Goal: Task Accomplishment & Management: Manage account settings

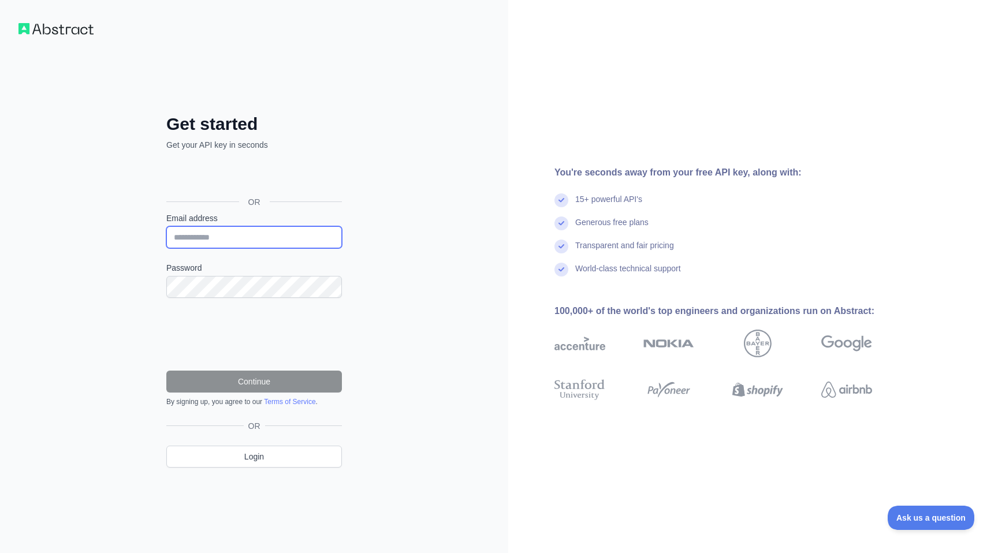
click at [189, 240] on input "Email address" at bounding box center [254, 237] width 176 height 22
type input "**********"
click at [121, 263] on div "**********" at bounding box center [254, 276] width 508 height 553
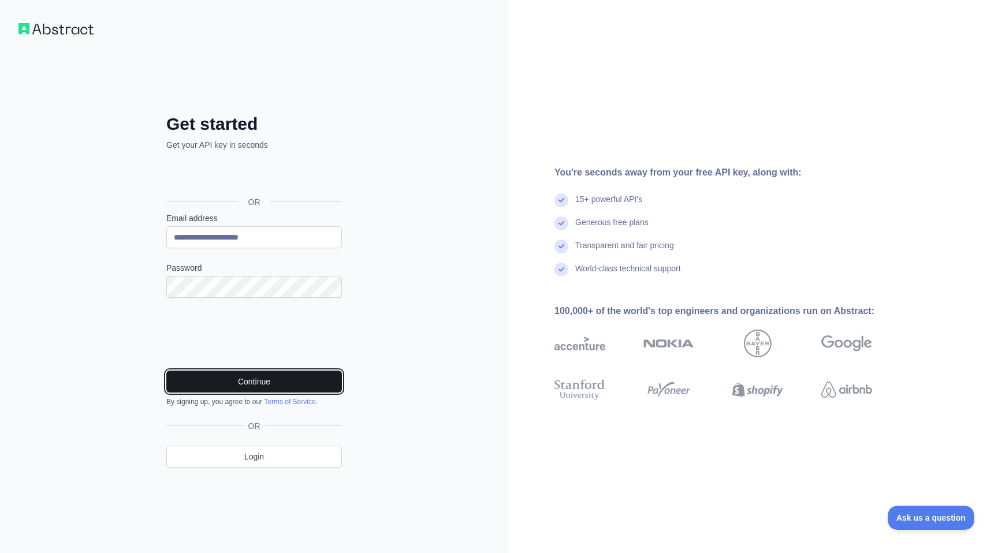
click at [209, 380] on button "Continue" at bounding box center [254, 382] width 176 height 22
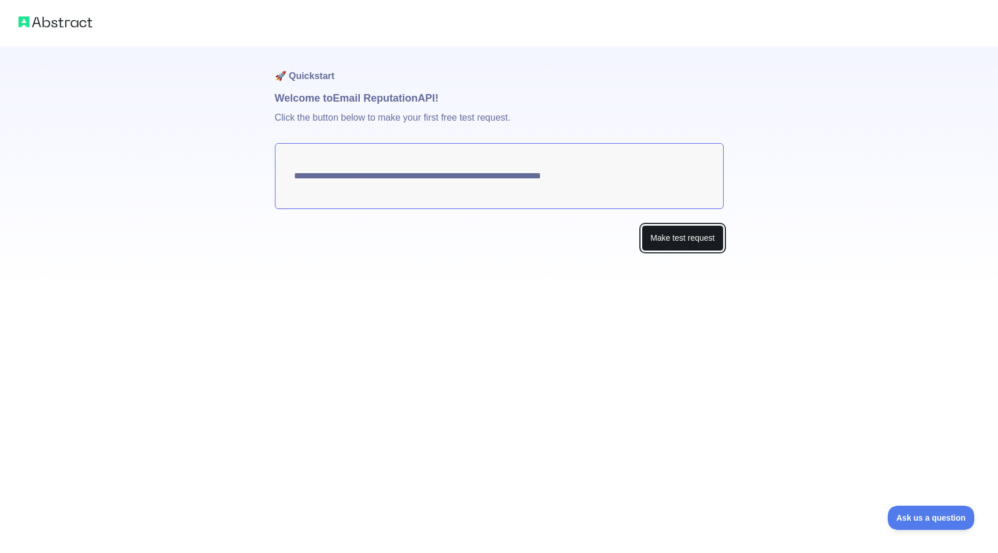
click at [685, 243] on button "Make test request" at bounding box center [682, 238] width 81 height 26
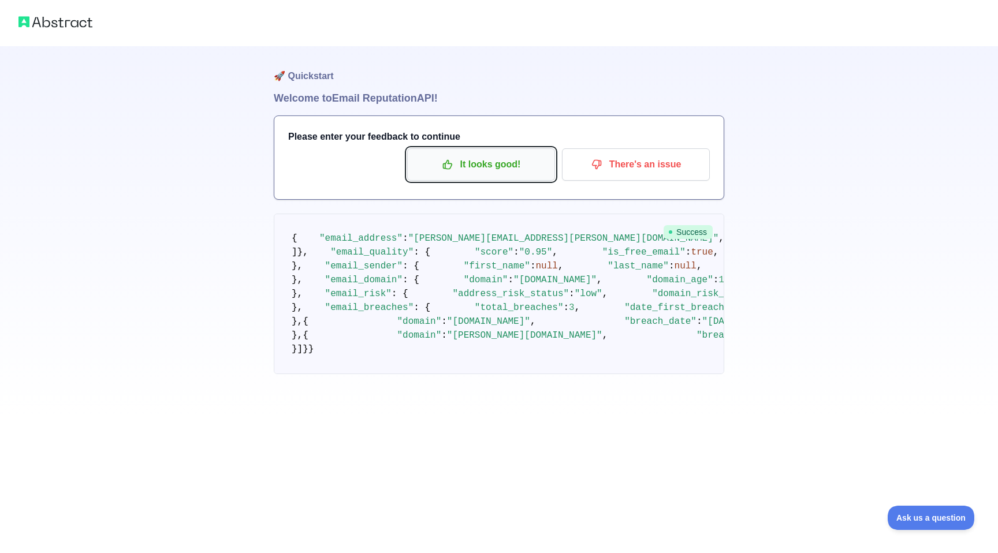
click at [472, 176] on button "It looks good!" at bounding box center [481, 164] width 148 height 32
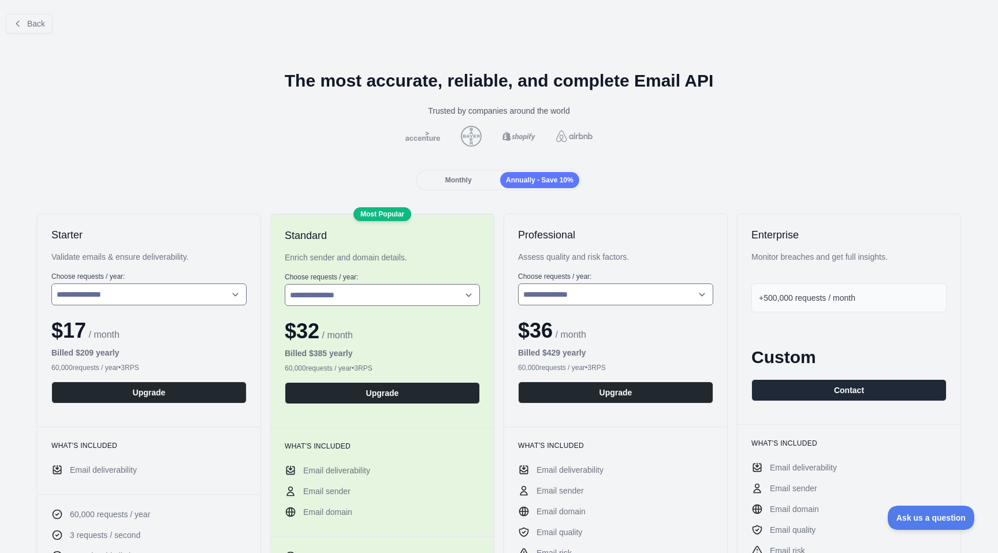
click at [466, 173] on div "Monthly" at bounding box center [458, 180] width 79 height 16
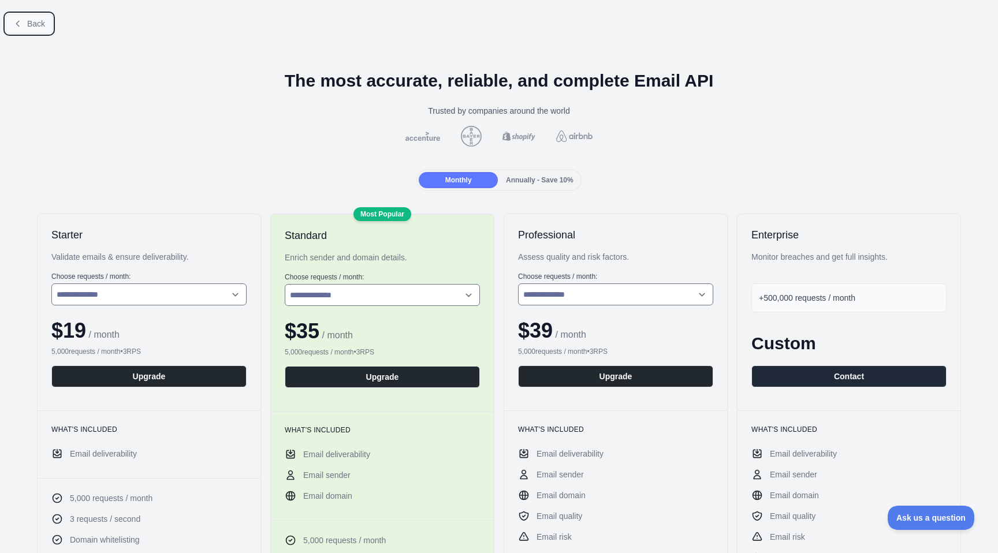
click at [38, 23] on span "Back" at bounding box center [36, 23] width 18 height 9
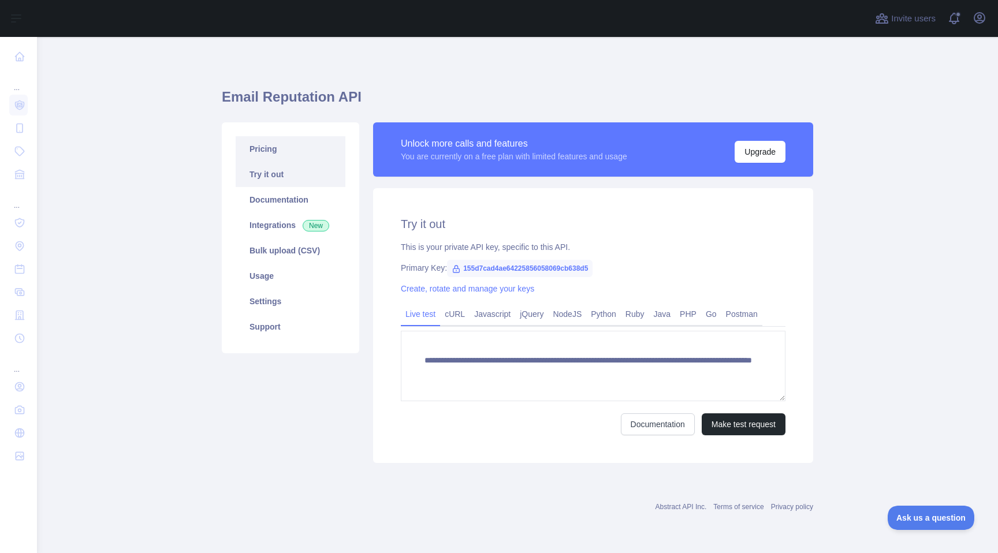
click at [263, 148] on link "Pricing" at bounding box center [291, 148] width 110 height 25
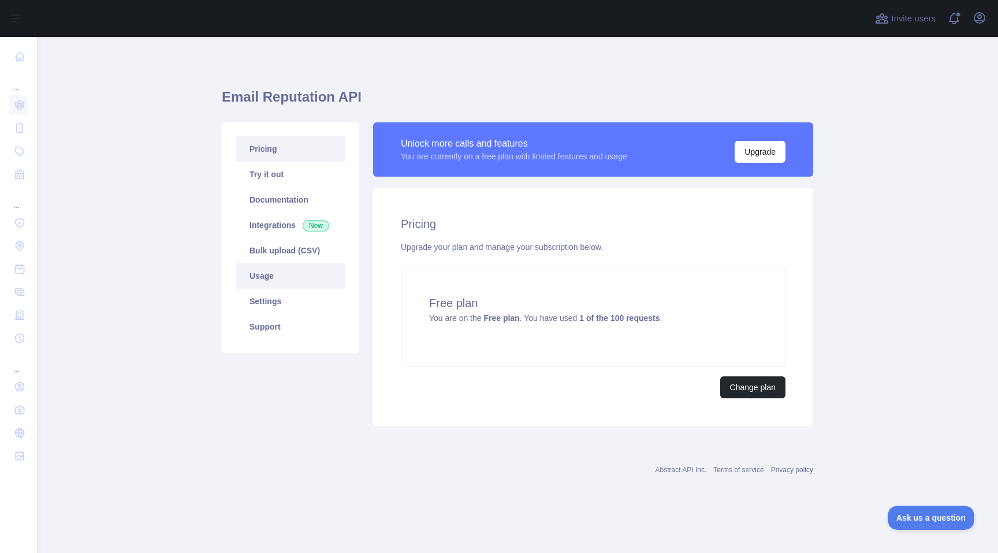
click at [300, 282] on link "Usage" at bounding box center [291, 275] width 110 height 25
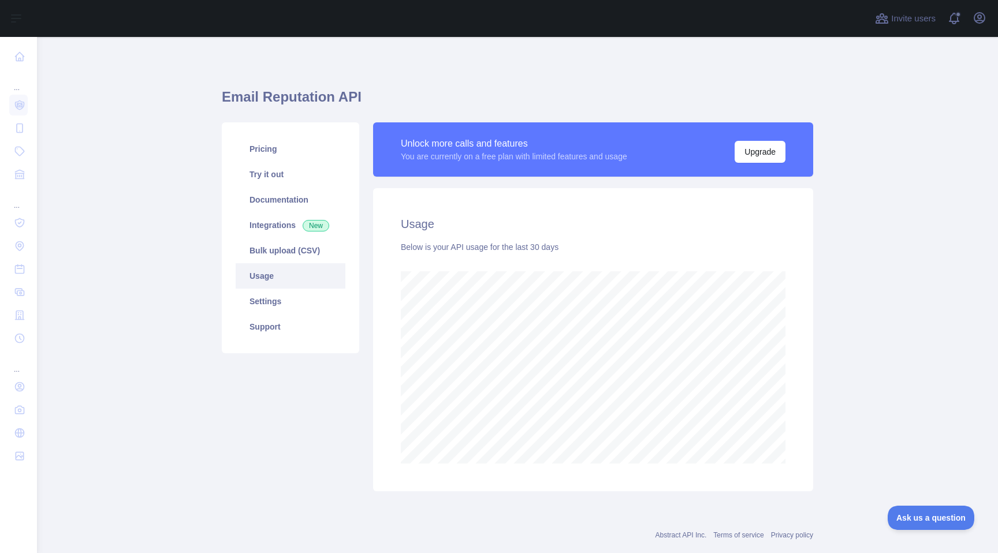
scroll to position [516, 961]
click at [297, 309] on link "Settings" at bounding box center [291, 301] width 110 height 25
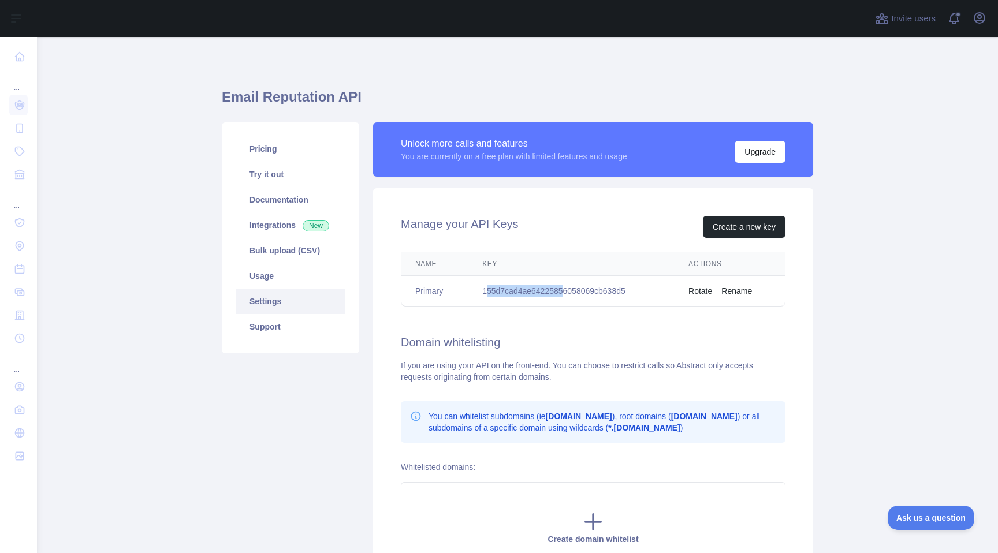
drag, startPoint x: 483, startPoint y: 291, endPoint x: 573, endPoint y: 295, distance: 89.6
click at [573, 295] on td "155d7cad4ae64225856058069cb638d5" at bounding box center [572, 291] width 206 height 31
drag, startPoint x: 482, startPoint y: 288, endPoint x: 550, endPoint y: 288, distance: 68.2
click at [550, 288] on td "155d7cad4ae64225856058069cb638d5" at bounding box center [572, 291] width 206 height 31
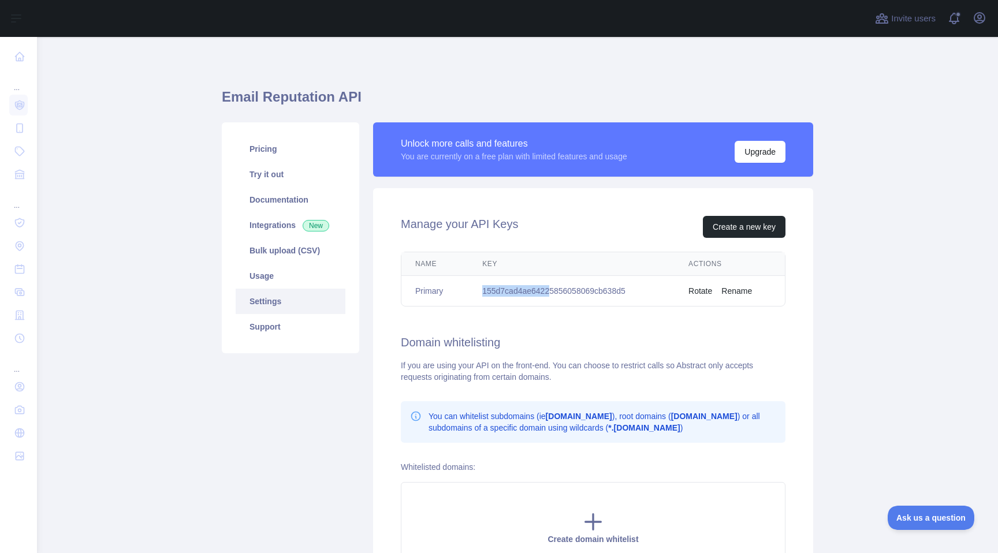
click at [550, 288] on td "155d7cad4ae64225856058069cb638d5" at bounding box center [572, 291] width 206 height 31
drag, startPoint x: 477, startPoint y: 290, endPoint x: 642, endPoint y: 292, distance: 165.2
click at [642, 292] on td "155d7cad4ae64225856058069cb638d5" at bounding box center [572, 291] width 206 height 31
copy td "155d7cad4ae64225856058069cb638d5"
click at [457, 73] on div "Email Reputation API Pricing Try it out Documentation Integrations New Bulk upl…" at bounding box center [518, 341] width 592 height 553
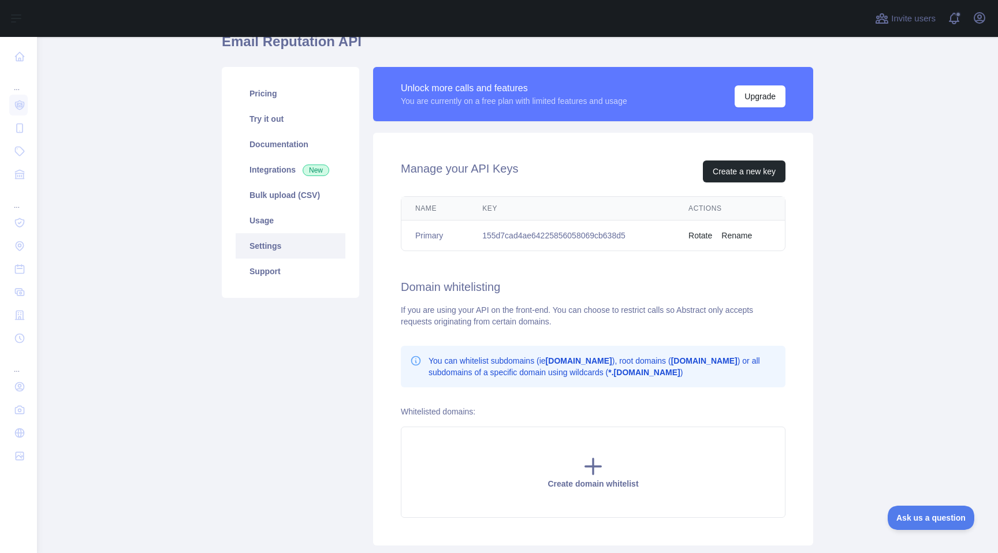
scroll to position [44, 0]
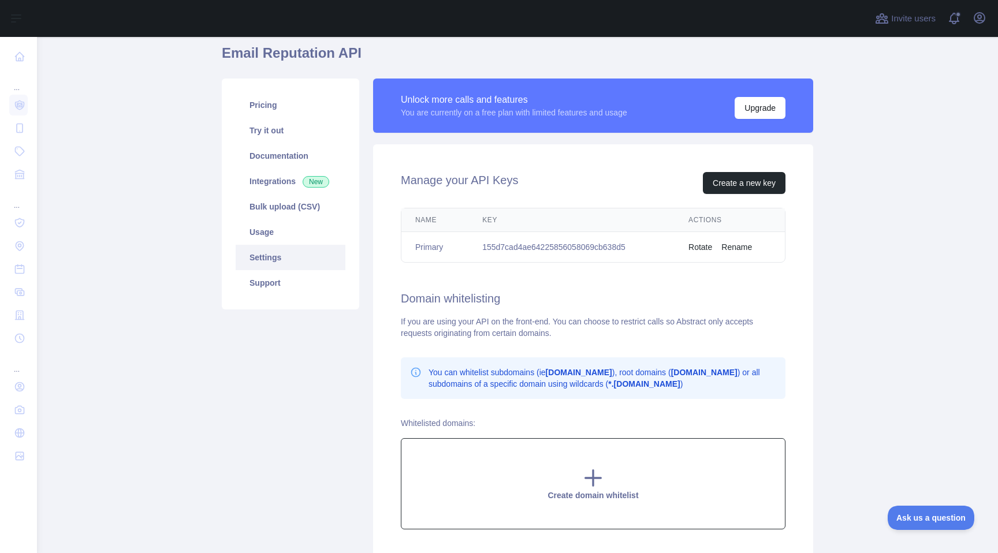
click at [593, 484] on icon at bounding box center [594, 479] width 16 height 16
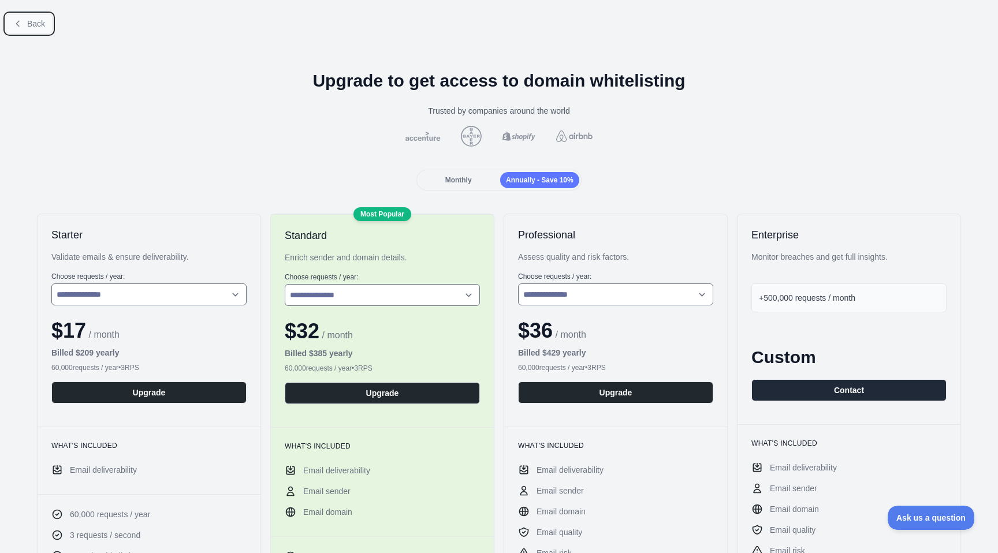
click at [39, 24] on span "Back" at bounding box center [36, 23] width 18 height 9
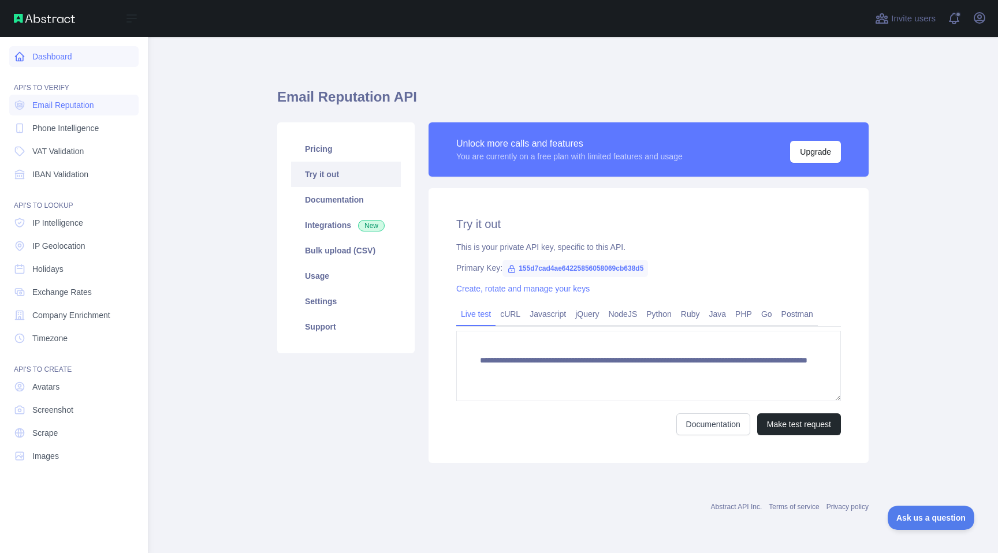
click at [50, 57] on link "Dashboard" at bounding box center [73, 56] width 129 height 21
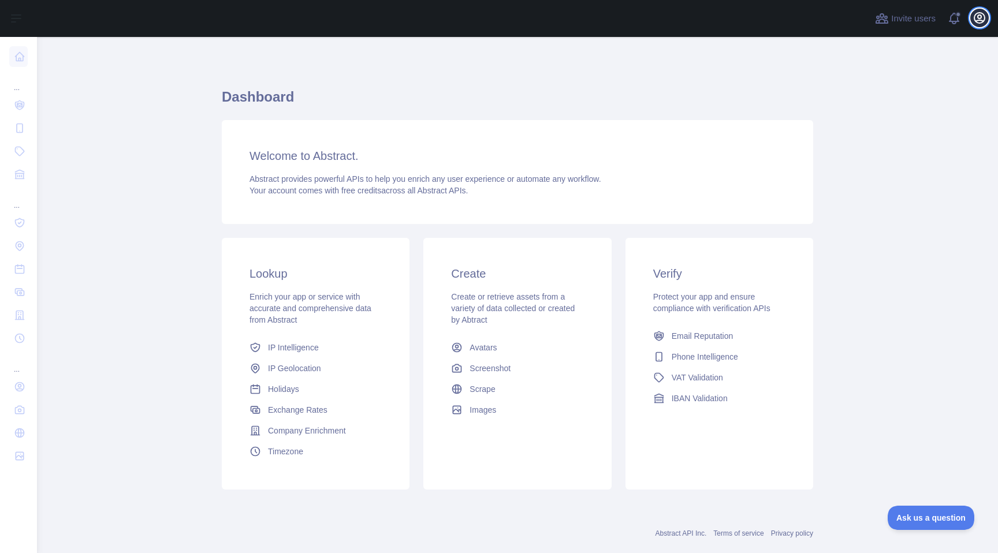
click at [981, 16] on icon "button" at bounding box center [980, 18] width 10 height 10
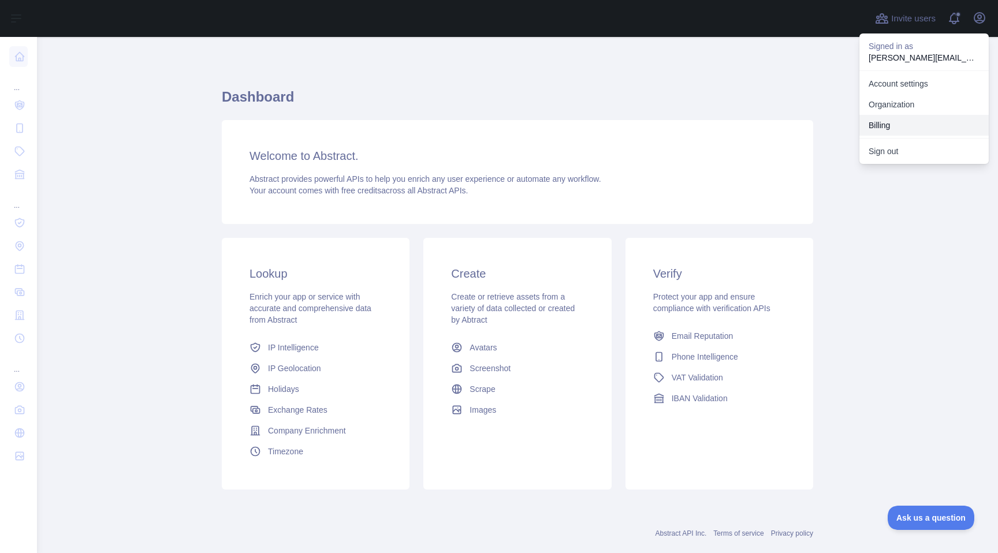
click at [906, 121] on button "Billing" at bounding box center [924, 125] width 129 height 21
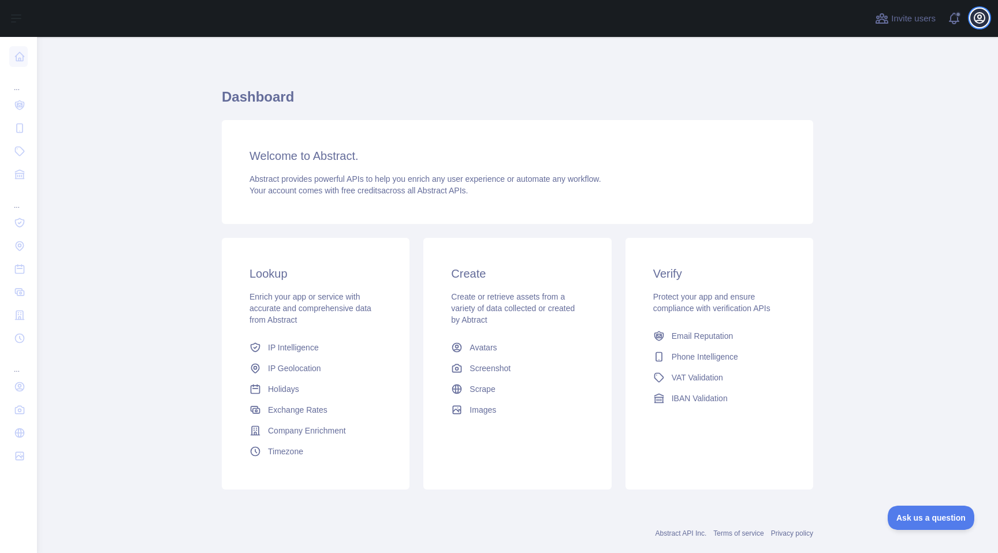
click at [987, 17] on button "Open user menu" at bounding box center [980, 18] width 18 height 18
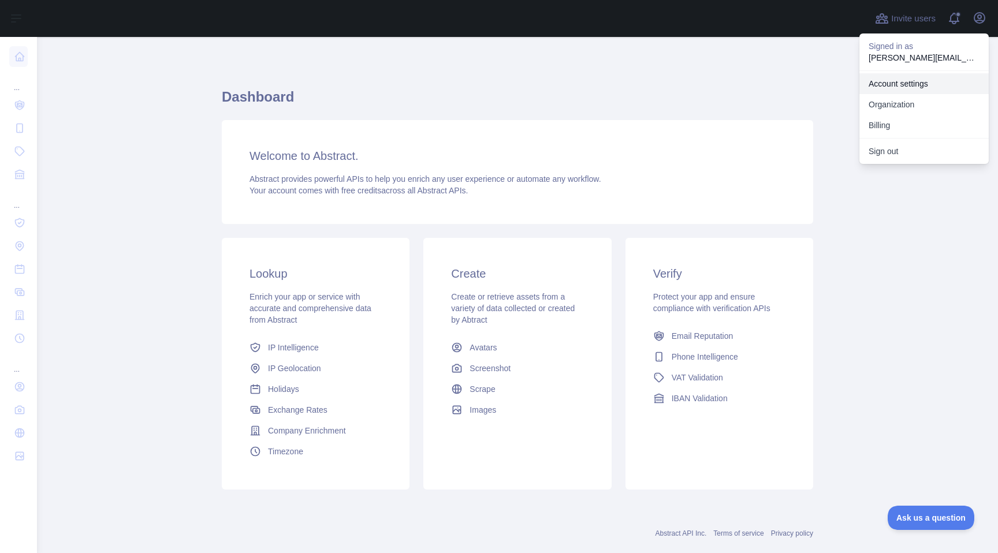
click at [884, 87] on link "Account settings" at bounding box center [924, 83] width 129 height 21
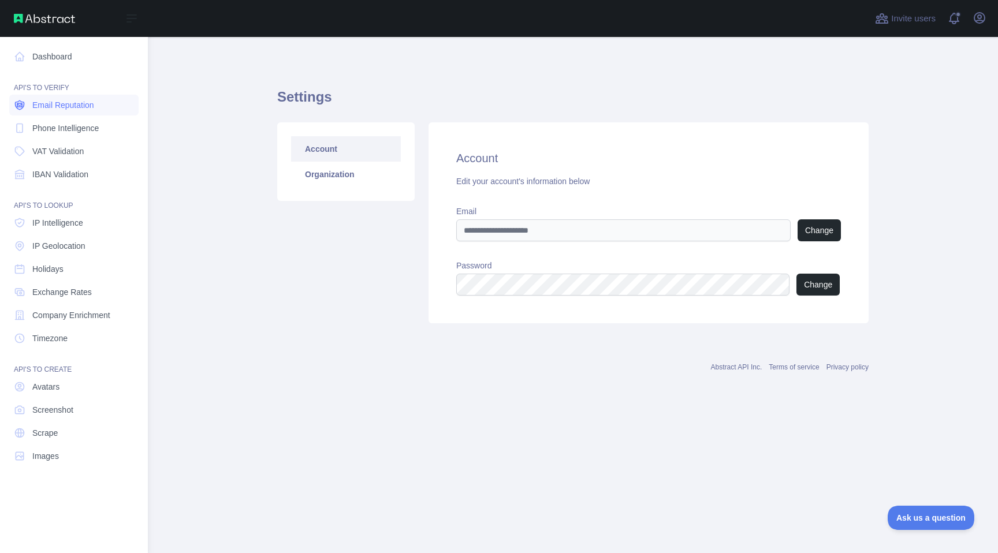
click at [22, 100] on icon at bounding box center [20, 105] width 12 height 12
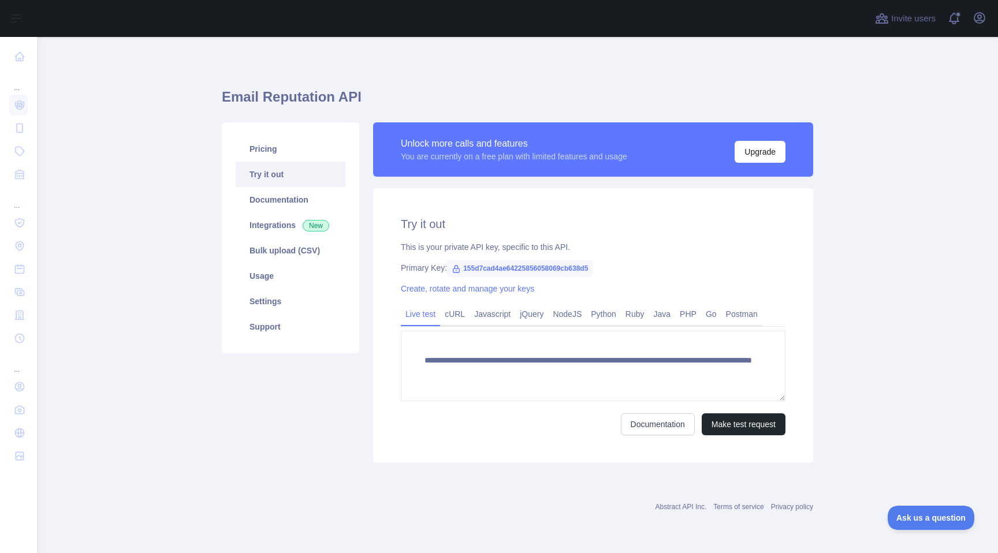
click at [472, 262] on span "155d7cad4ae64225856058069cb638d5" at bounding box center [520, 268] width 146 height 17
click at [455, 271] on icon at bounding box center [456, 269] width 9 height 9
click at [298, 284] on link "Usage" at bounding box center [291, 275] width 110 height 25
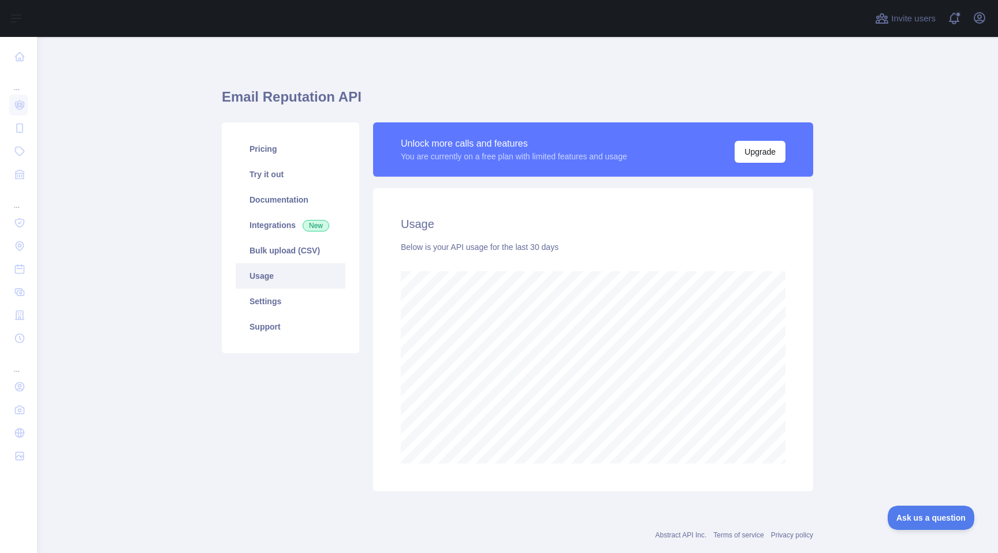
scroll to position [516, 961]
click at [284, 185] on link "Try it out" at bounding box center [291, 174] width 110 height 25
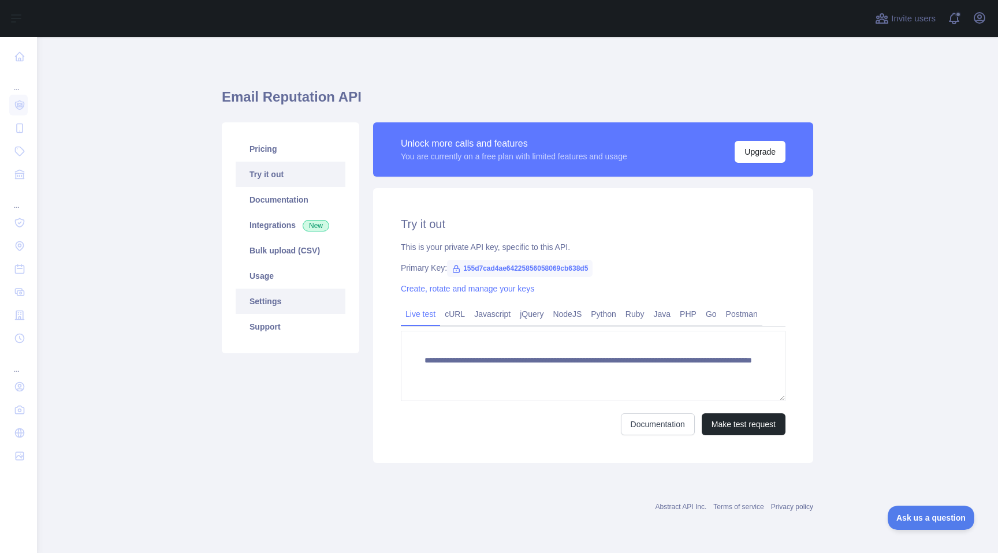
click at [277, 293] on link "Settings" at bounding box center [291, 301] width 110 height 25
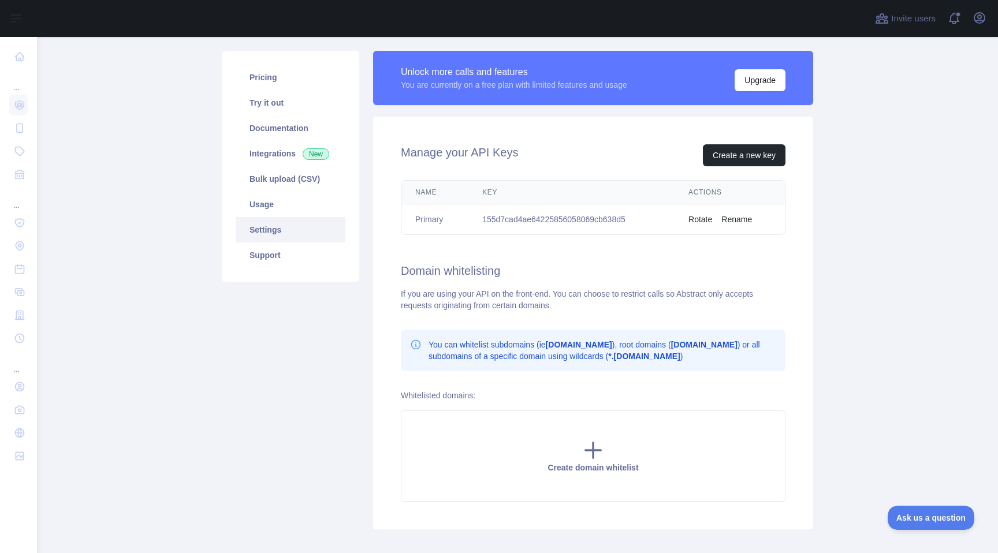
scroll to position [84, 0]
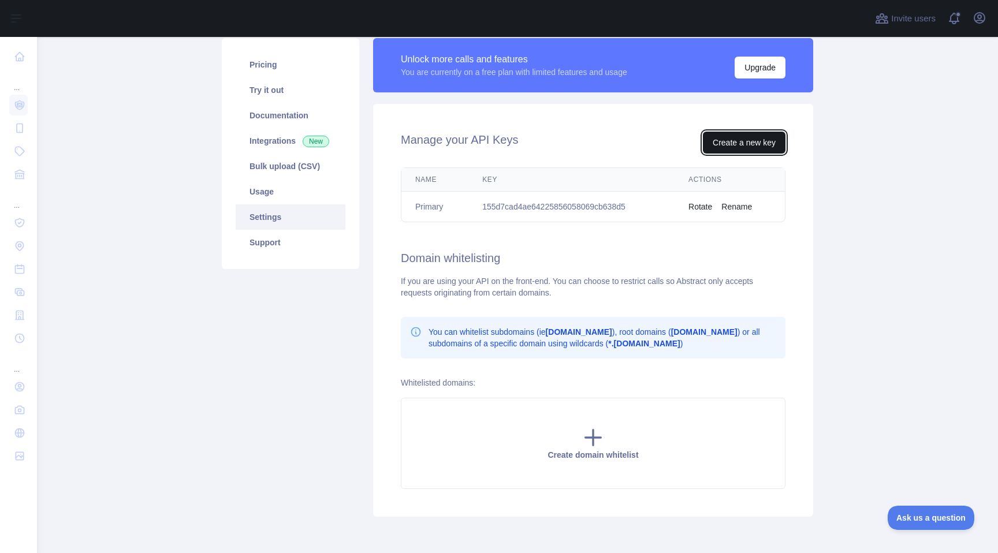
click at [734, 146] on button "Create a new key" at bounding box center [744, 143] width 83 height 22
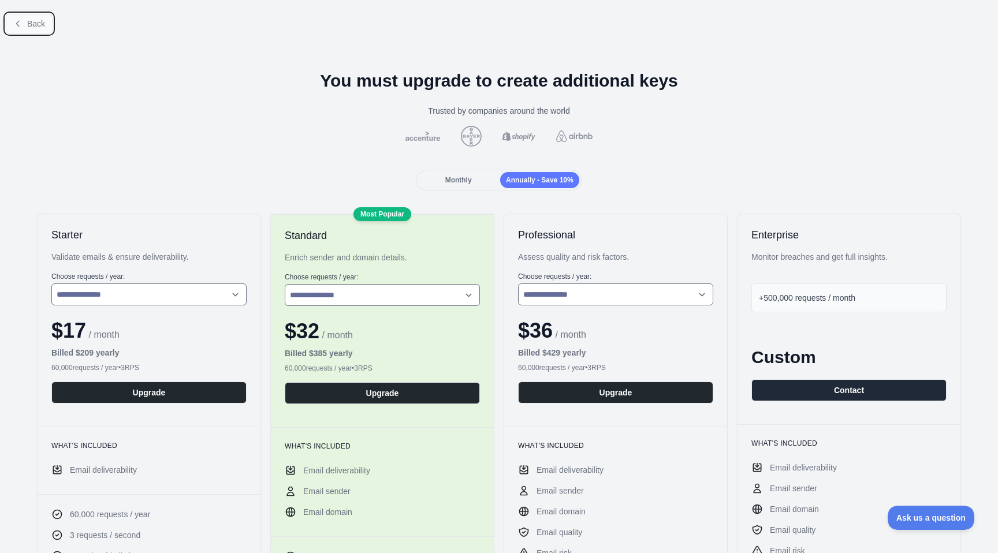
click at [32, 20] on span "Back" at bounding box center [36, 23] width 18 height 9
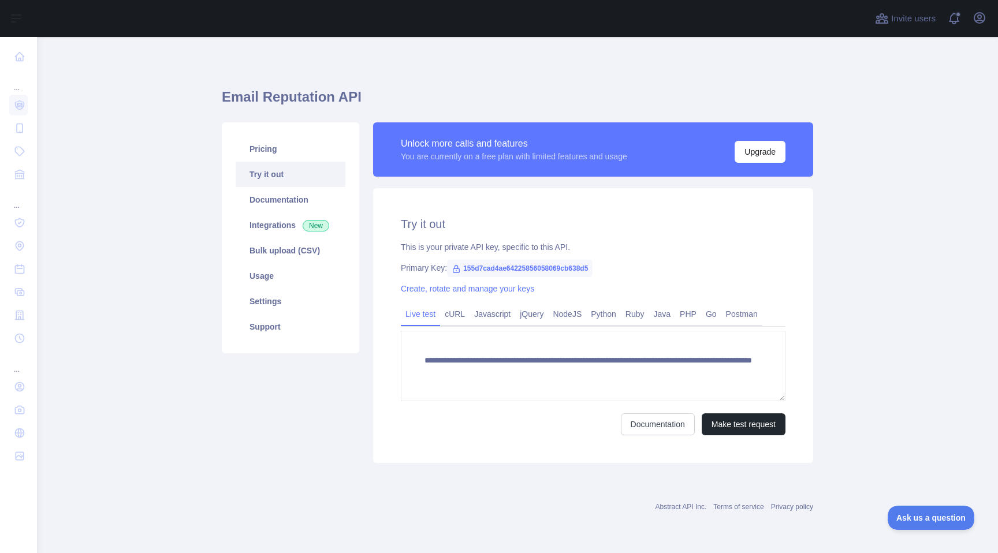
click at [456, 272] on icon at bounding box center [457, 269] width 6 height 7
click at [464, 273] on span "155d7cad4ae64225856058069cb638d5" at bounding box center [520, 268] width 146 height 17
click at [607, 311] on link "Python" at bounding box center [603, 314] width 35 height 18
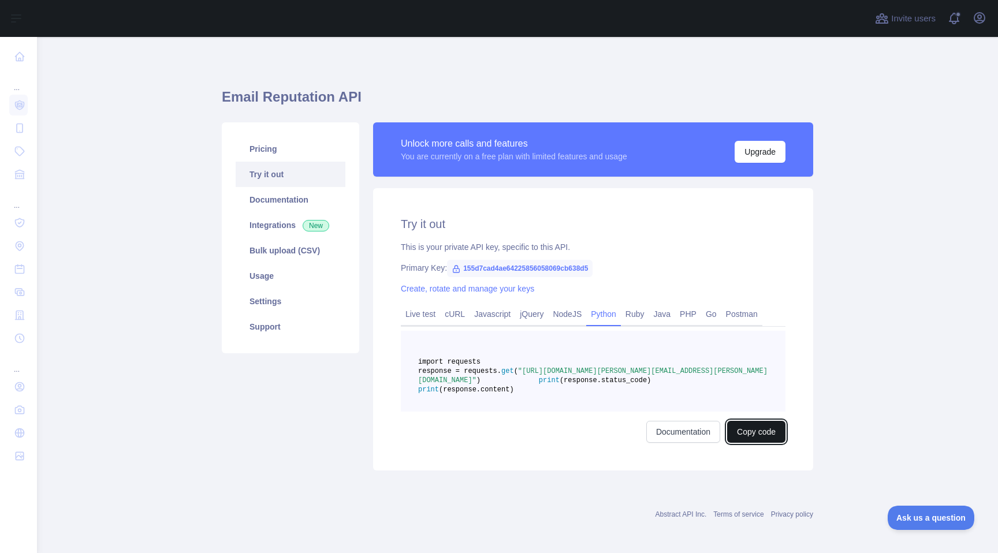
click at [735, 443] on button "Copy code" at bounding box center [756, 432] width 58 height 22
drag, startPoint x: 523, startPoint y: 382, endPoint x: 718, endPoint y: 388, distance: 194.8
click at [718, 388] on pre "import requests response = requests. get ( "[URL][DOMAIN_NAME][PERSON_NAME][EMA…" at bounding box center [593, 371] width 385 height 81
copy span "requests. get ( "https://emailreputation.abstractapi.com/v1/?api_key=155d7cad4a…"
click at [406, 443] on div "Documentation Copied" at bounding box center [593, 432] width 385 height 22
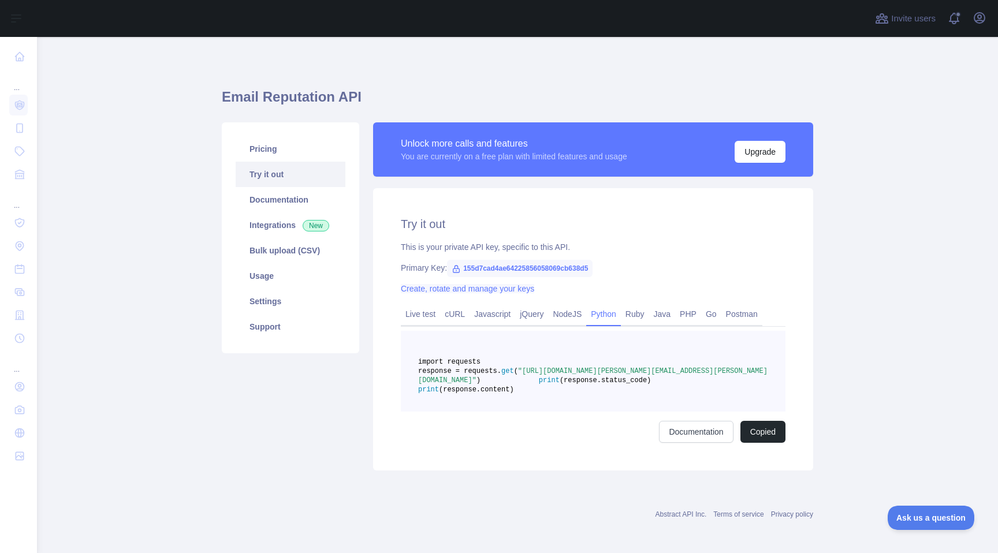
click at [414, 289] on link "Create, rotate and manage your keys" at bounding box center [467, 288] width 133 height 9
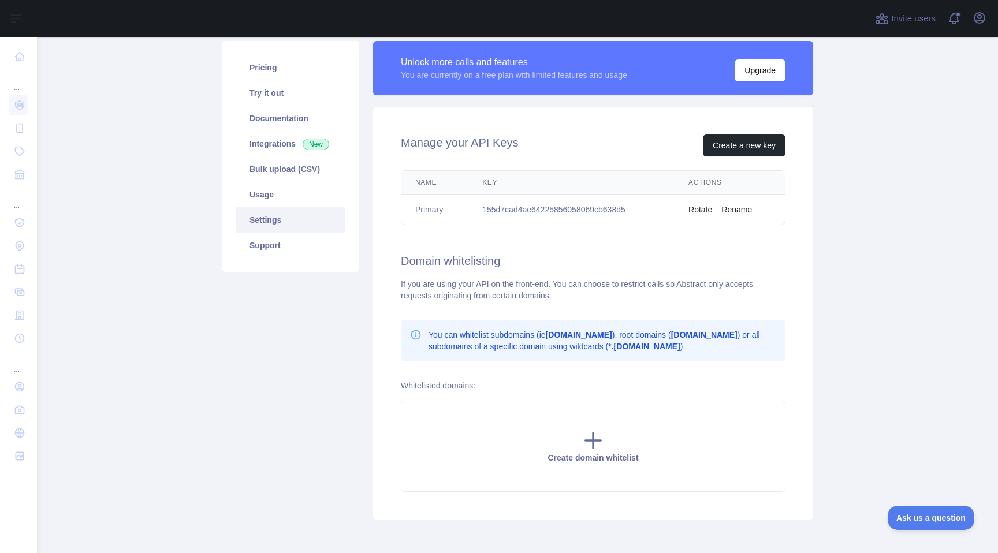
scroll to position [83, 0]
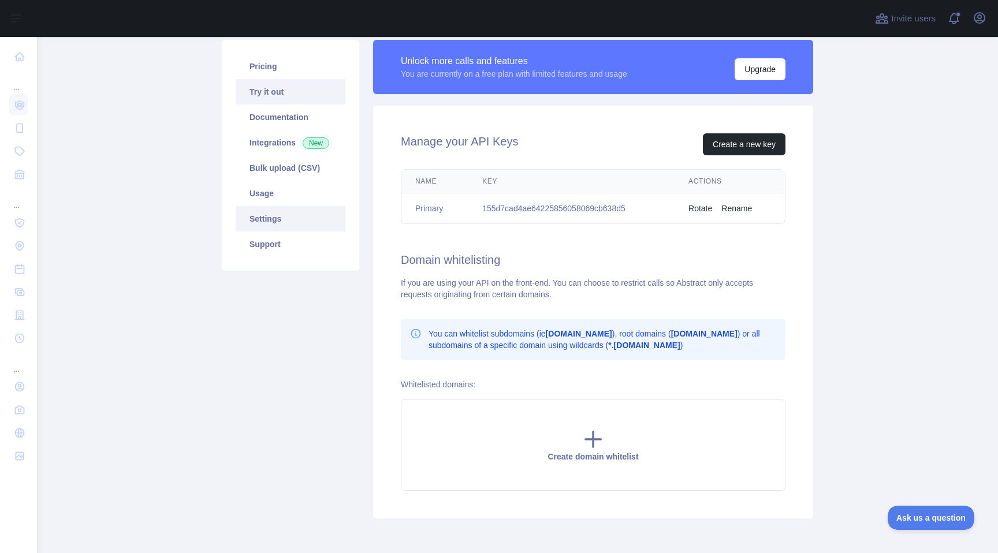
click at [265, 95] on link "Try it out" at bounding box center [291, 91] width 110 height 25
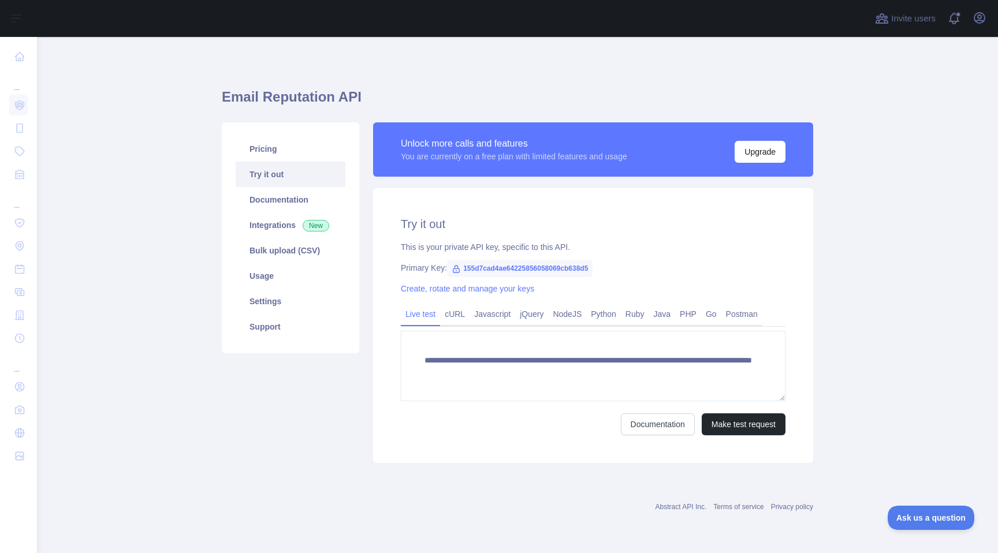
click at [458, 271] on icon at bounding box center [456, 269] width 9 height 9
click at [444, 234] on div "**********" at bounding box center [593, 325] width 440 height 275
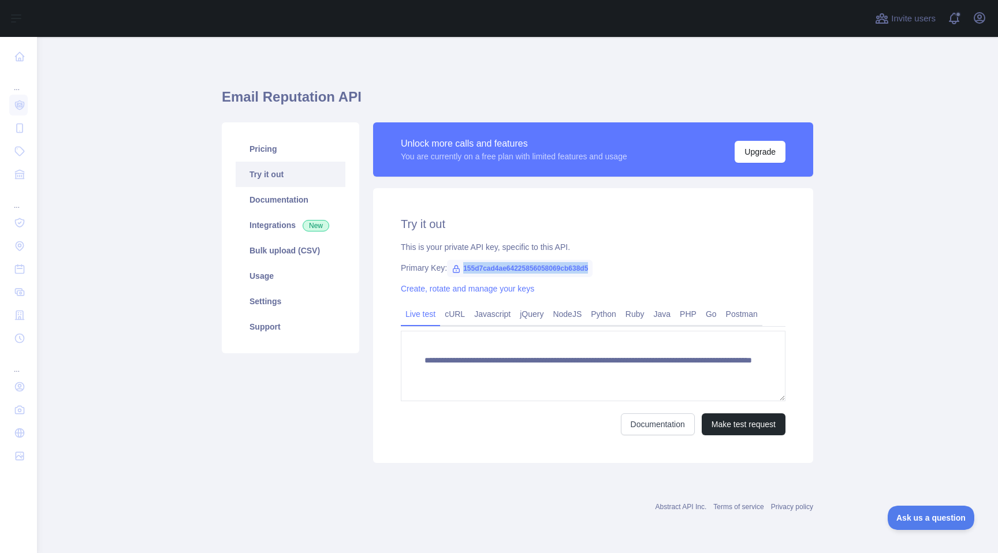
drag, startPoint x: 465, startPoint y: 267, endPoint x: 619, endPoint y: 278, distance: 154.0
click at [619, 278] on div "**********" at bounding box center [593, 325] width 440 height 275
copy span "155d7cad4ae64225856058069cb638d5"
click at [313, 285] on link "Usage" at bounding box center [291, 275] width 110 height 25
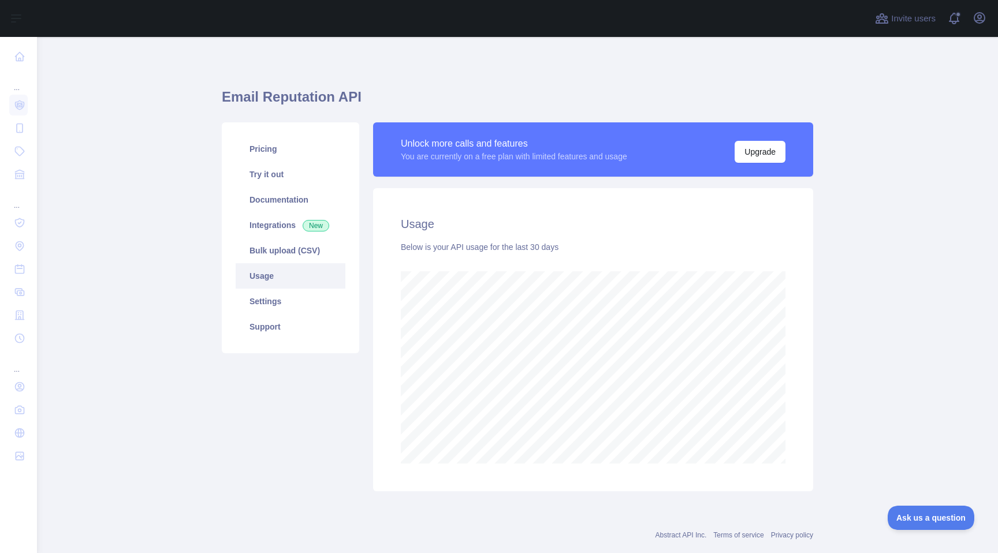
scroll to position [516, 961]
click at [265, 296] on link "Settings" at bounding box center [291, 301] width 110 height 25
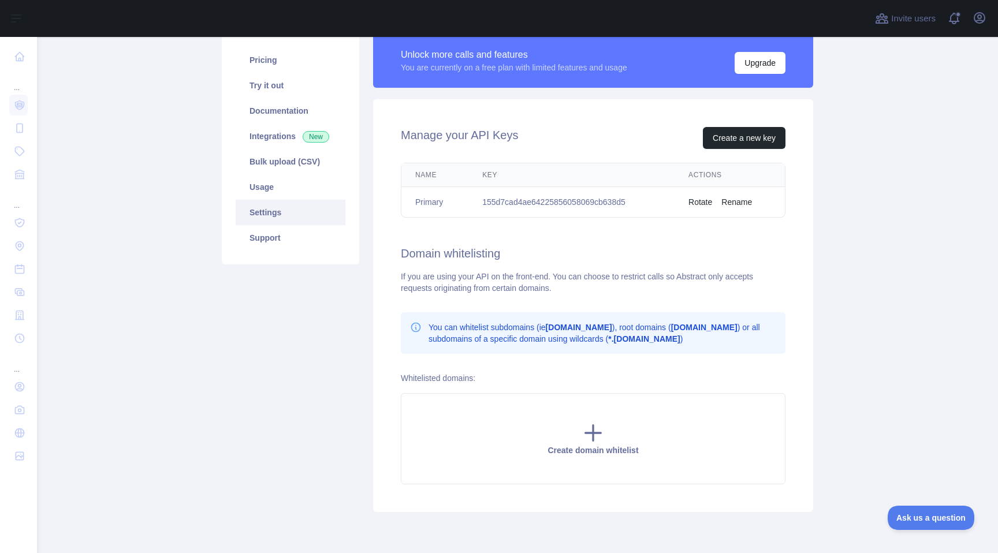
scroll to position [59, 0]
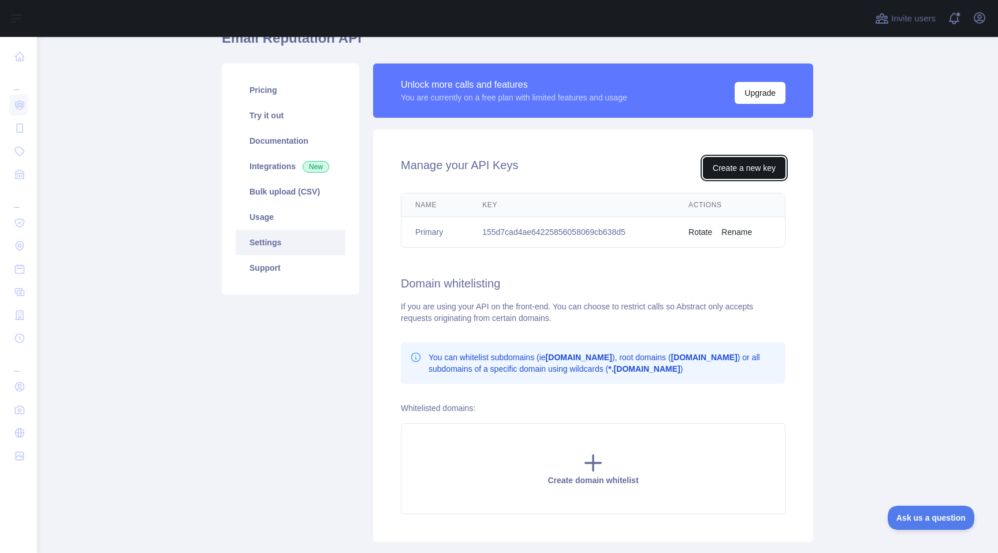
click at [716, 173] on button "Create a new key" at bounding box center [744, 168] width 83 height 22
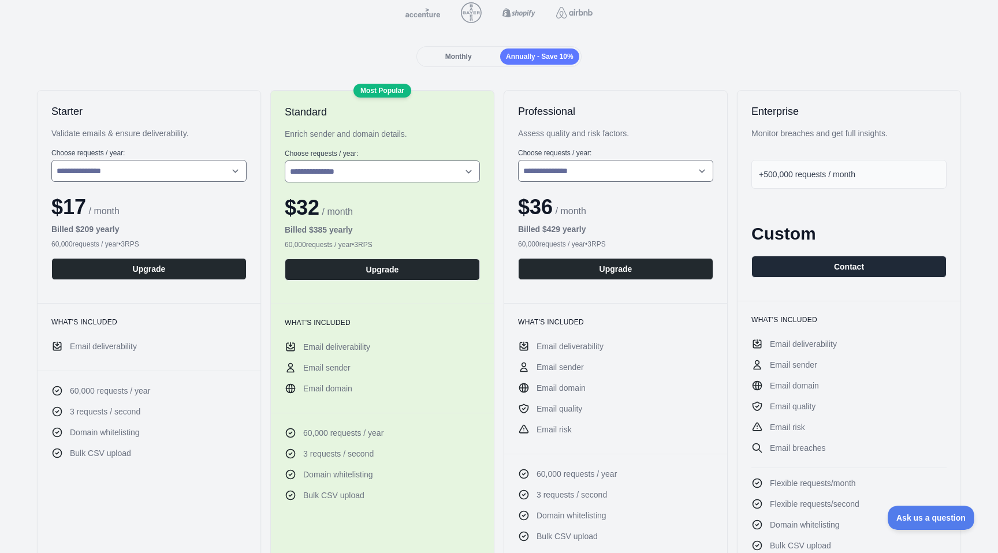
scroll to position [128, 0]
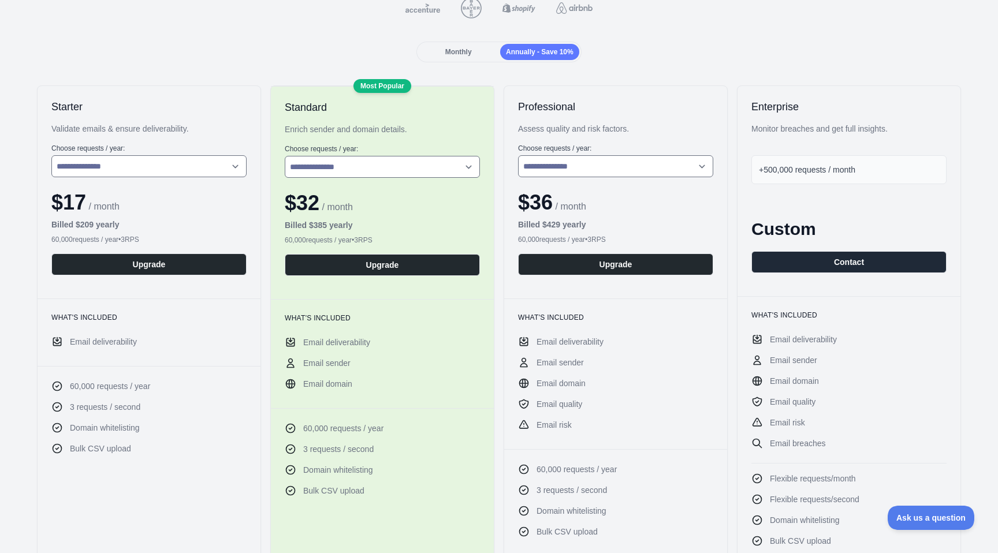
click at [155, 224] on div "Billed $ 209 yearly" at bounding box center [148, 225] width 195 height 12
click at [134, 170] on select "**********" at bounding box center [148, 166] width 195 height 22
click at [51, 155] on select "**********" at bounding box center [148, 166] width 195 height 22
click at [139, 140] on div "**********" at bounding box center [149, 192] width 223 height 213
click at [122, 263] on button "Upgrade" at bounding box center [148, 265] width 195 height 22
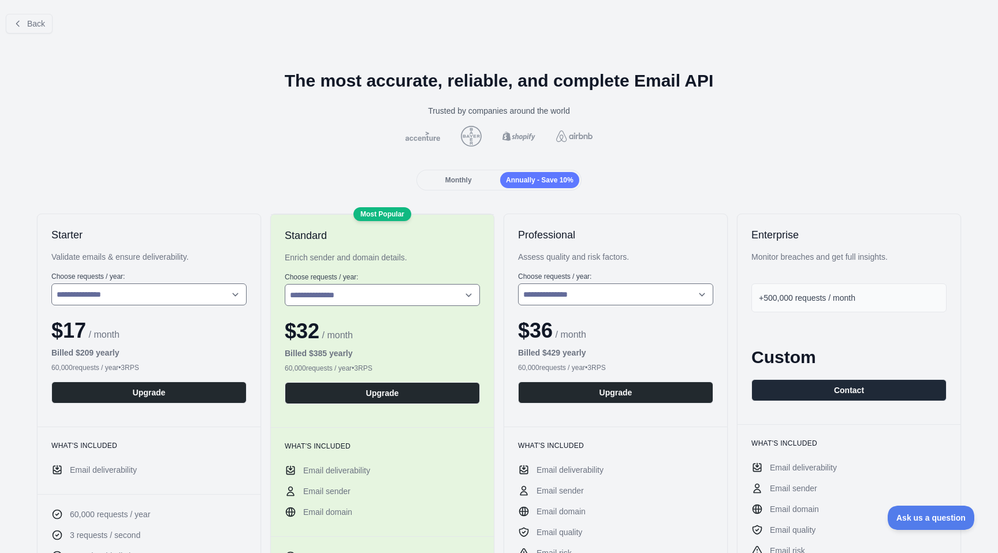
click at [446, 179] on span "Monthly" at bounding box center [458, 180] width 27 height 8
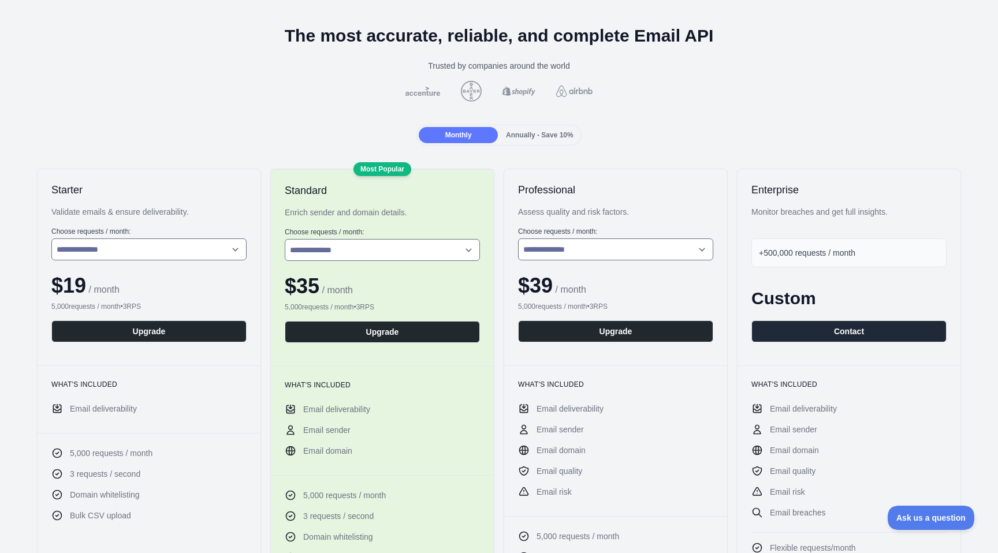
scroll to position [50, 0]
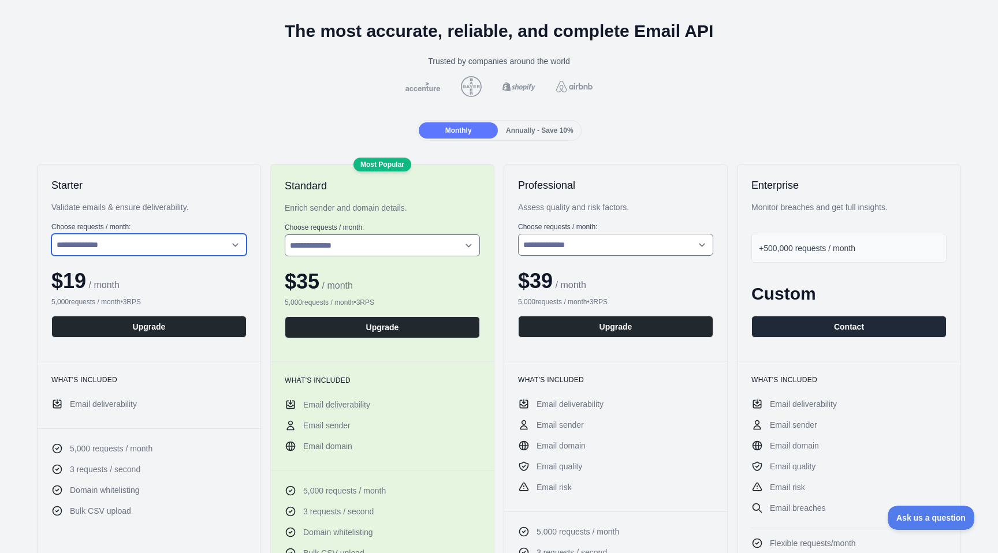
click at [188, 243] on select "**********" at bounding box center [148, 245] width 195 height 22
click at [51, 234] on select "**********" at bounding box center [148, 245] width 195 height 22
click at [183, 248] on select "**********" at bounding box center [148, 245] width 195 height 22
select select "*"
click at [51, 234] on select "**********" at bounding box center [148, 245] width 195 height 22
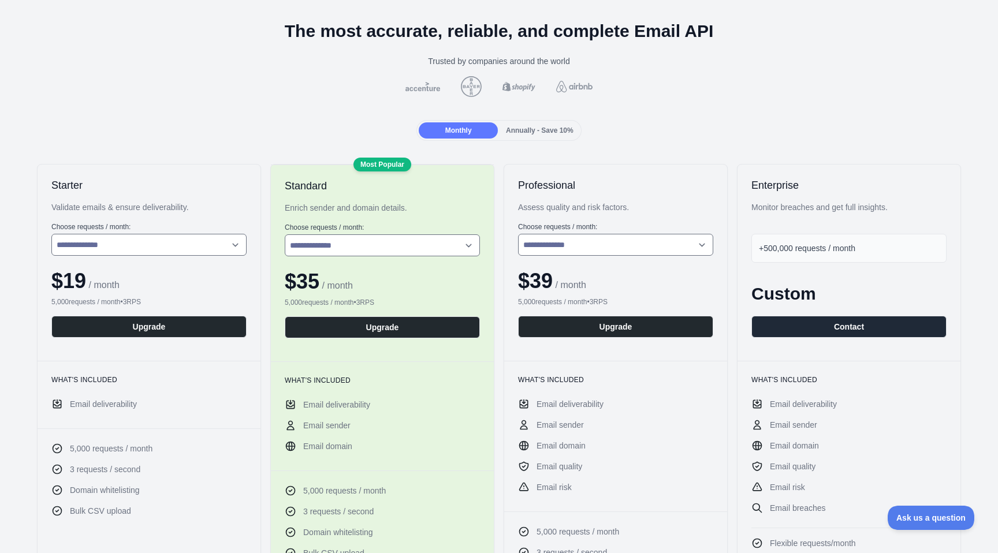
click at [173, 172] on div "**********" at bounding box center [149, 263] width 223 height 196
click at [132, 322] on button "Upgrade" at bounding box center [148, 327] width 195 height 22
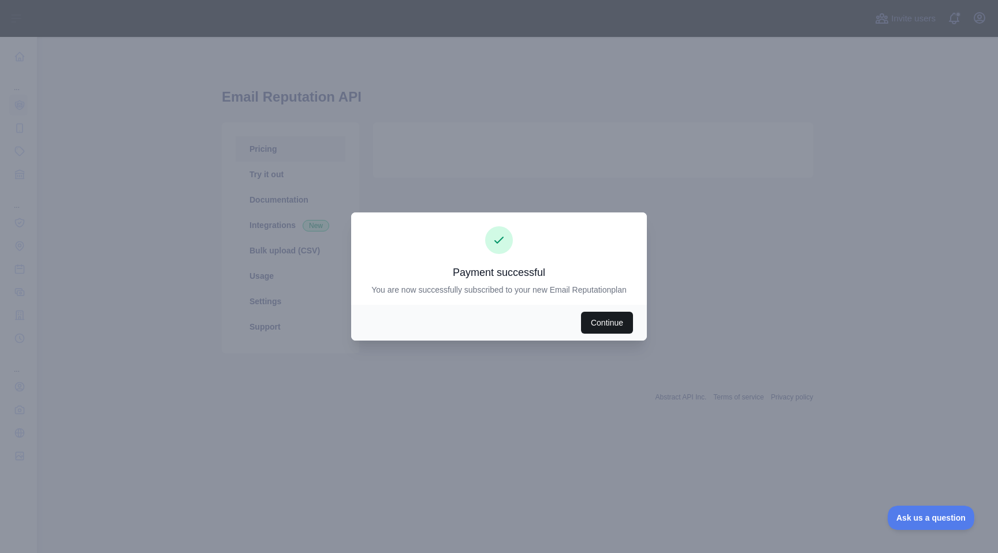
click at [598, 319] on button "Continue" at bounding box center [607, 323] width 52 height 22
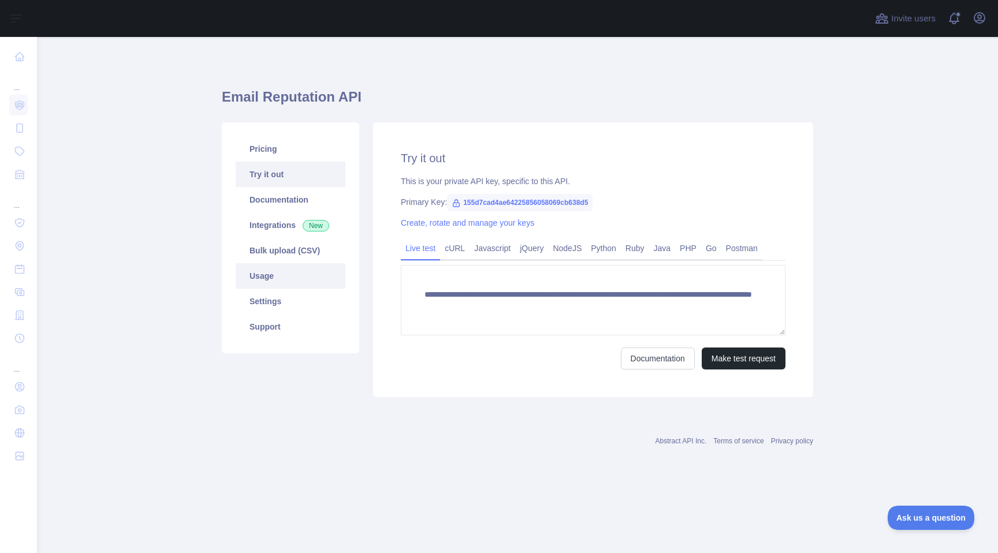
click at [284, 273] on link "Usage" at bounding box center [291, 275] width 110 height 25
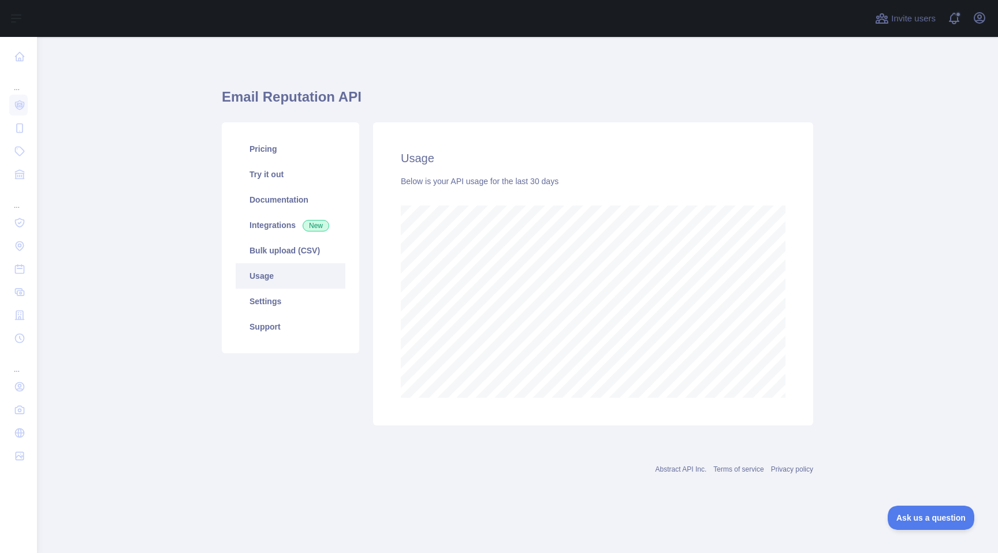
scroll to position [516, 961]
click at [278, 296] on link "Settings" at bounding box center [291, 301] width 110 height 25
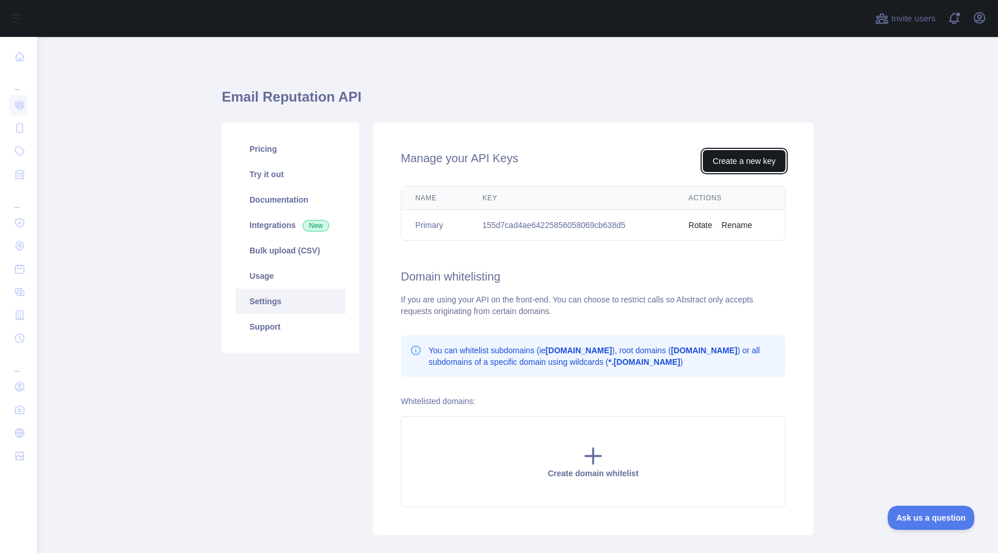
click at [733, 151] on button "Create a new key" at bounding box center [744, 161] width 83 height 22
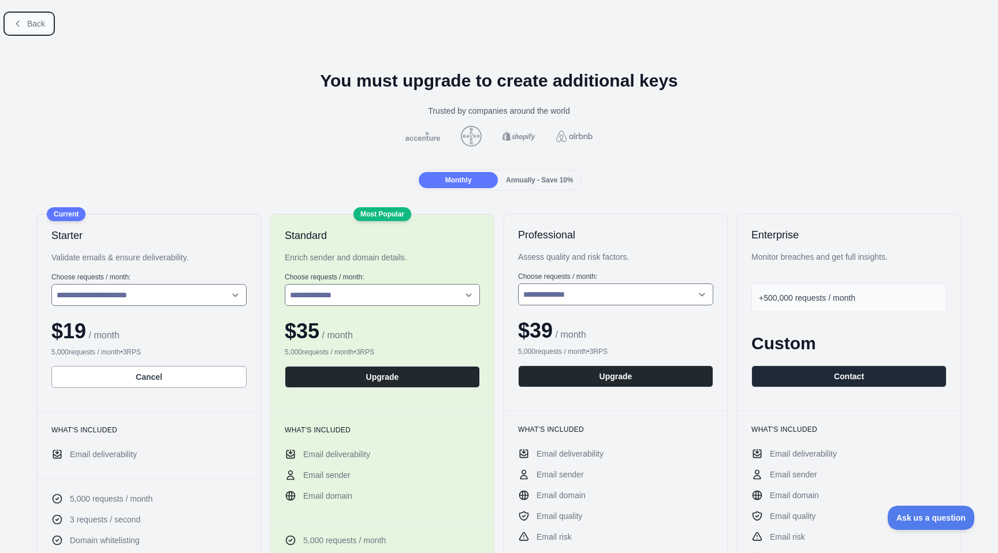
click at [29, 15] on button "Back" at bounding box center [29, 24] width 47 height 20
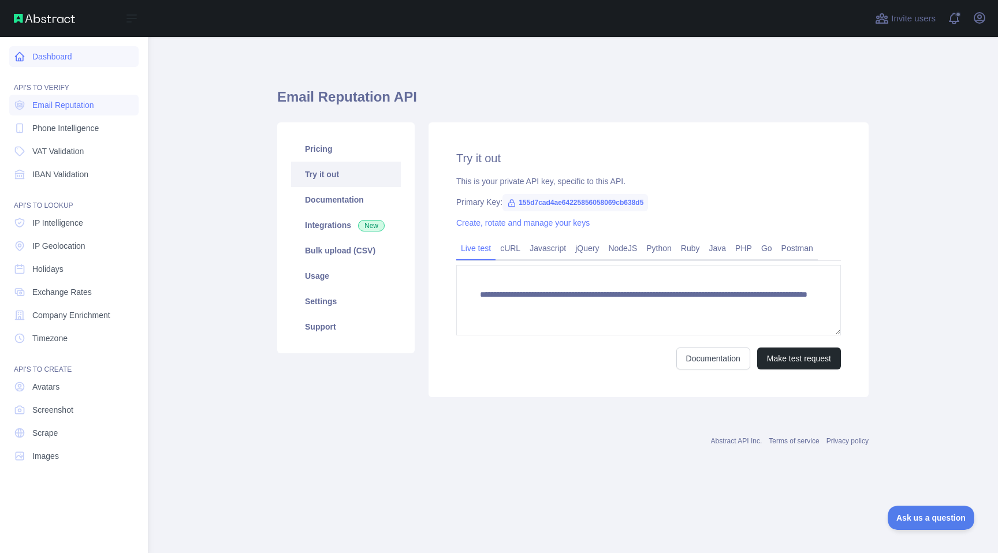
click at [23, 54] on icon at bounding box center [20, 57] width 12 height 12
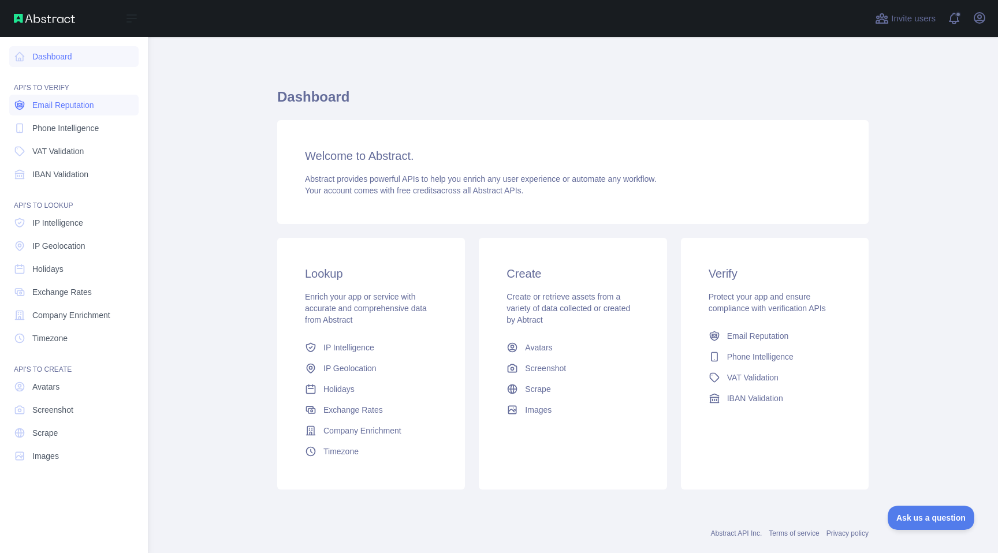
click at [39, 109] on span "Email Reputation" at bounding box center [63, 105] width 62 height 12
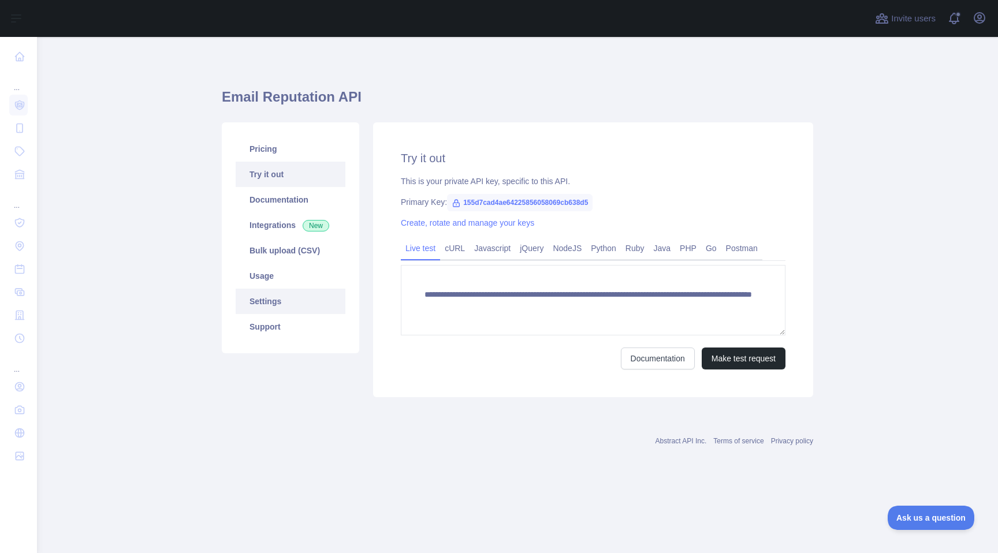
click at [281, 295] on link "Settings" at bounding box center [291, 301] width 110 height 25
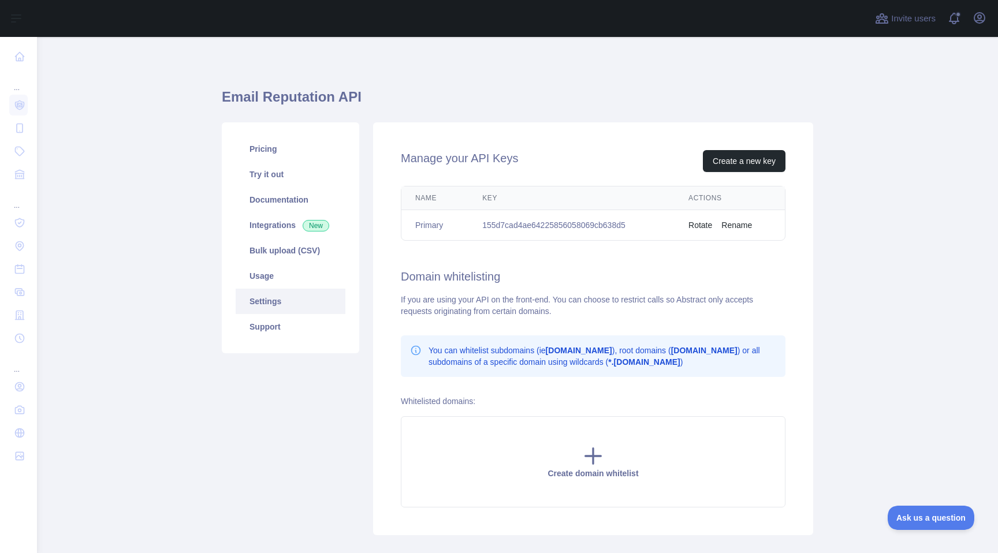
click at [726, 148] on div "Manage your API Keys Create a new key Name Key Actions Primary 155d7cad4ae64225…" at bounding box center [593, 328] width 440 height 413
click at [726, 155] on button "Create a new key" at bounding box center [744, 161] width 83 height 22
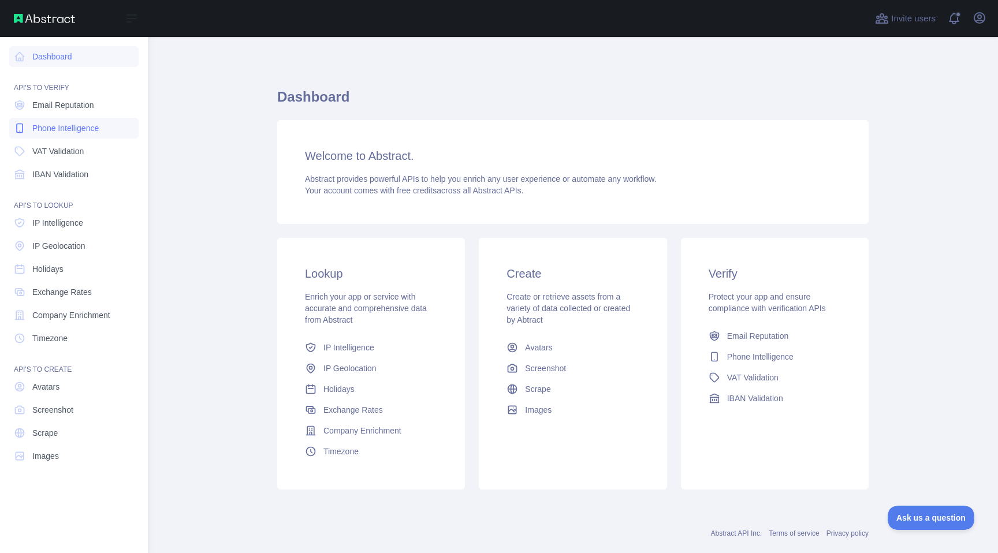
click at [62, 118] on link "Phone Intelligence" at bounding box center [73, 128] width 129 height 21
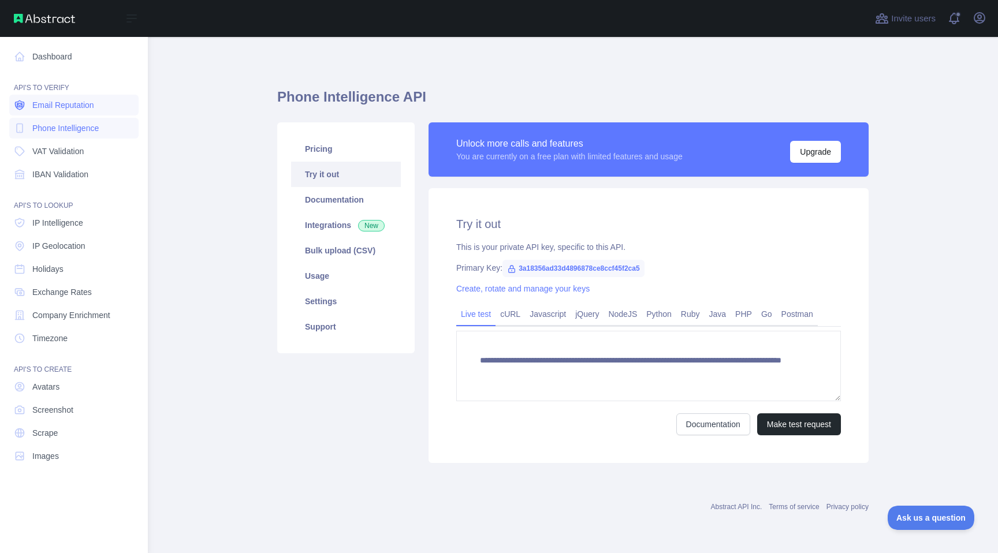
click at [62, 112] on link "Email Reputation" at bounding box center [73, 105] width 129 height 21
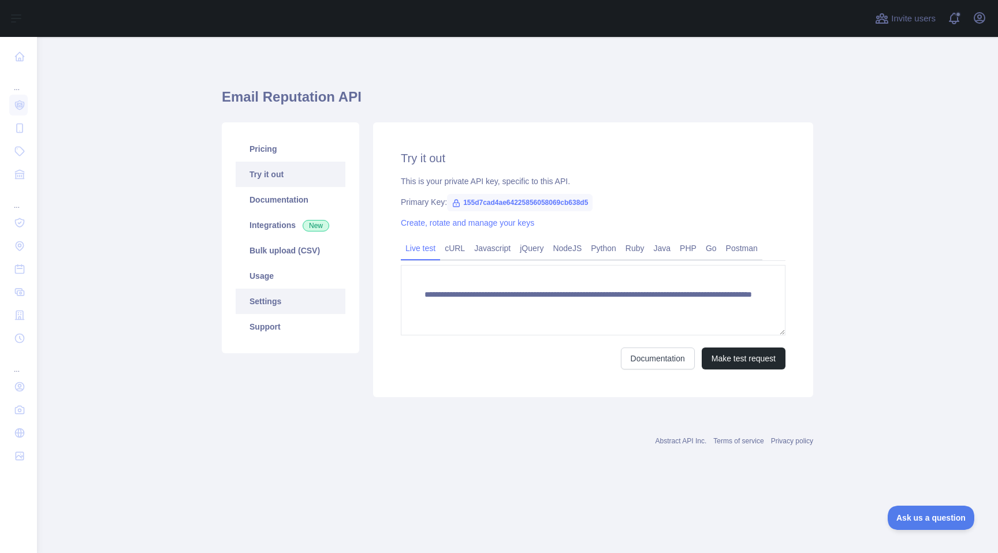
click at [268, 306] on link "Settings" at bounding box center [291, 301] width 110 height 25
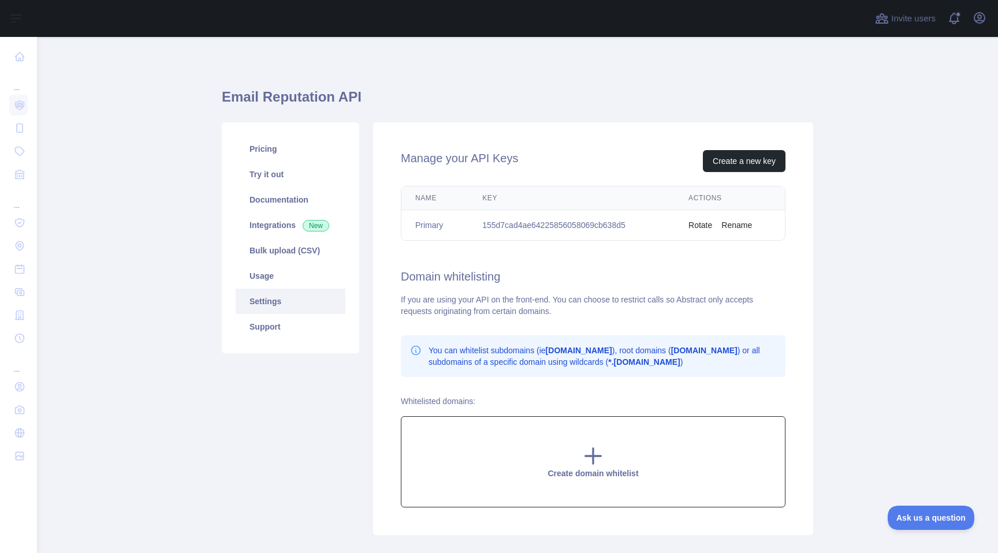
click at [588, 447] on icon at bounding box center [593, 456] width 23 height 23
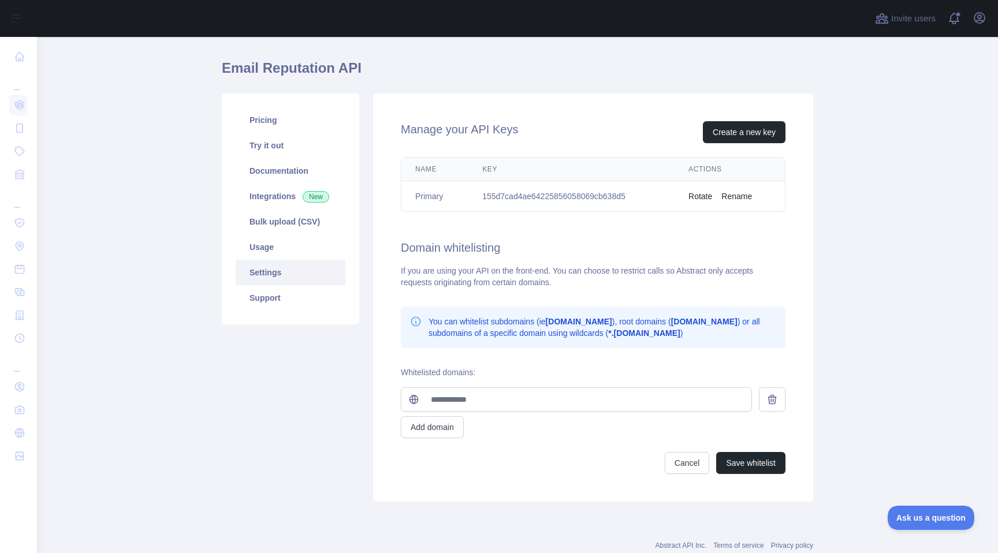
scroll to position [32, 0]
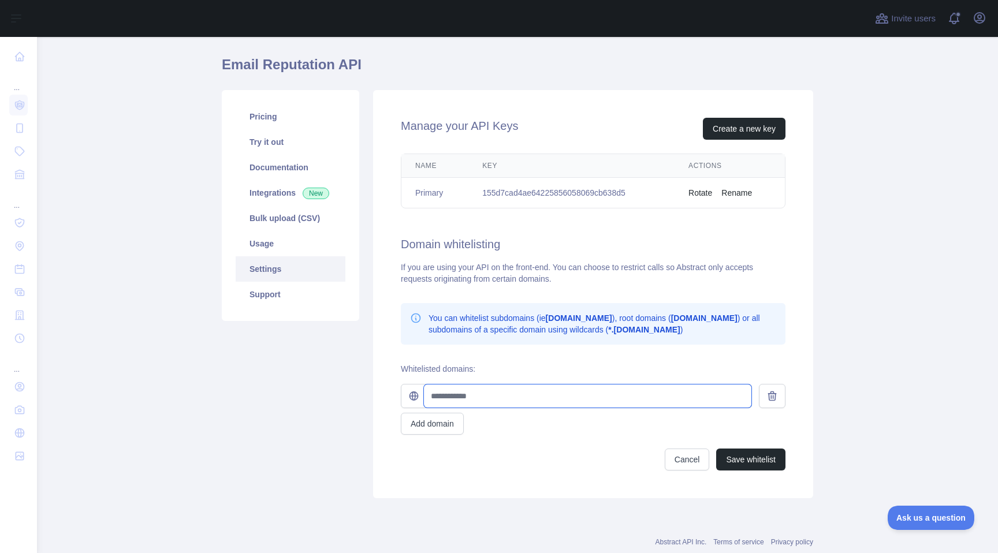
click at [515, 399] on input "text" at bounding box center [588, 396] width 328 height 23
type input "**********"
click at [423, 429] on button "Add domain" at bounding box center [432, 424] width 63 height 22
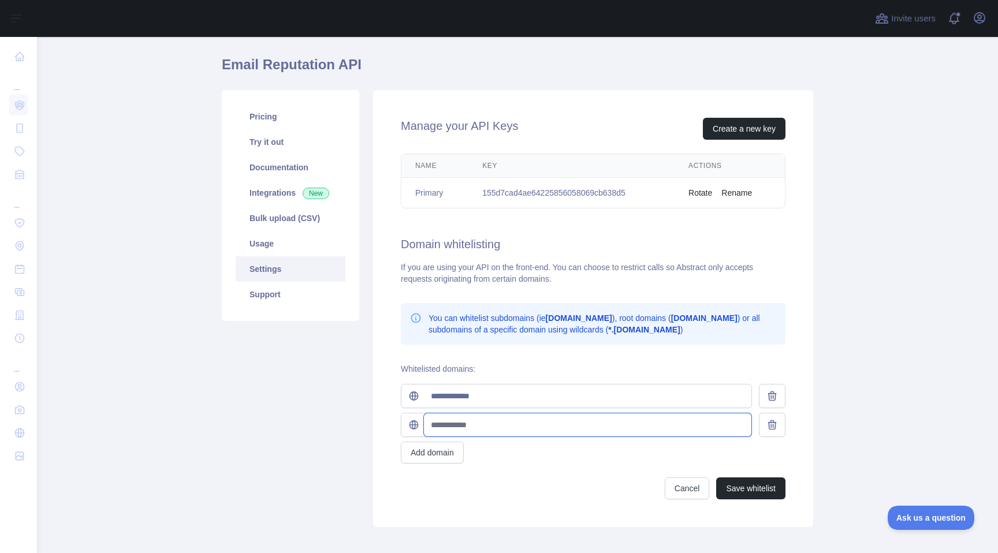
click at [434, 423] on input "text" at bounding box center [588, 425] width 328 height 23
type input "**********"
click at [451, 455] on button "Add domain" at bounding box center [432, 453] width 63 height 22
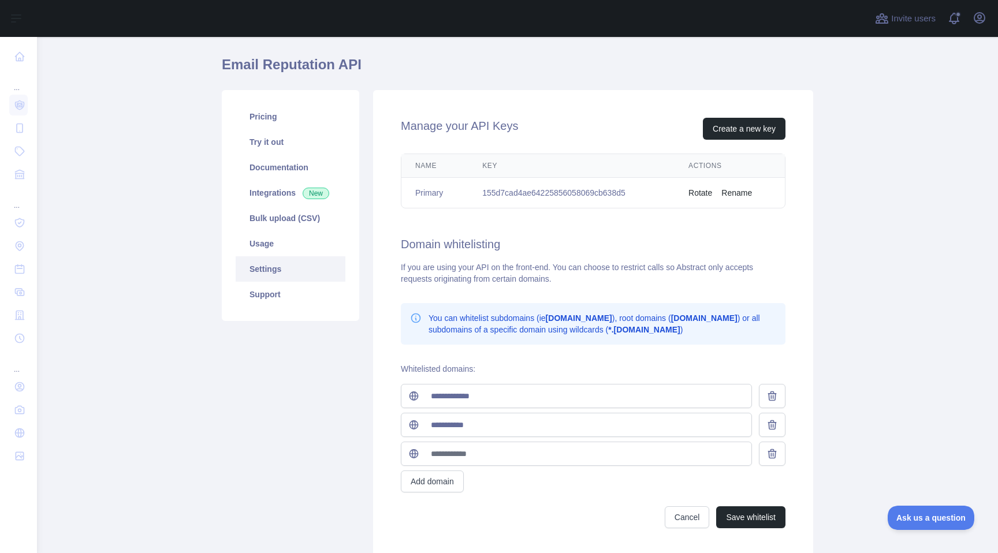
click at [558, 492] on div "Add domain" at bounding box center [593, 482] width 385 height 22
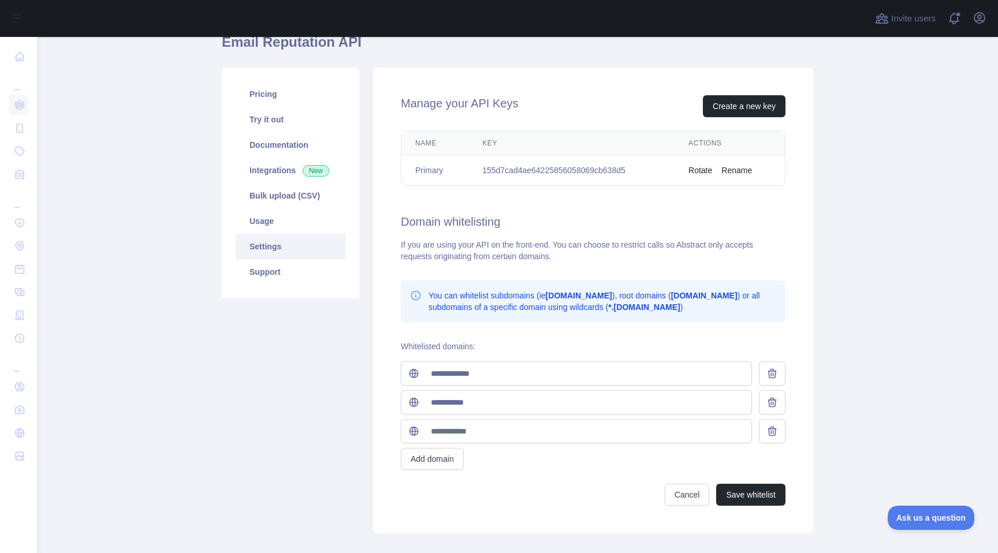
scroll to position [58, 0]
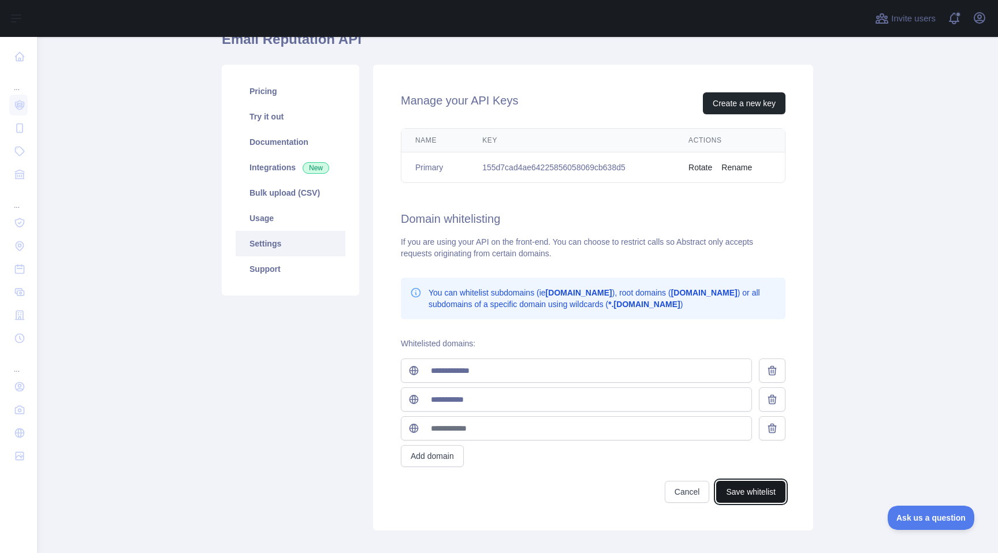
click at [746, 493] on button "Save whitelist" at bounding box center [750, 492] width 69 height 22
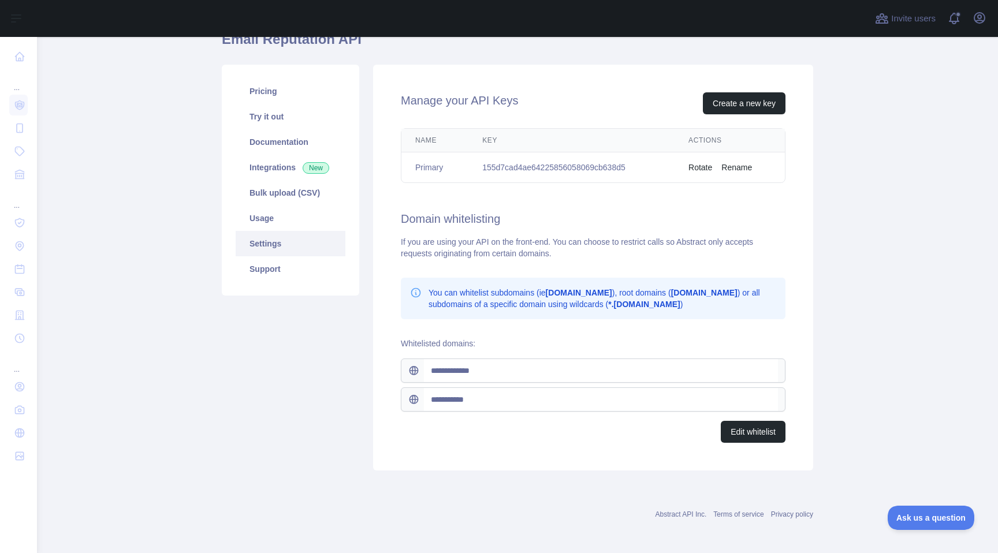
click at [418, 396] on div "**********" at bounding box center [593, 400] width 385 height 24
click at [568, 430] on div "Edit whitelist" at bounding box center [593, 432] width 385 height 22
click at [744, 438] on button "Edit whitelist" at bounding box center [753, 432] width 65 height 22
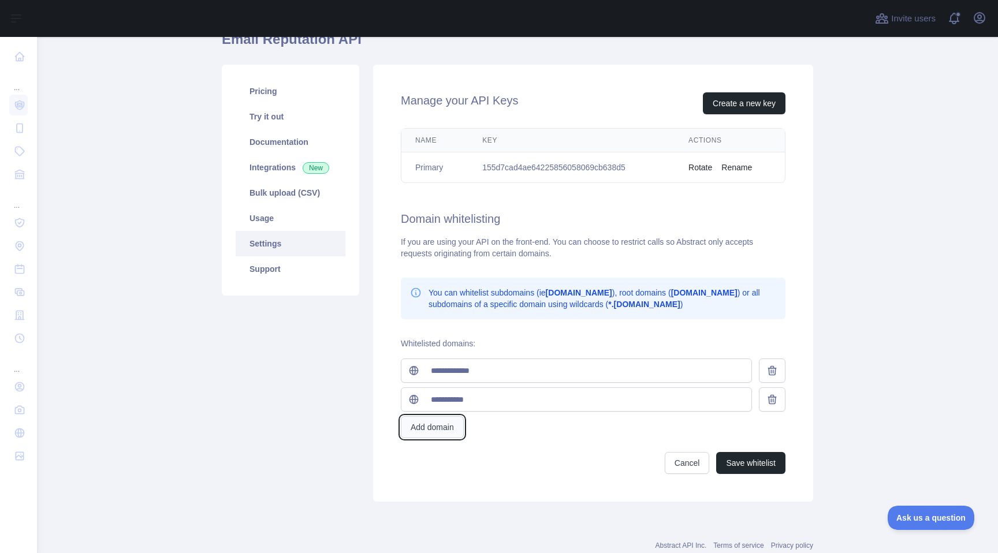
click at [444, 422] on button "Add domain" at bounding box center [432, 428] width 63 height 22
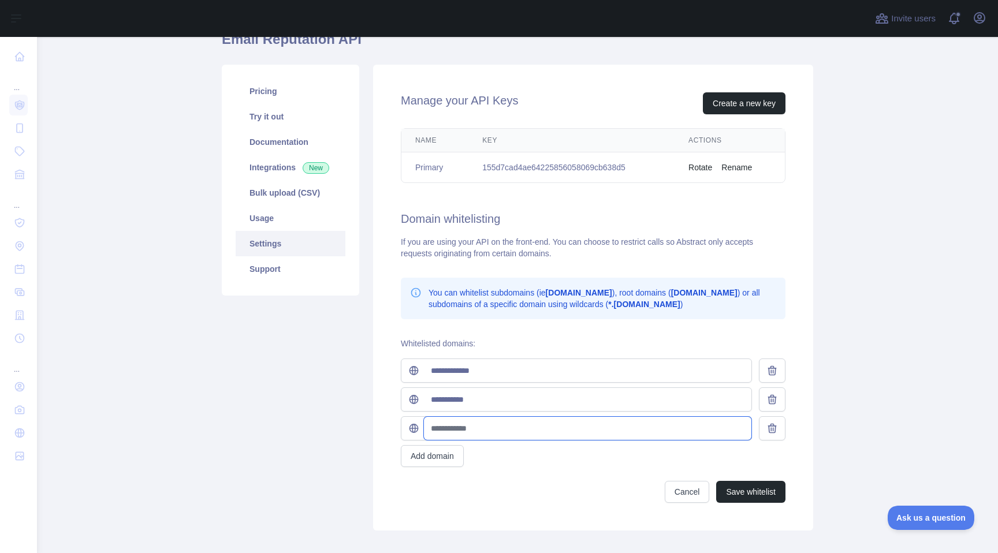
click at [471, 436] on input "text" at bounding box center [588, 428] width 328 height 23
paste input "**********"
type input "**********"
click at [737, 488] on button "Save whitelist" at bounding box center [750, 492] width 69 height 22
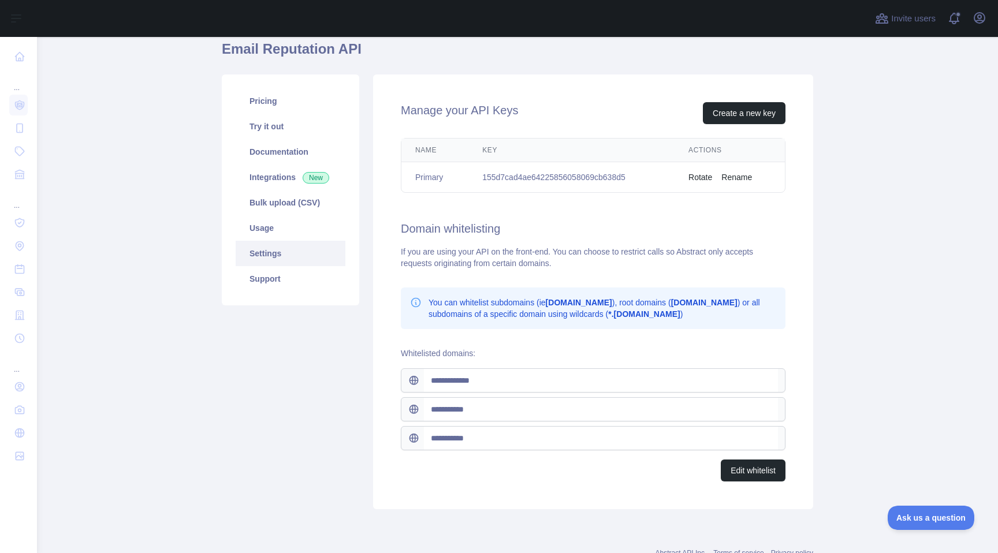
scroll to position [90, 0]
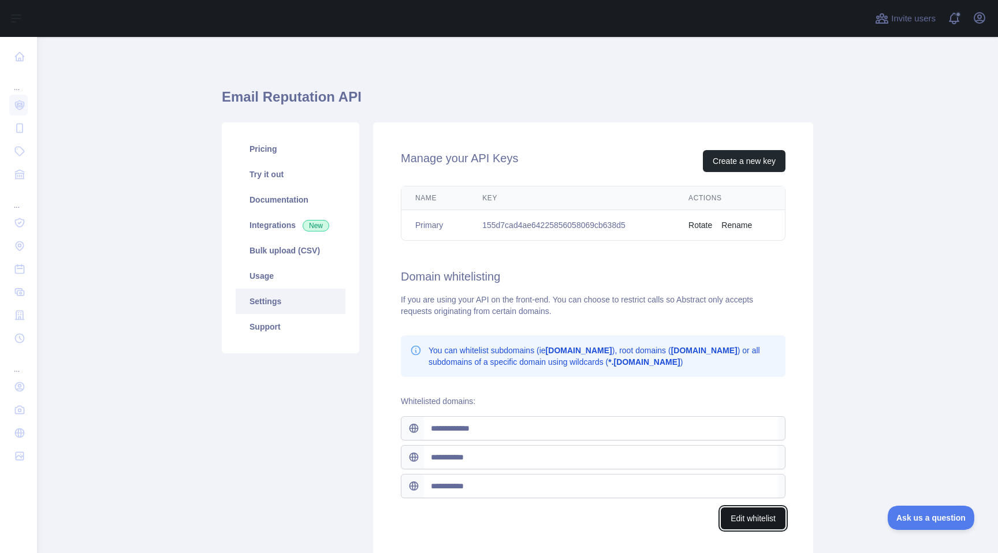
click at [724, 521] on button "Edit whitelist" at bounding box center [753, 519] width 65 height 22
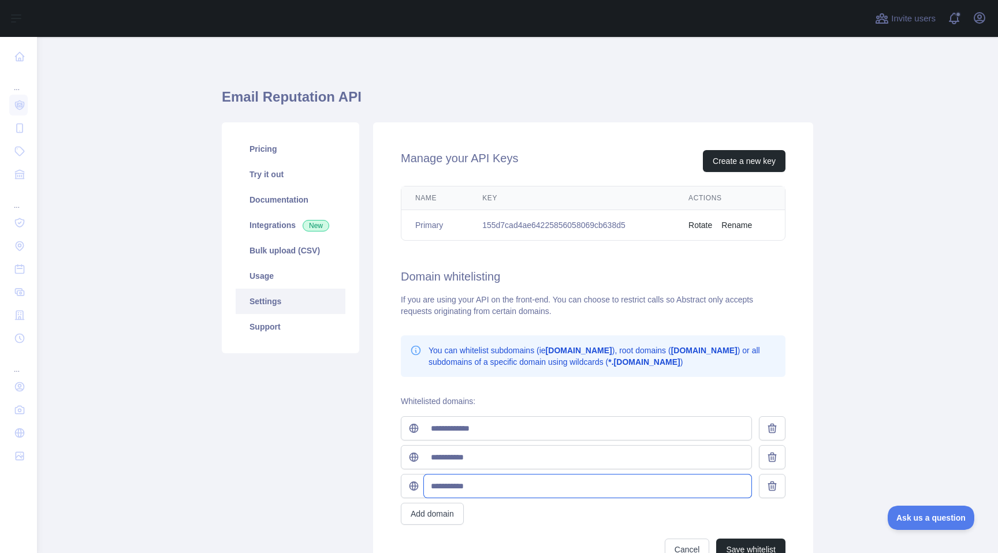
click at [572, 487] on input "**********" at bounding box center [588, 486] width 328 height 23
paste input "**********"
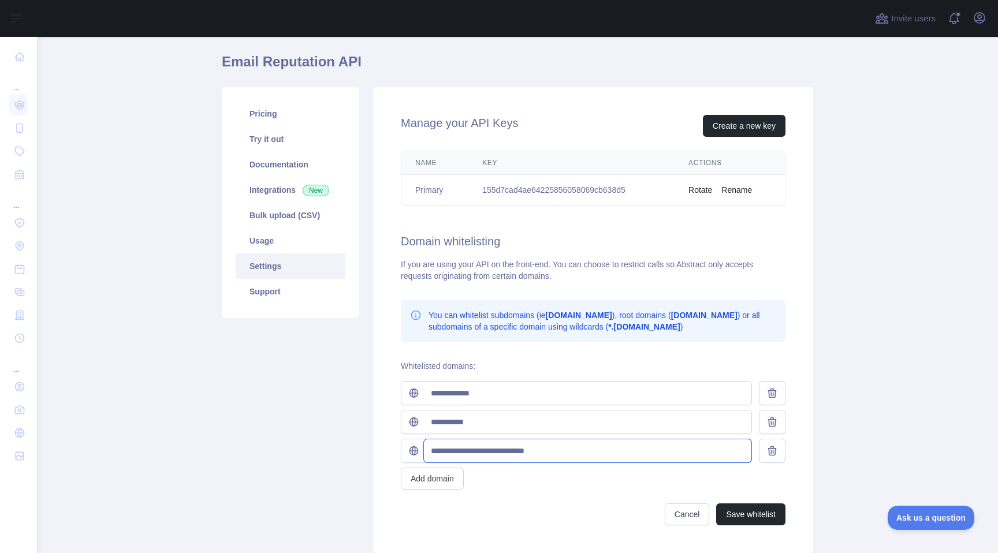
scroll to position [51, 0]
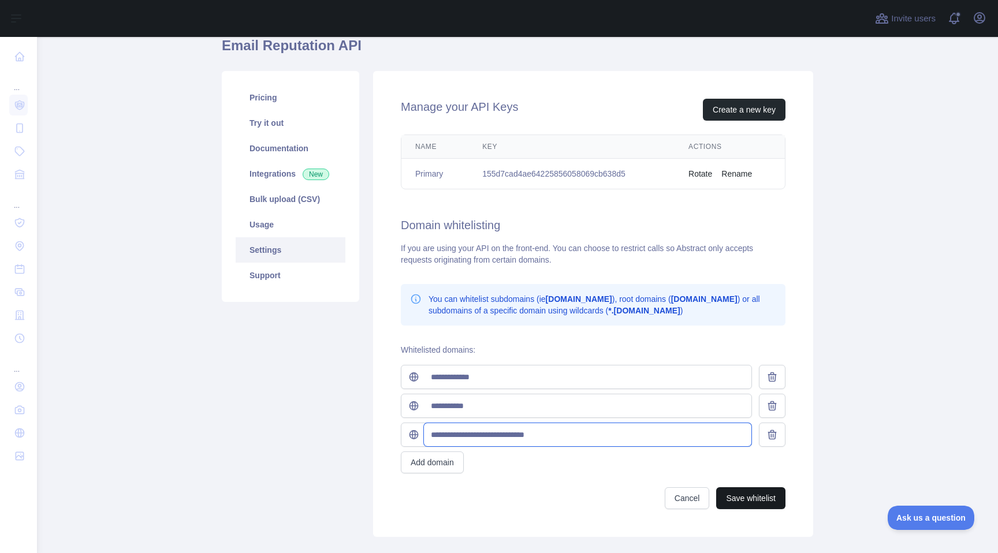
type input "**********"
click at [731, 498] on button "Save whitelist" at bounding box center [750, 499] width 69 height 22
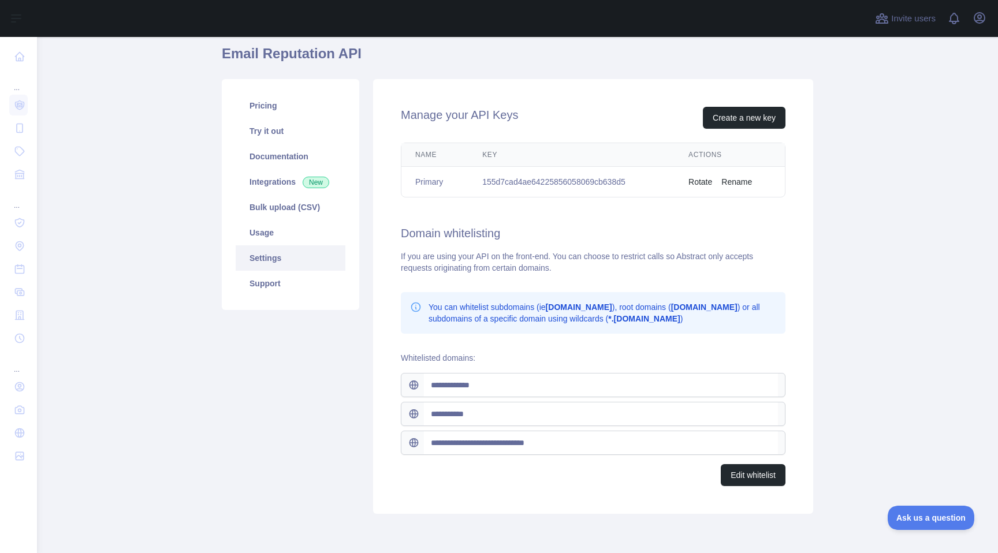
scroll to position [44, 0]
click at [736, 469] on button "Edit whitelist" at bounding box center [753, 474] width 65 height 22
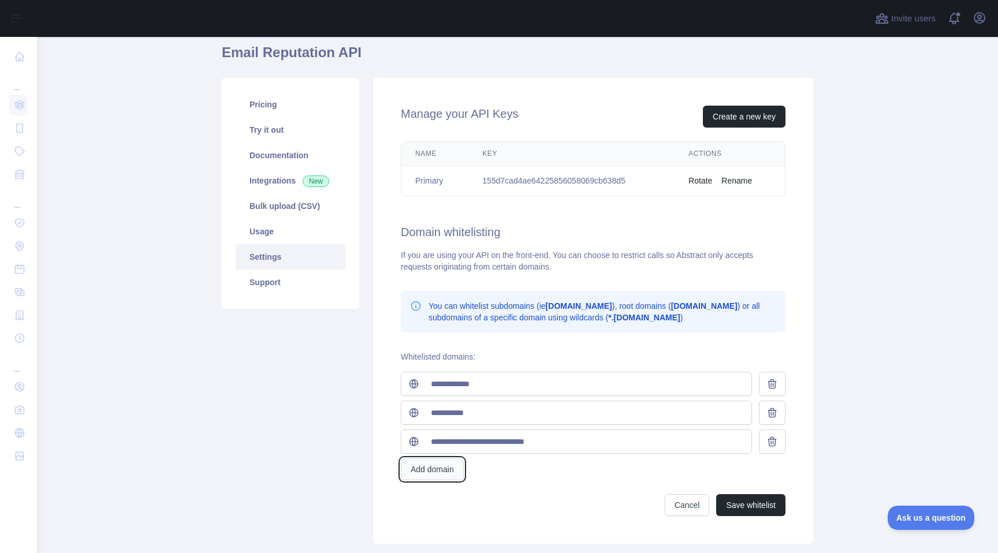
click at [444, 475] on button "Add domain" at bounding box center [432, 470] width 63 height 22
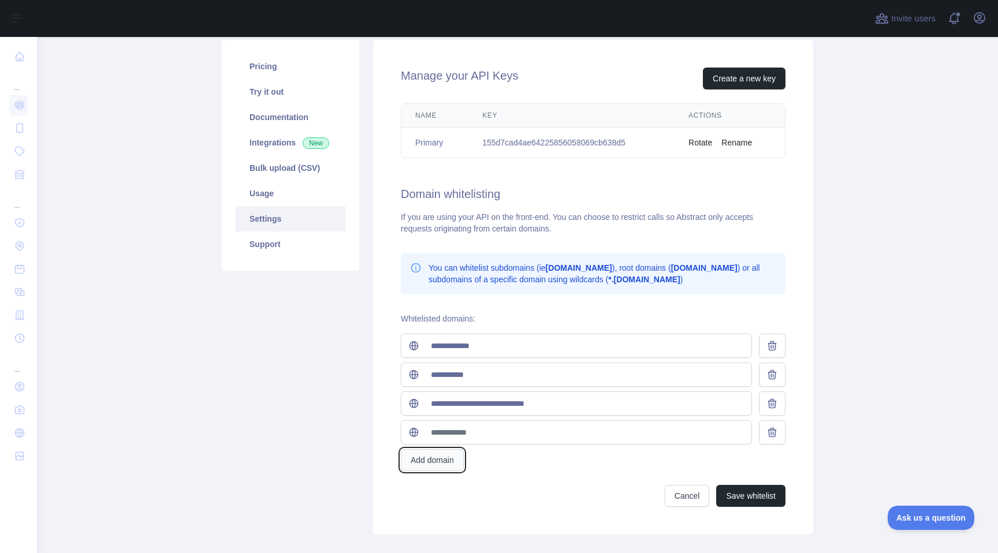
scroll to position [84, 0]
click at [470, 446] on div "**********" at bounding box center [593, 419] width 385 height 173
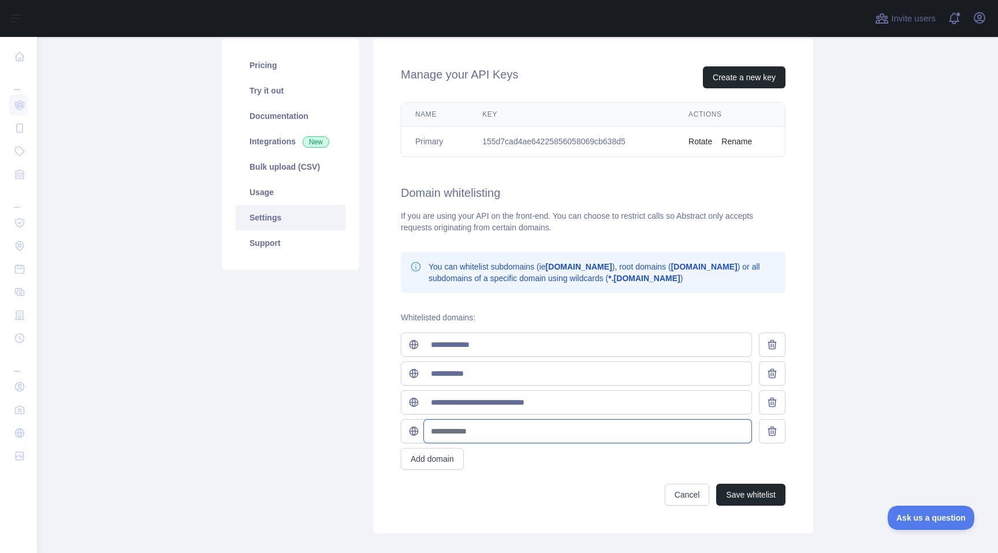
click at [469, 436] on input "text" at bounding box center [588, 431] width 328 height 23
paste input "**********"
type input "**********"
click at [739, 490] on button "Save whitelist" at bounding box center [750, 495] width 69 height 22
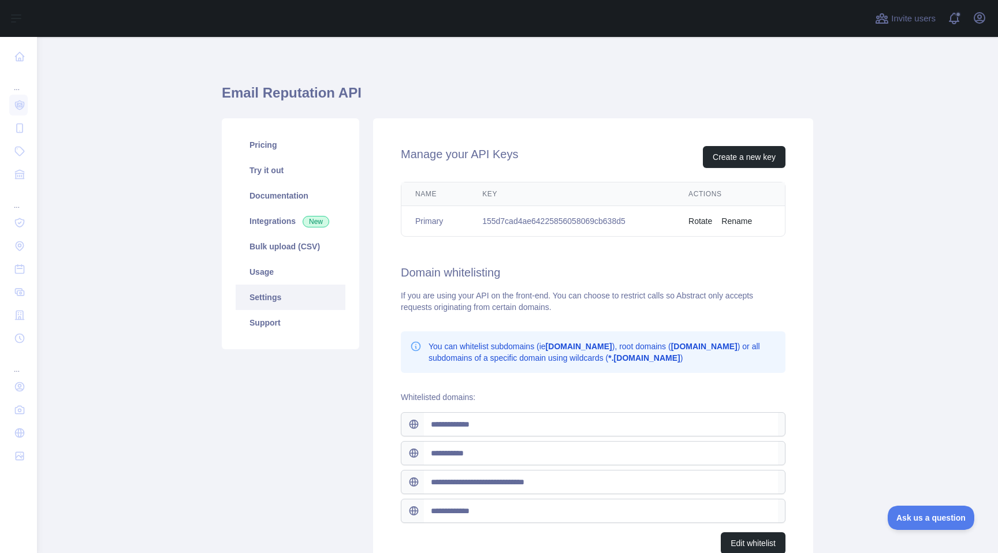
scroll to position [2, 0]
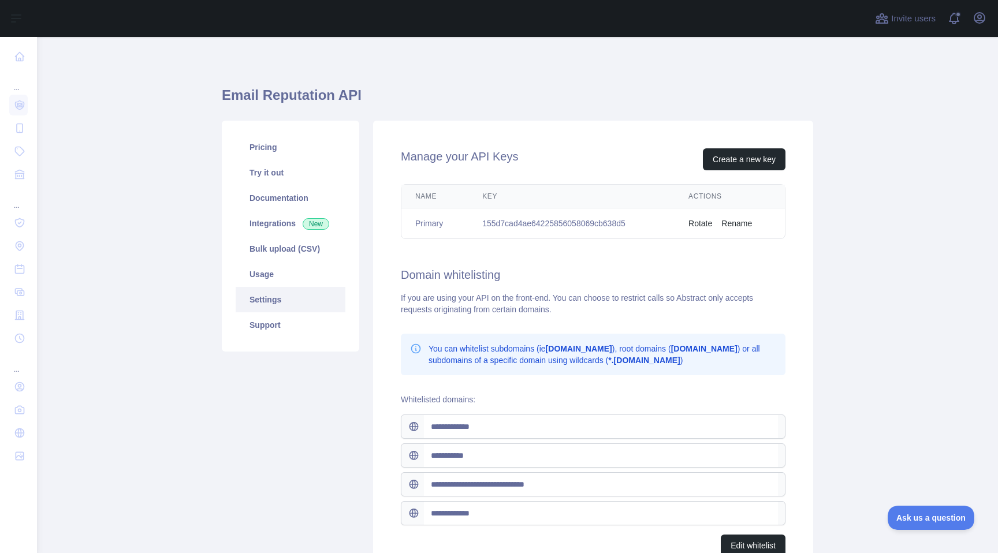
click at [293, 292] on link "Settings" at bounding box center [291, 299] width 110 height 25
click at [293, 269] on link "Usage" at bounding box center [291, 274] width 110 height 25
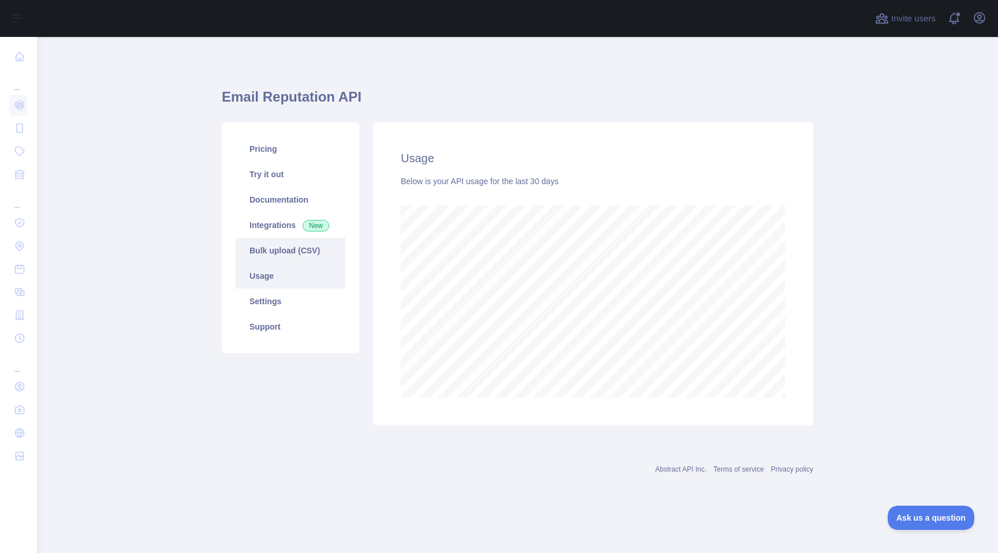
scroll to position [516, 961]
click at [302, 200] on link "Documentation" at bounding box center [291, 199] width 110 height 25
click at [169, 179] on main "Email Reputation API Pricing Try it out Documentation Integrations New Bulk upl…" at bounding box center [517, 295] width 961 height 516
click at [285, 321] on link "Support" at bounding box center [291, 326] width 110 height 25
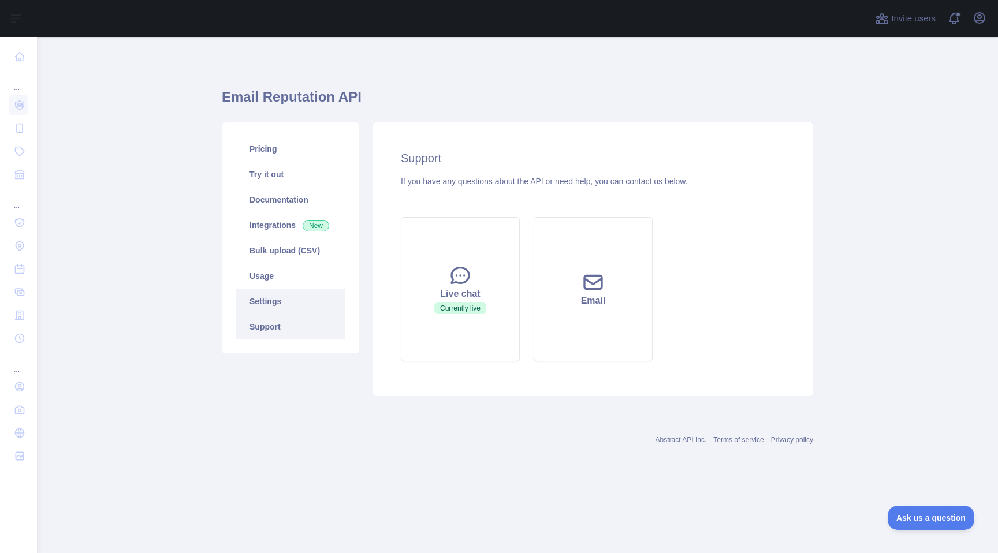
click at [284, 305] on link "Settings" at bounding box center [291, 301] width 110 height 25
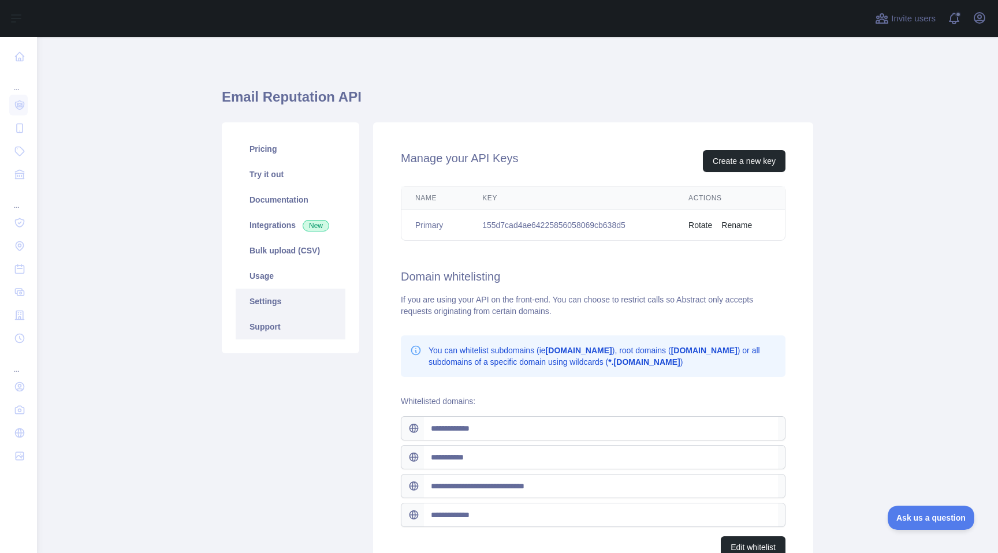
click at [286, 323] on link "Support" at bounding box center [291, 326] width 110 height 25
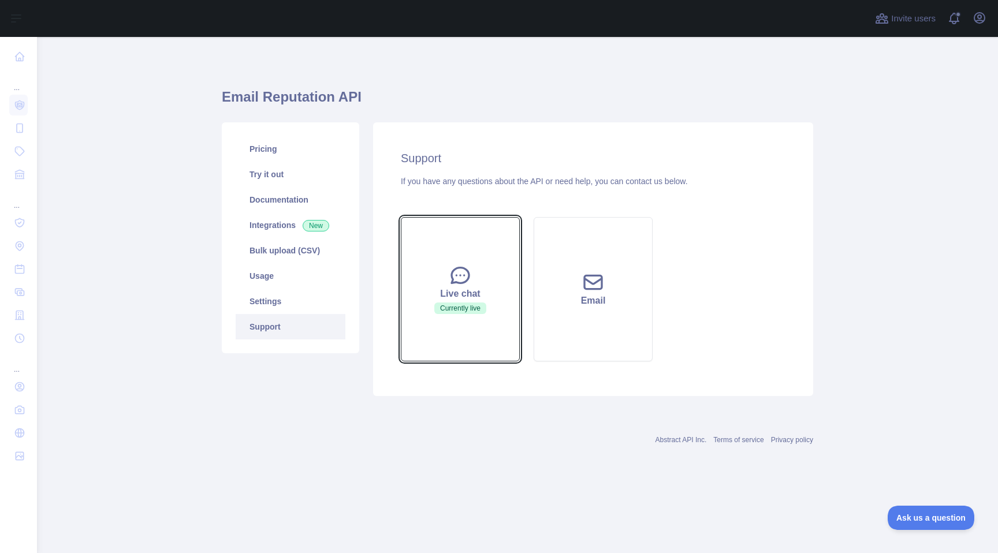
click at [437, 293] on div "Live chat" at bounding box center [460, 294] width 90 height 14
click at [473, 265] on button "Live chat Currently live" at bounding box center [460, 289] width 119 height 144
click at [485, 295] on div "Live chat" at bounding box center [460, 294] width 90 height 14
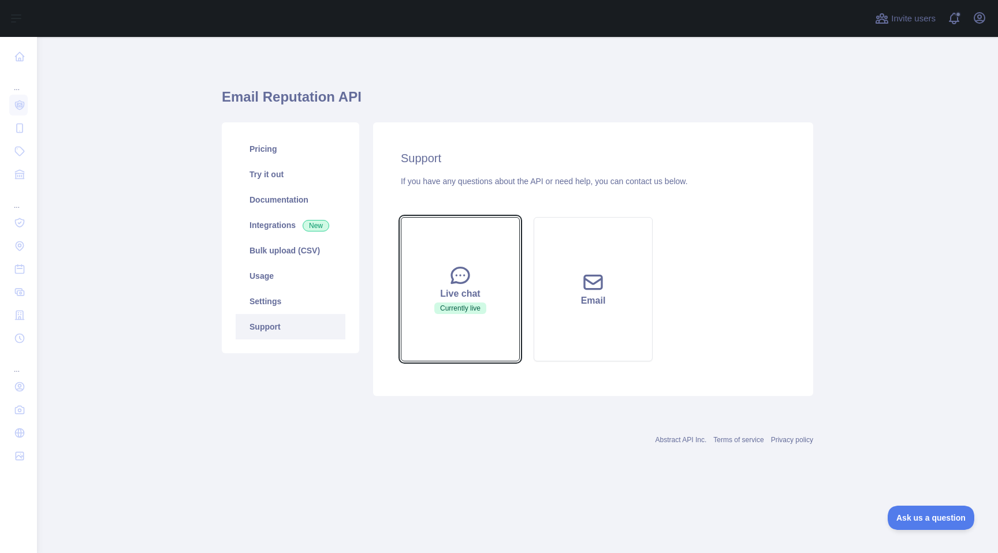
click at [485, 295] on div "Live chat" at bounding box center [460, 294] width 90 height 14
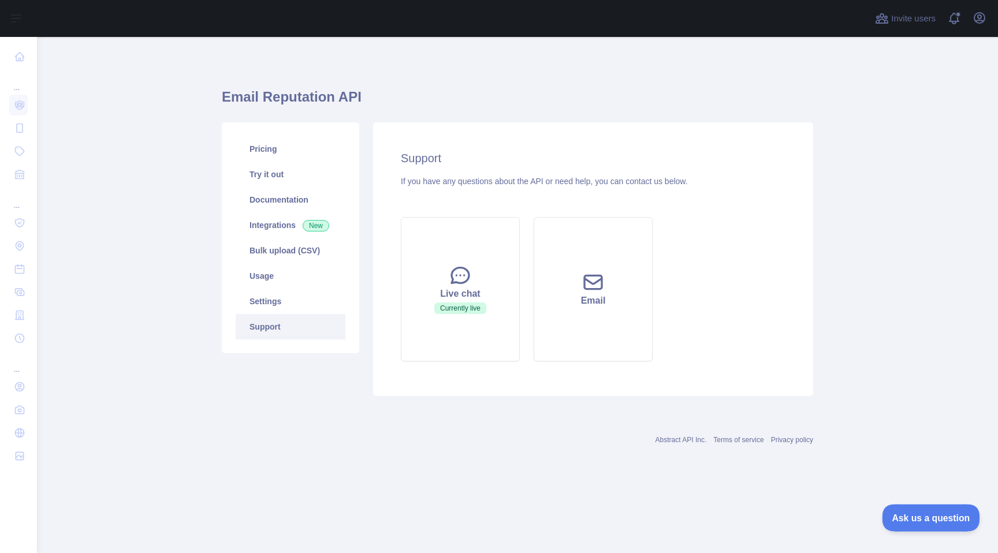
click at [913, 516] on span "Ask us a question" at bounding box center [925, 516] width 87 height 8
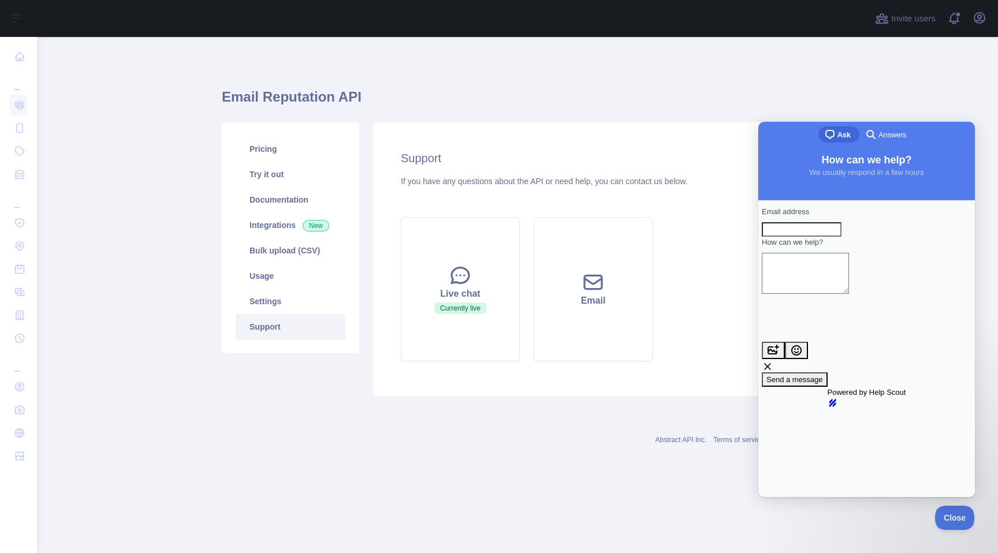
click at [879, 136] on span "Answers" at bounding box center [893, 135] width 28 height 12
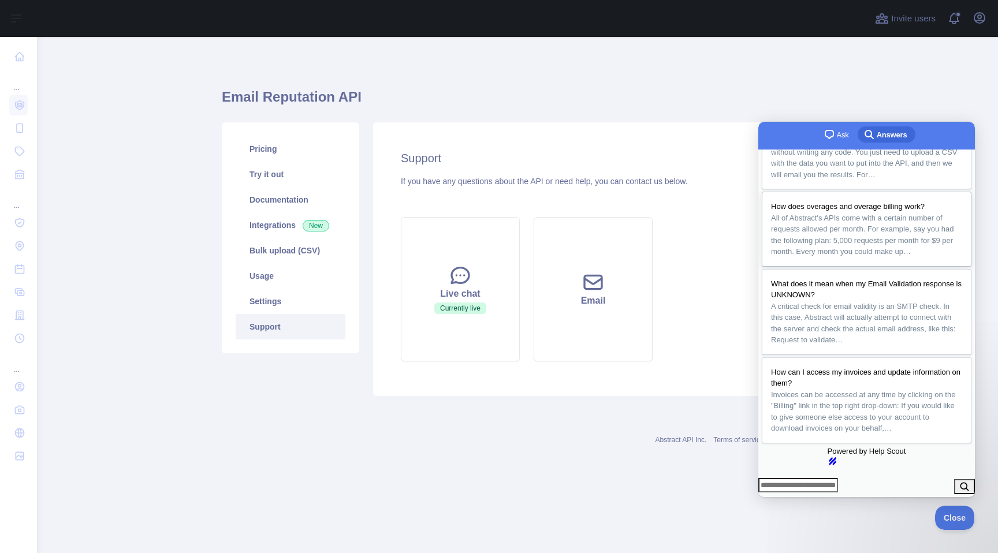
scroll to position [255, 0]
click at [677, 474] on div "Email Reputation API Pricing Try it out Documentation Integrations New Bulk upl…" at bounding box center [518, 259] width 592 height 445
click at [462, 300] on div "Live chat" at bounding box center [460, 294] width 90 height 14
click at [448, 347] on button "Live chat Currently live" at bounding box center [460, 289] width 119 height 144
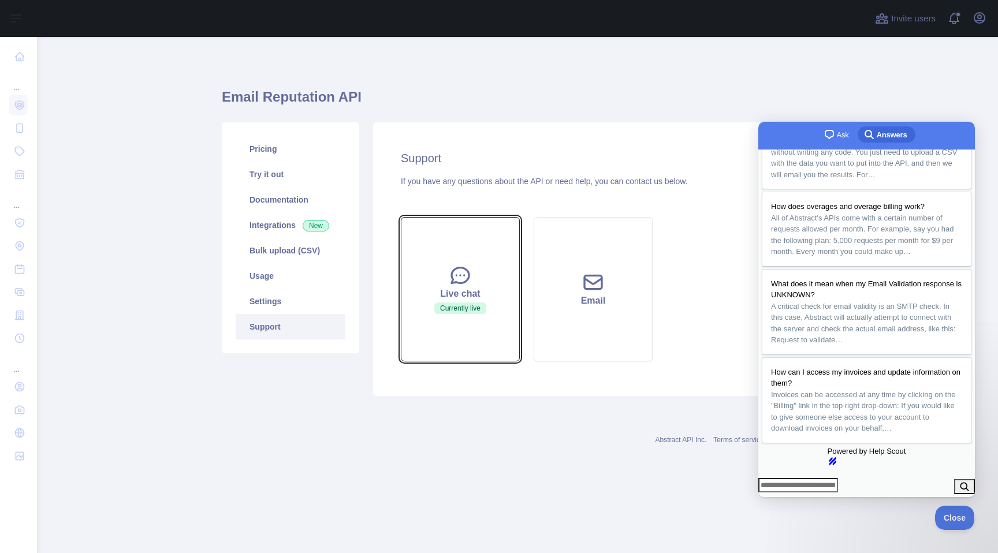
click at [448, 347] on button "Live chat Currently live" at bounding box center [460, 289] width 119 height 144
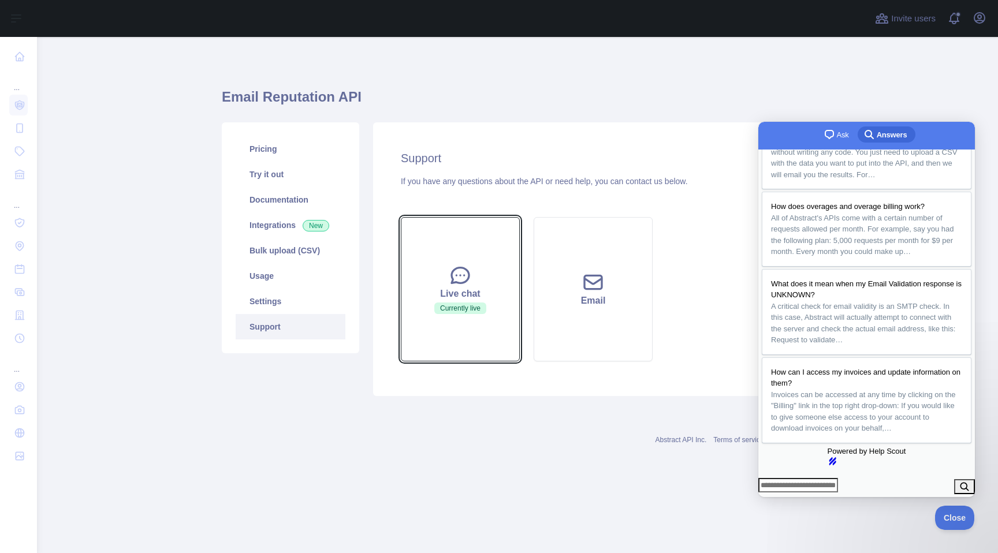
click at [448, 347] on button "Live chat Currently live" at bounding box center [460, 289] width 119 height 144
click at [448, 345] on button "Live chat Currently live" at bounding box center [460, 289] width 119 height 144
click at [266, 389] on div "Pricing Try it out Documentation Integrations New Bulk upload (CSV) Usage Setti…" at bounding box center [290, 259] width 151 height 274
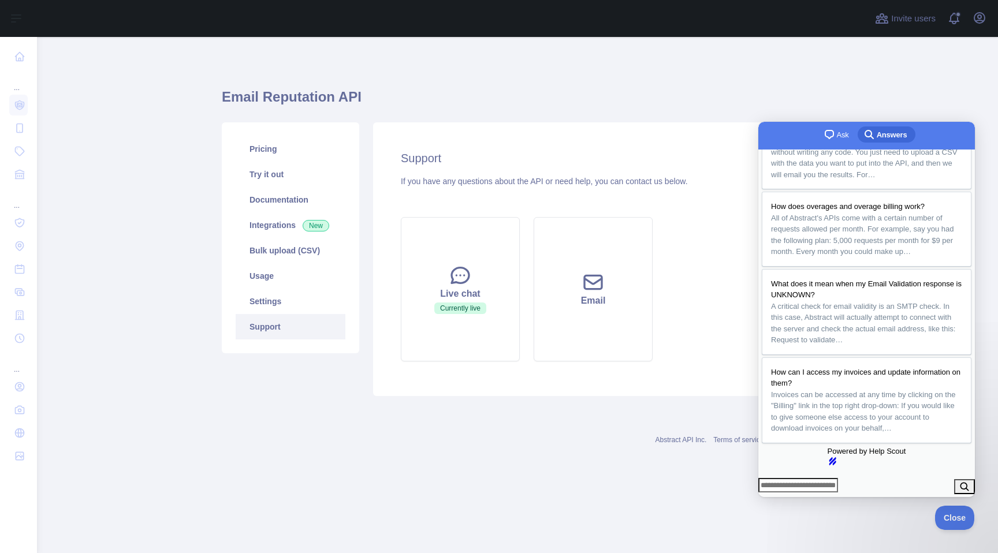
click at [751, 106] on h1 "Email Reputation API" at bounding box center [518, 102] width 592 height 28
click at [953, 518] on span "Close" at bounding box center [951, 516] width 39 height 8
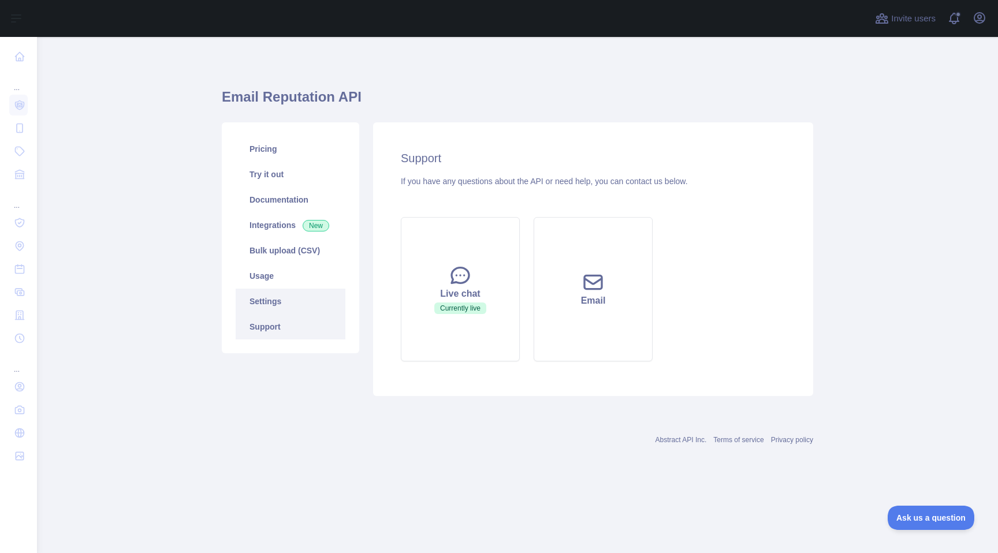
click at [269, 300] on link "Settings" at bounding box center [291, 301] width 110 height 25
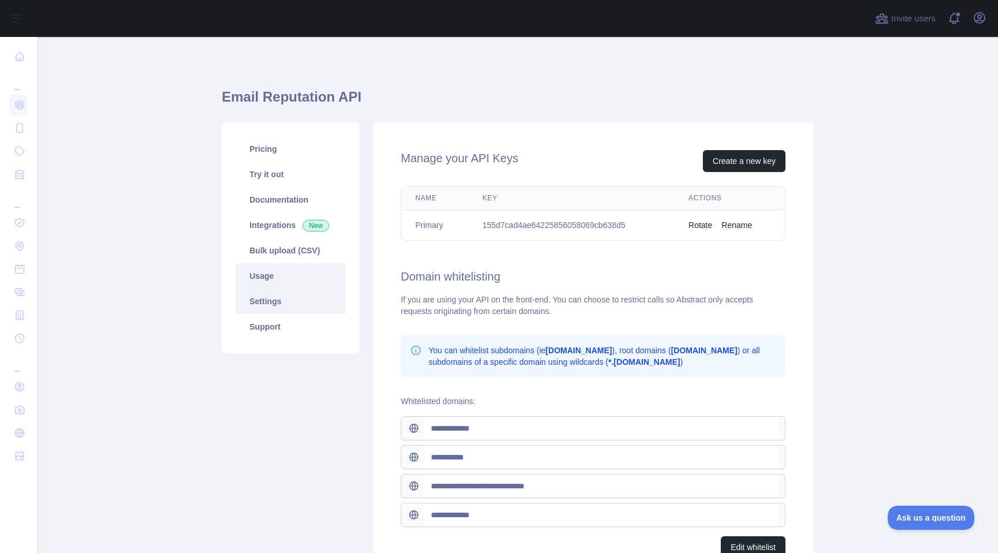
click at [274, 277] on link "Usage" at bounding box center [291, 275] width 110 height 25
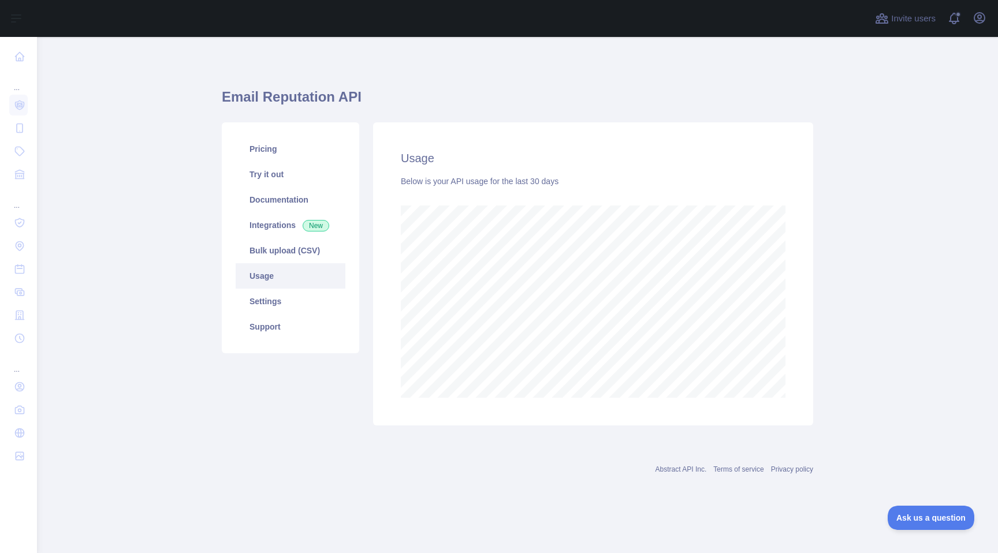
scroll to position [516, 961]
click at [277, 256] on link "Bulk upload (CSV)" at bounding box center [291, 250] width 110 height 25
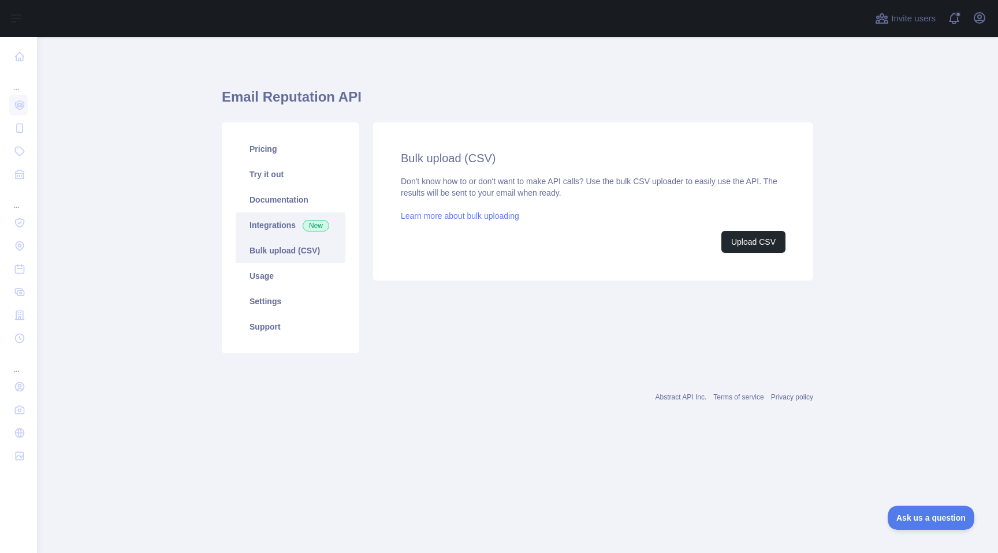
click at [277, 235] on link "Integrations New" at bounding box center [291, 225] width 110 height 25
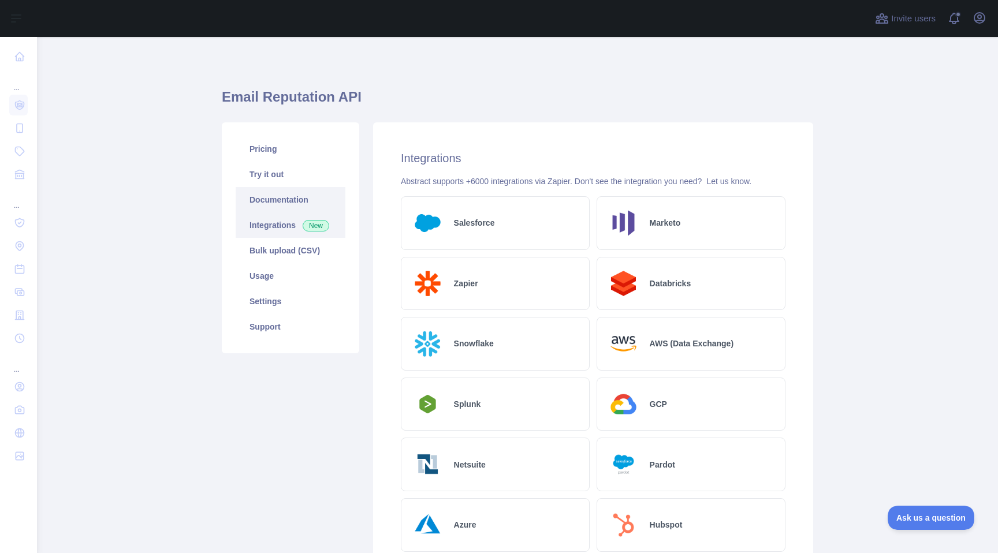
click at [277, 203] on link "Documentation" at bounding box center [291, 199] width 110 height 25
click at [280, 172] on link "Try it out" at bounding box center [291, 174] width 110 height 25
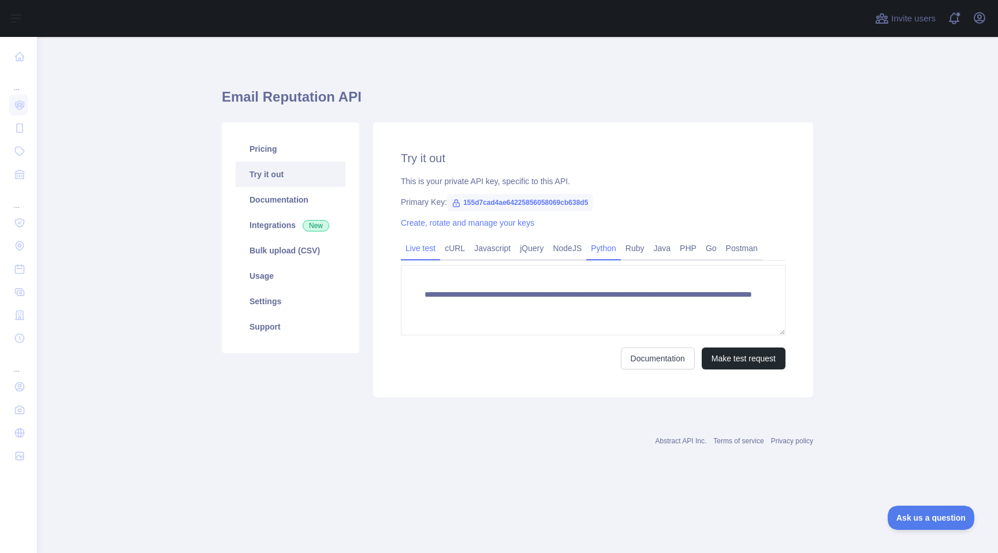
click at [621, 252] on link "Python" at bounding box center [603, 248] width 35 height 18
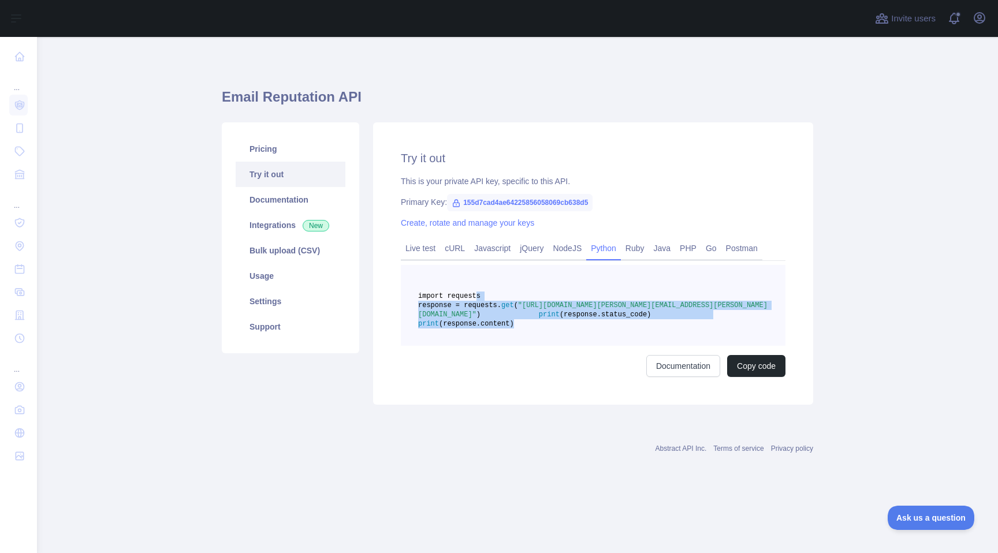
drag, startPoint x: 587, startPoint y: 341, endPoint x: 478, endPoint y: 293, distance: 119.3
click at [478, 293] on pre "import requests response = requests. get ( "[URL][DOMAIN_NAME][PERSON_NAME][EMA…" at bounding box center [593, 305] width 385 height 81
copy code "import requests response = requests. get ( "[URL][DOMAIN_NAME][PERSON_NAME][EMA…"
click at [273, 291] on link "Settings" at bounding box center [291, 301] width 110 height 25
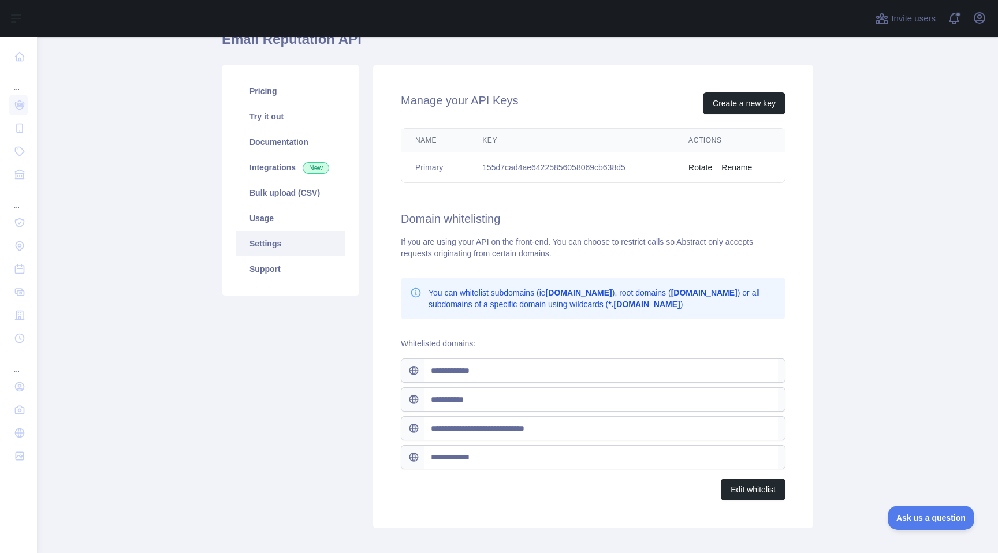
scroll to position [60, 0]
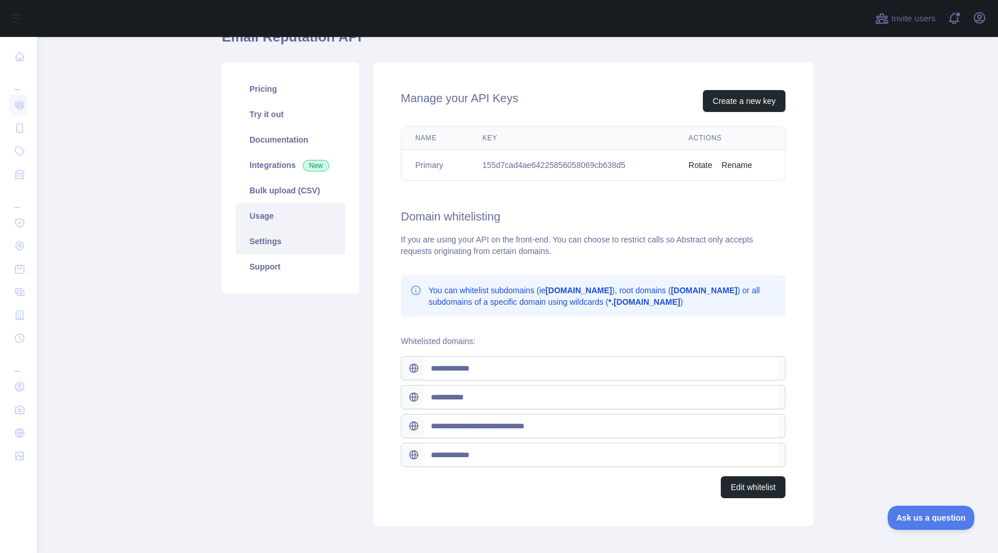
click at [263, 220] on link "Usage" at bounding box center [291, 215] width 110 height 25
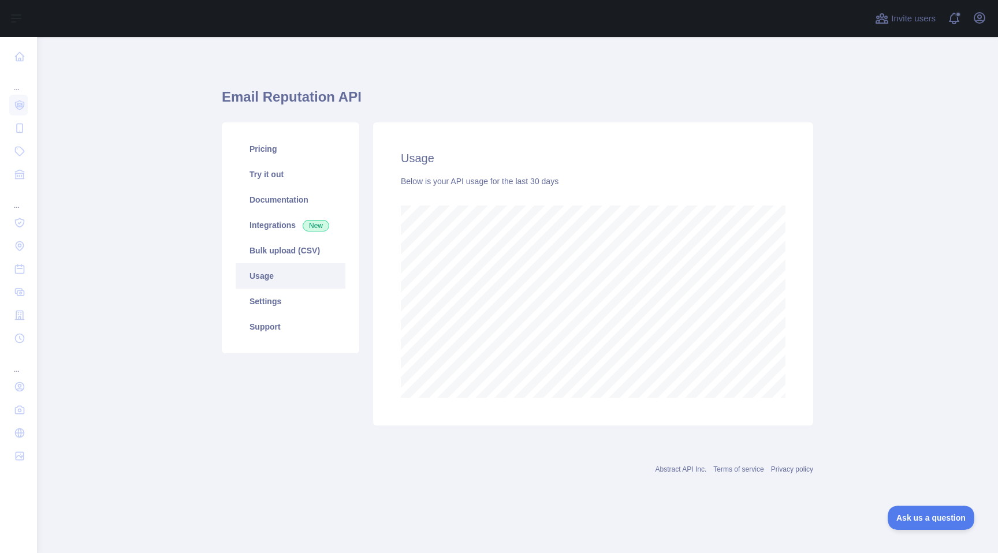
scroll to position [516, 961]
click at [265, 203] on link "Documentation" at bounding box center [291, 199] width 110 height 25
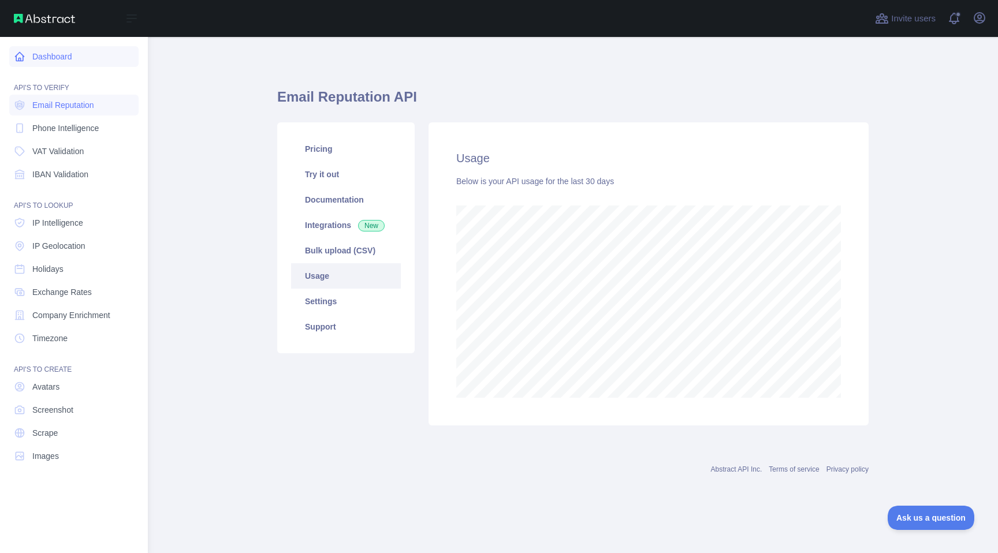
scroll to position [577208, 576874]
click at [18, 51] on icon at bounding box center [20, 57] width 12 height 12
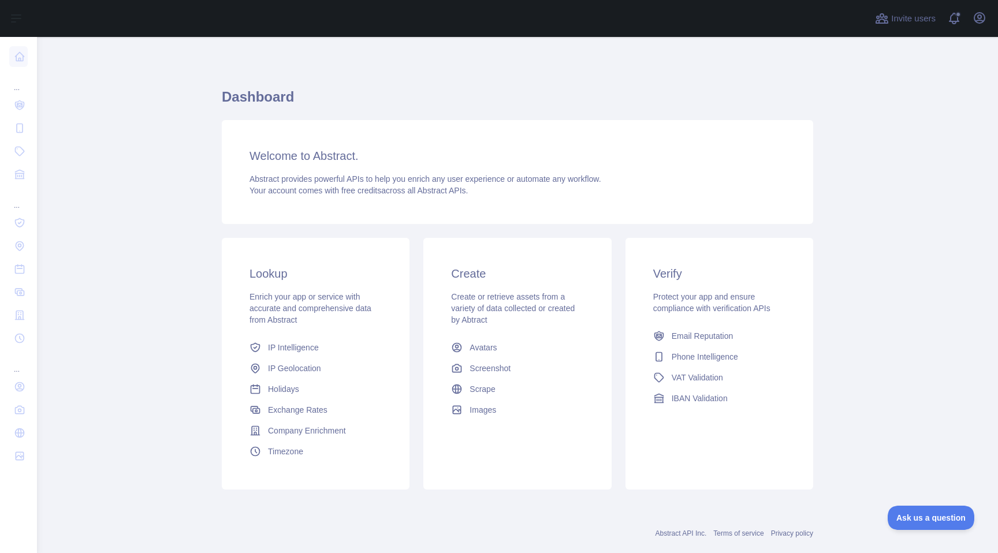
click at [979, 32] on div "Invite users View notifications Open user menu" at bounding box center [931, 18] width 116 height 37
click at [979, 19] on icon "button" at bounding box center [980, 18] width 14 height 14
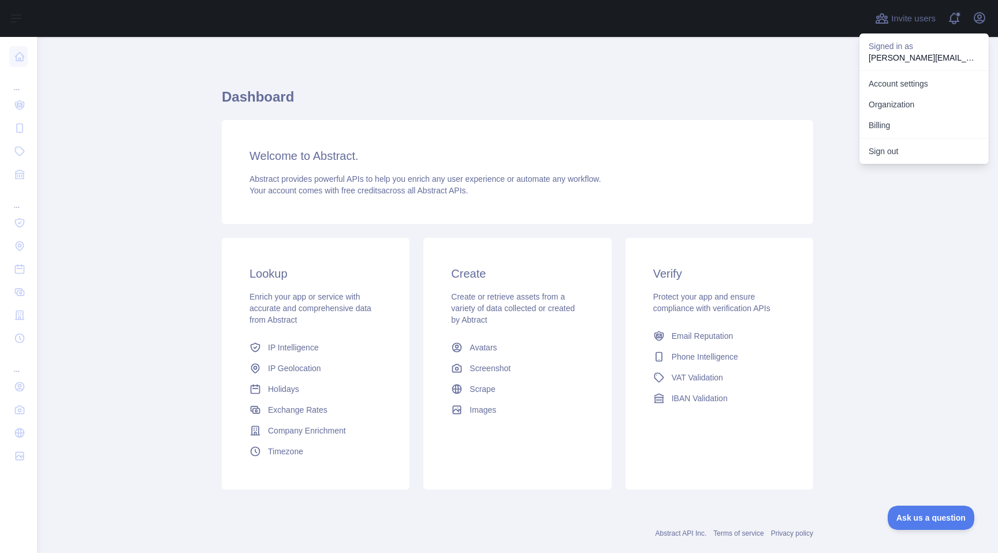
click at [791, 106] on h1 "Dashboard" at bounding box center [518, 102] width 592 height 28
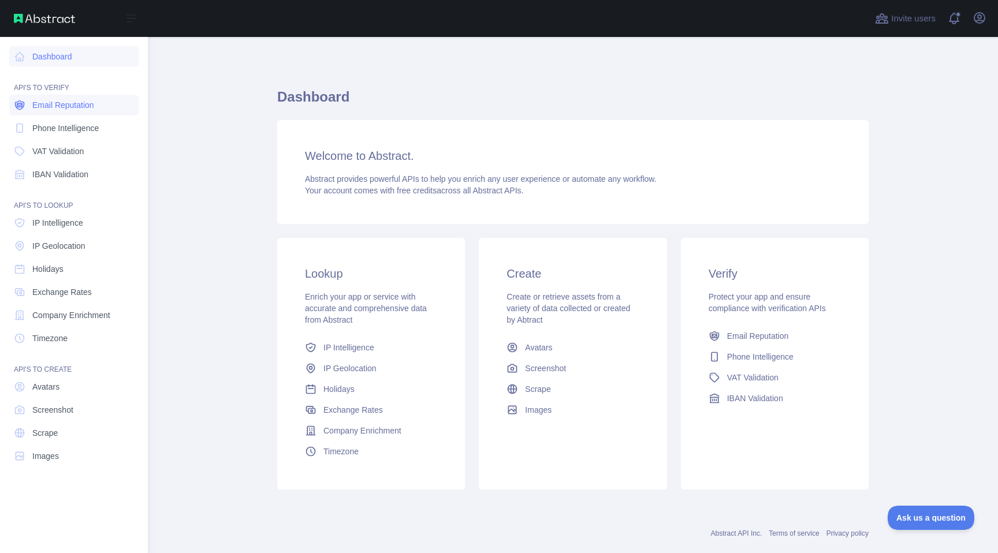
click at [64, 112] on link "Email Reputation" at bounding box center [73, 105] width 129 height 21
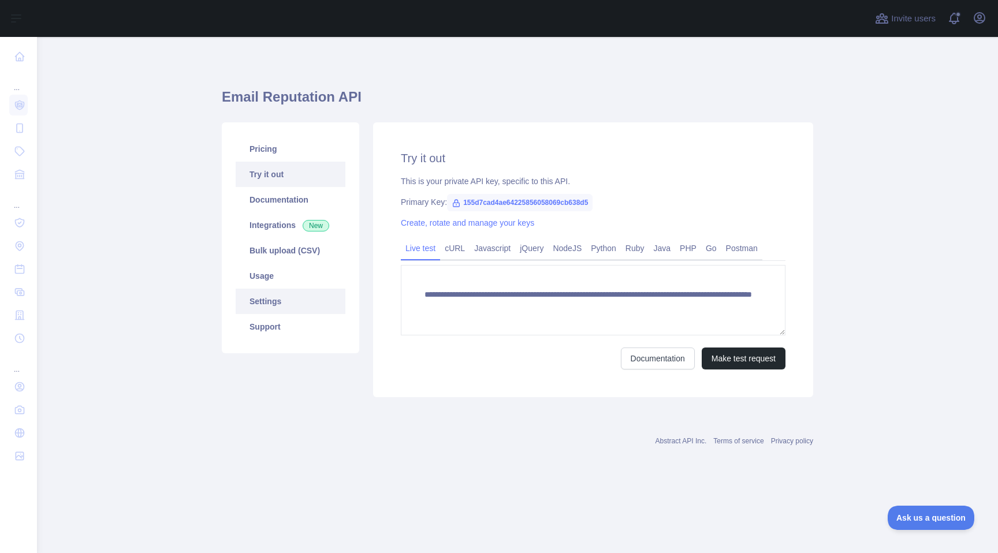
click at [267, 302] on link "Settings" at bounding box center [291, 301] width 110 height 25
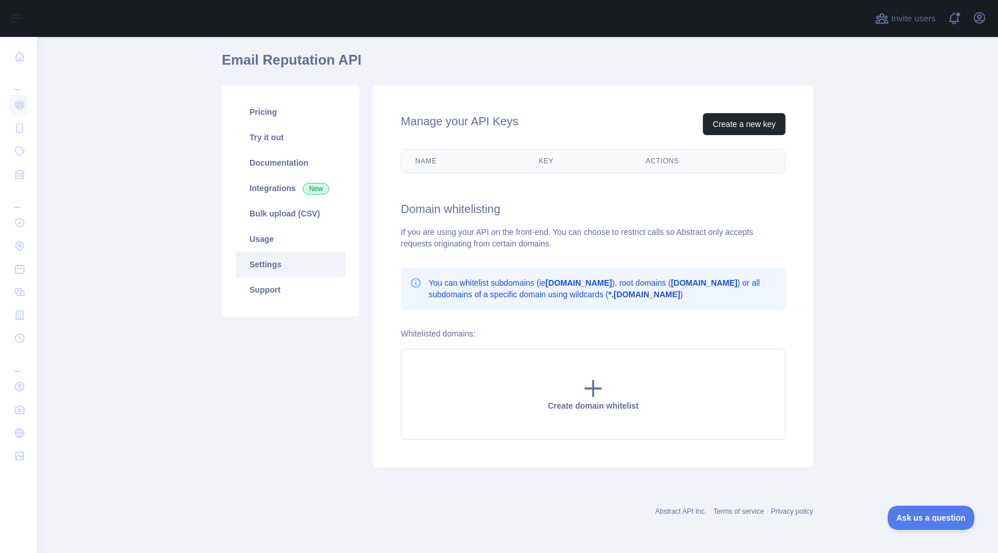
scroll to position [118, 0]
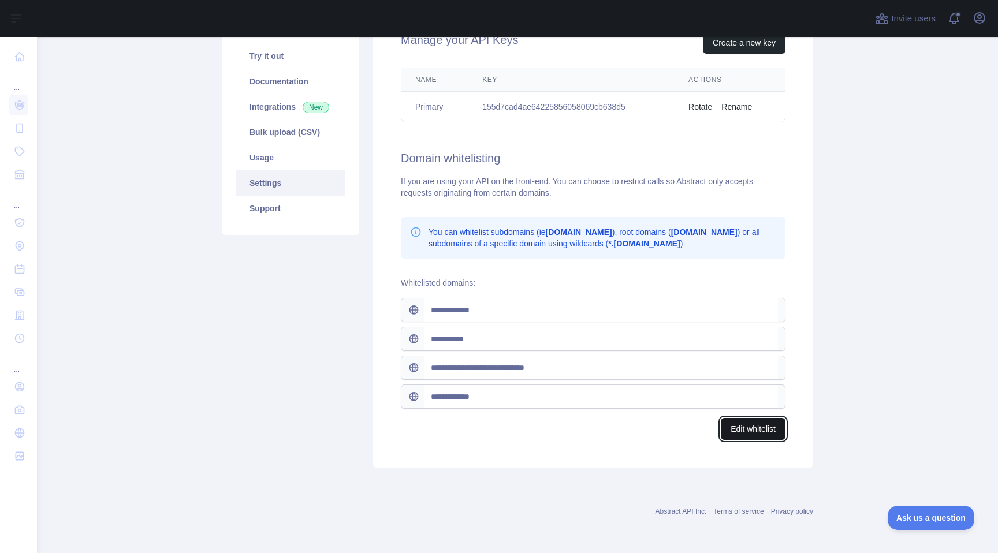
click at [742, 433] on button "Edit whitelist" at bounding box center [753, 429] width 65 height 22
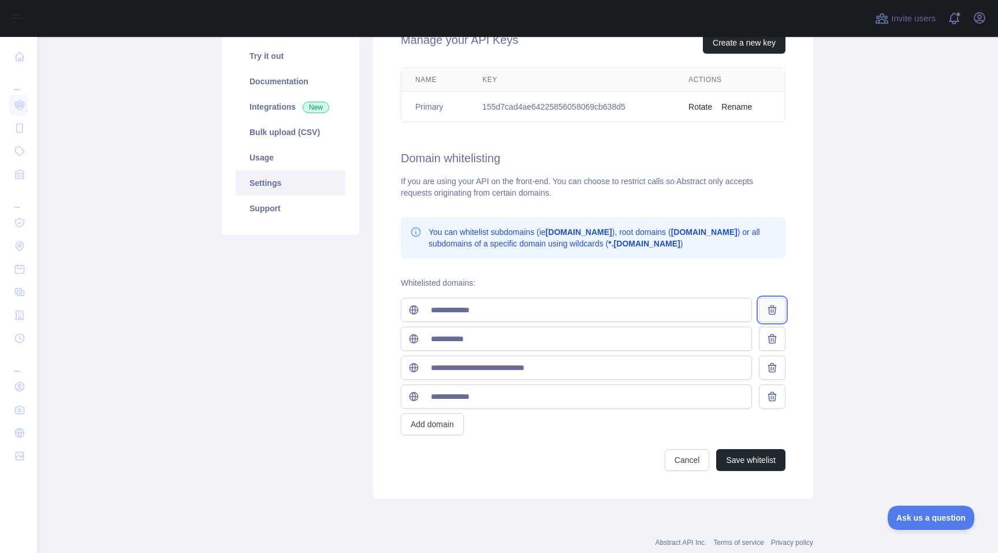
click at [769, 318] on button at bounding box center [772, 310] width 27 height 24
type input "**********"
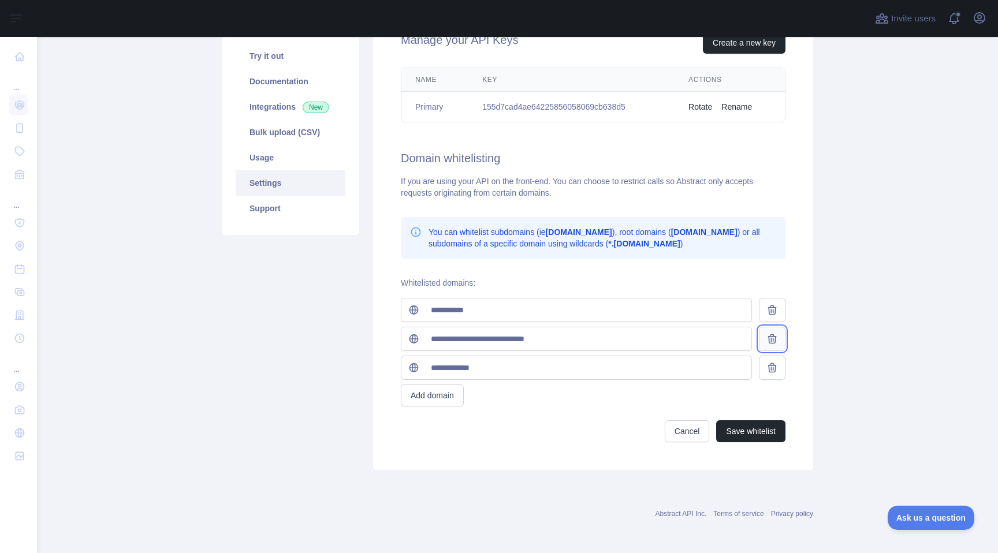
click at [765, 334] on button at bounding box center [772, 339] width 27 height 24
type input "**********"
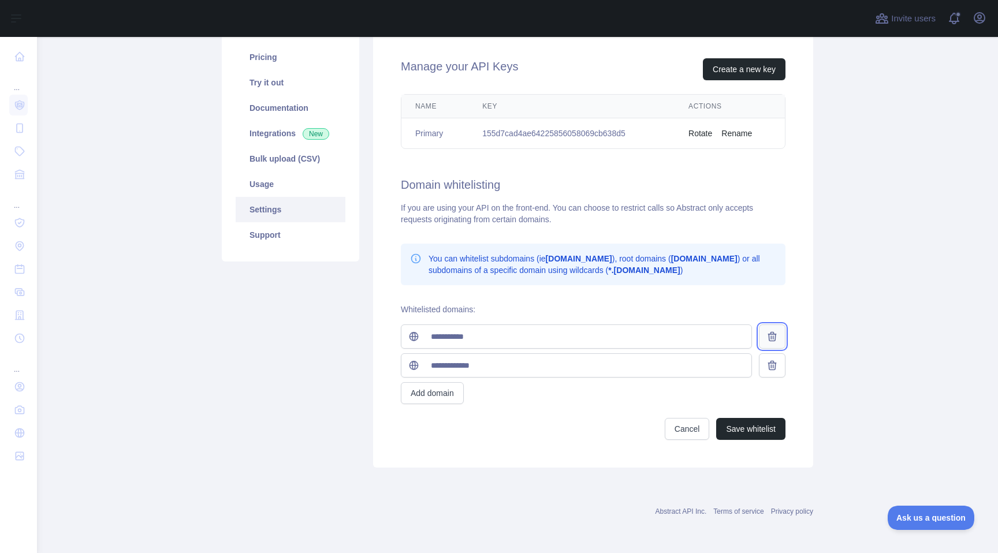
click at [767, 335] on icon at bounding box center [773, 337] width 12 height 12
type input "**********"
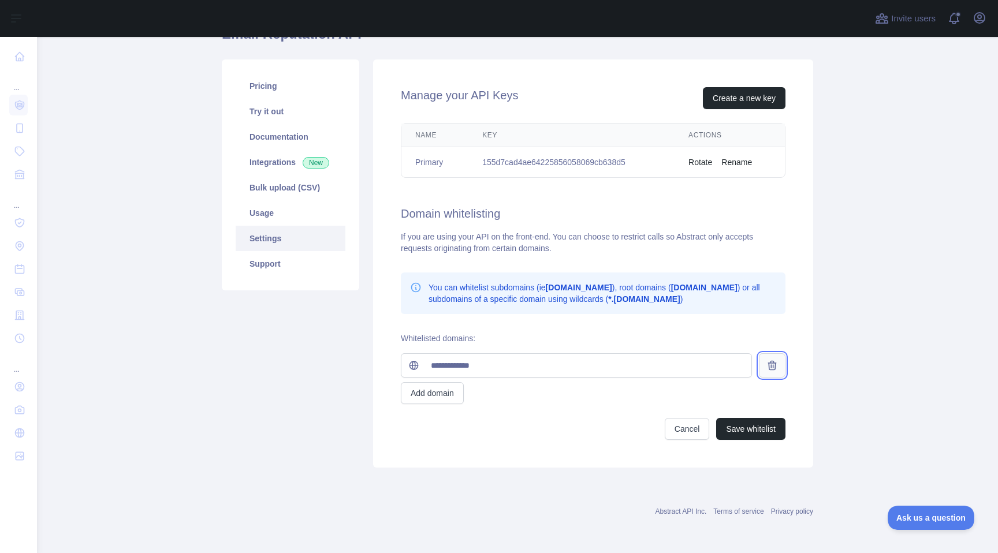
click at [768, 365] on icon at bounding box center [773, 366] width 12 height 12
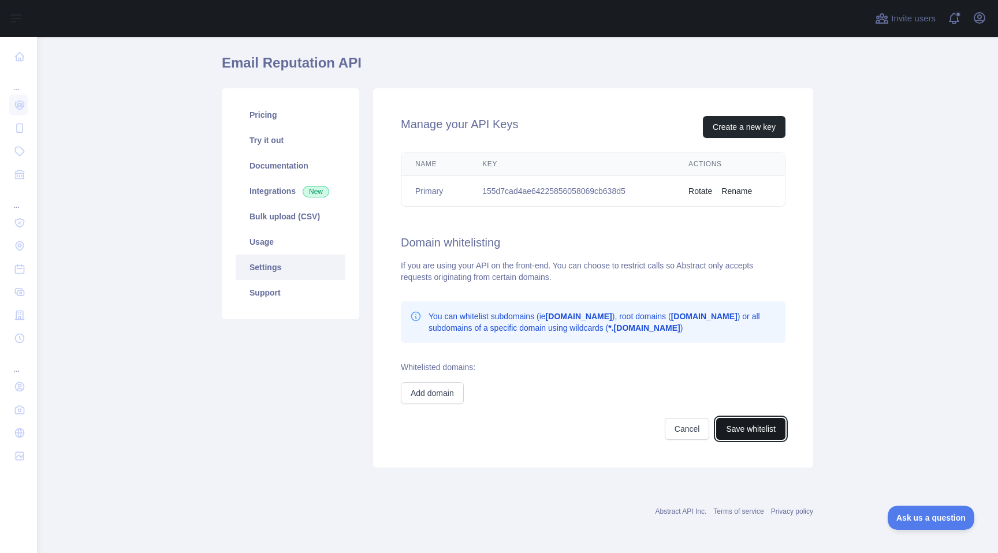
click at [757, 425] on button "Save whitelist" at bounding box center [750, 429] width 69 height 22
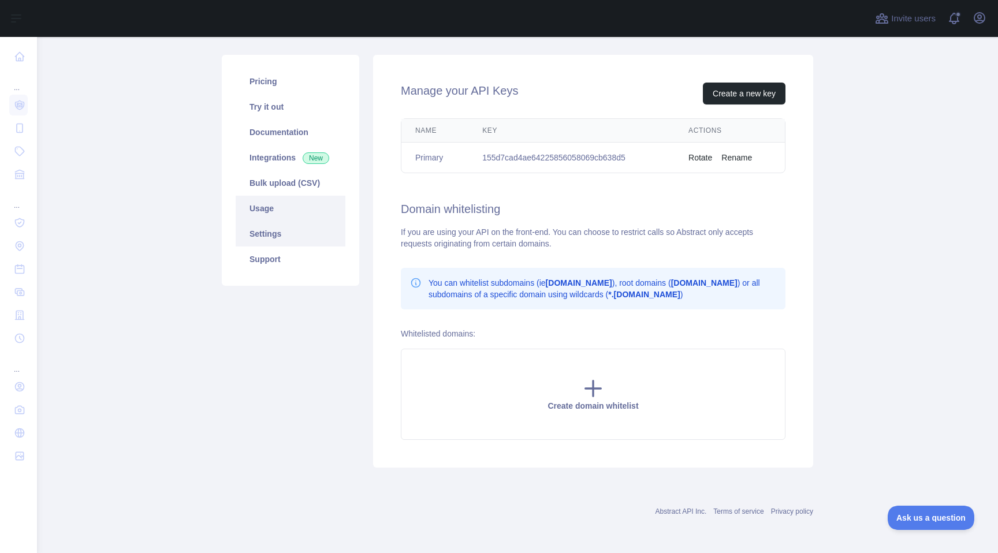
scroll to position [0, 0]
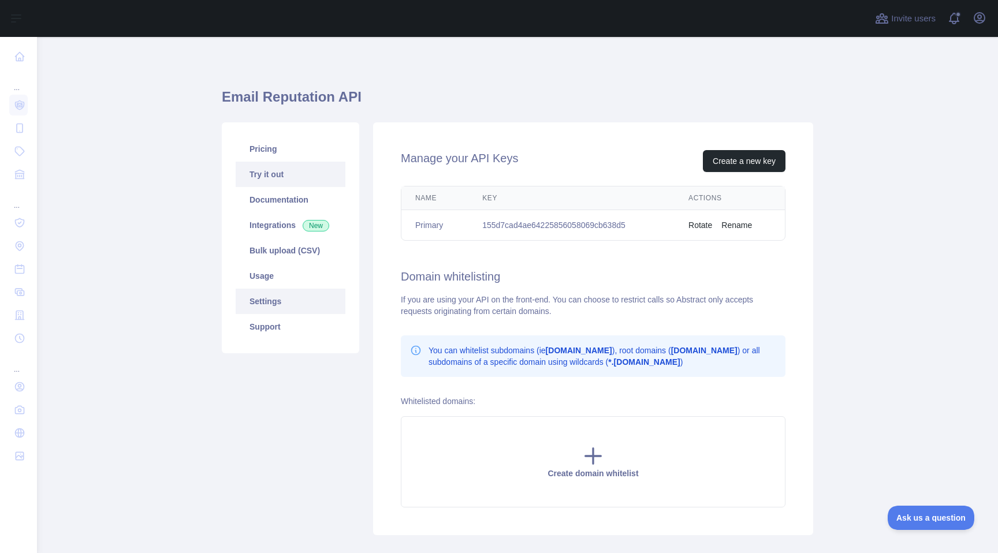
click at [280, 168] on link "Try it out" at bounding box center [291, 174] width 110 height 25
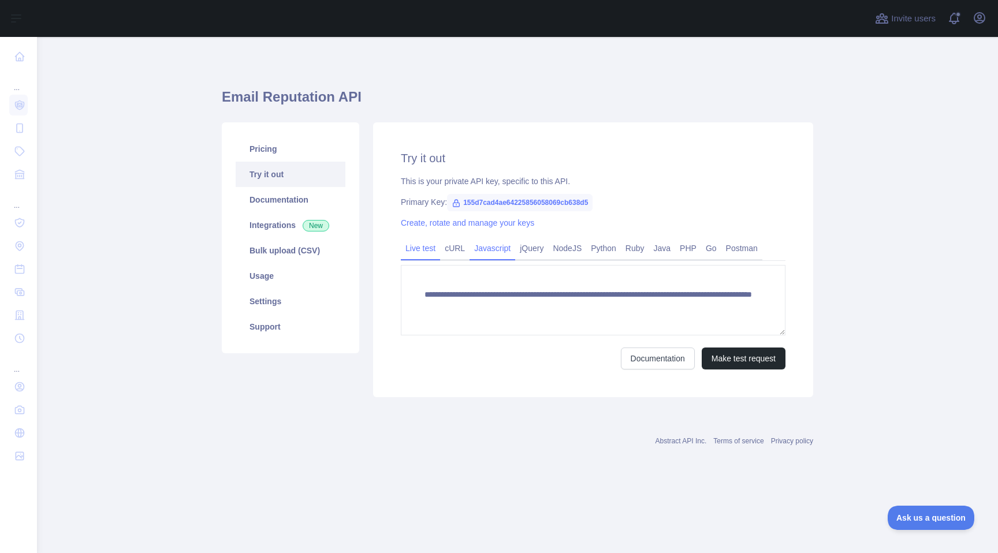
click at [499, 256] on link "Javascript" at bounding box center [493, 248] width 46 height 18
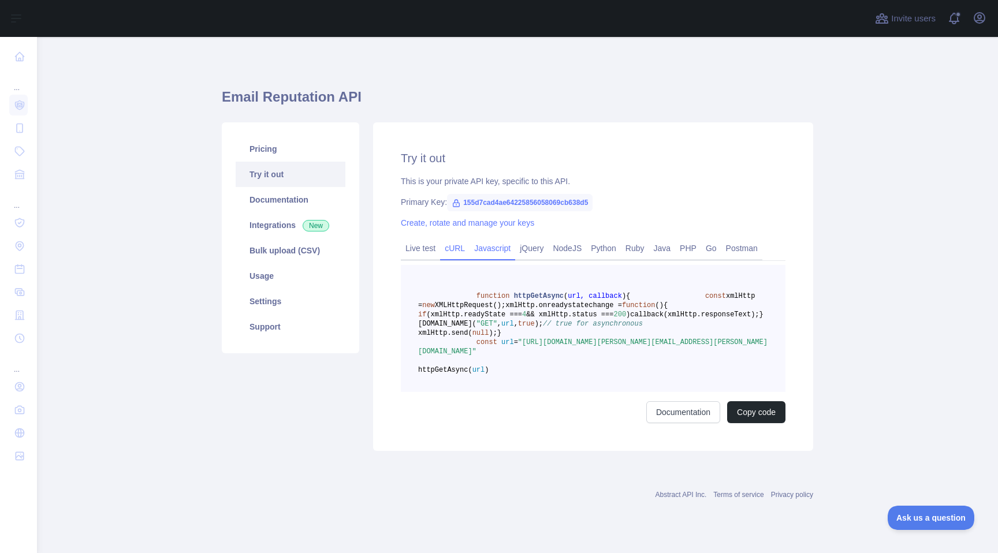
click at [456, 255] on link "cURL" at bounding box center [454, 248] width 29 height 18
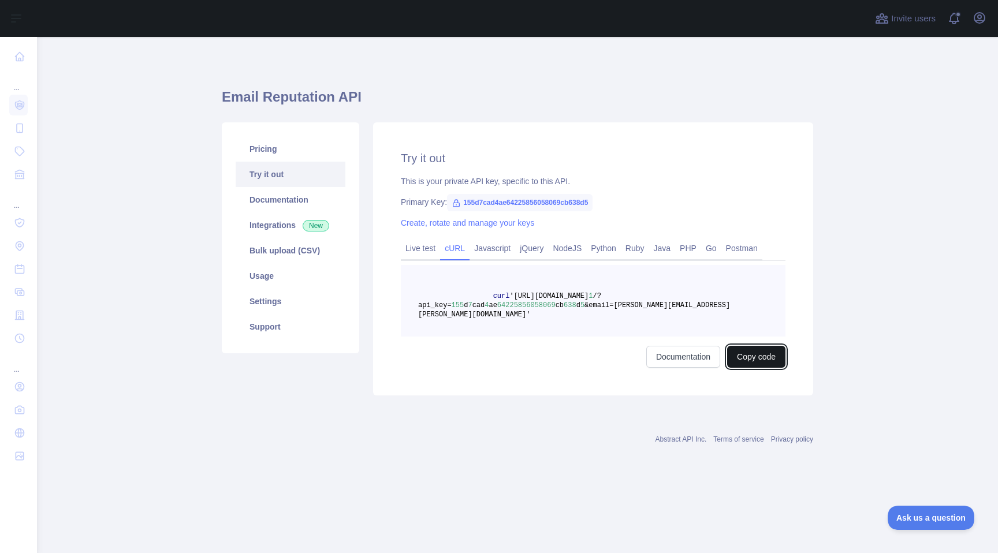
click at [757, 346] on button "Copy code" at bounding box center [756, 357] width 58 height 22
click at [269, 300] on link "Settings" at bounding box center [291, 301] width 110 height 25
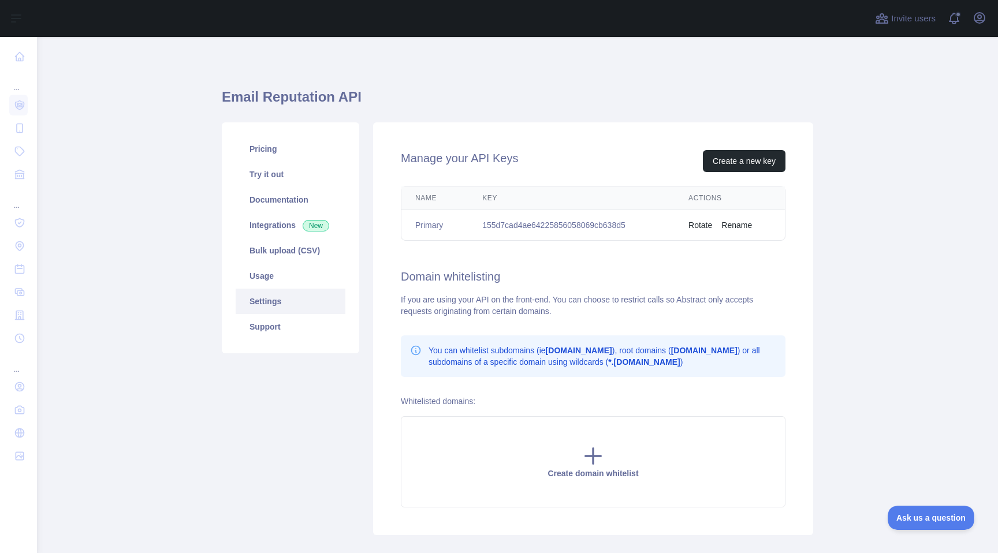
click at [649, 224] on td "155d7cad4ae64225856058069cb638d5" at bounding box center [572, 225] width 206 height 31
drag, startPoint x: 645, startPoint y: 224, endPoint x: 481, endPoint y: 222, distance: 164.7
click at [481, 222] on td "155d7cad4ae64225856058069cb638d5" at bounding box center [572, 225] width 206 height 31
copy td "155d7cad4ae64225856058069cb638d5"
click at [681, 276] on h2 "Domain whitelisting" at bounding box center [593, 277] width 385 height 16
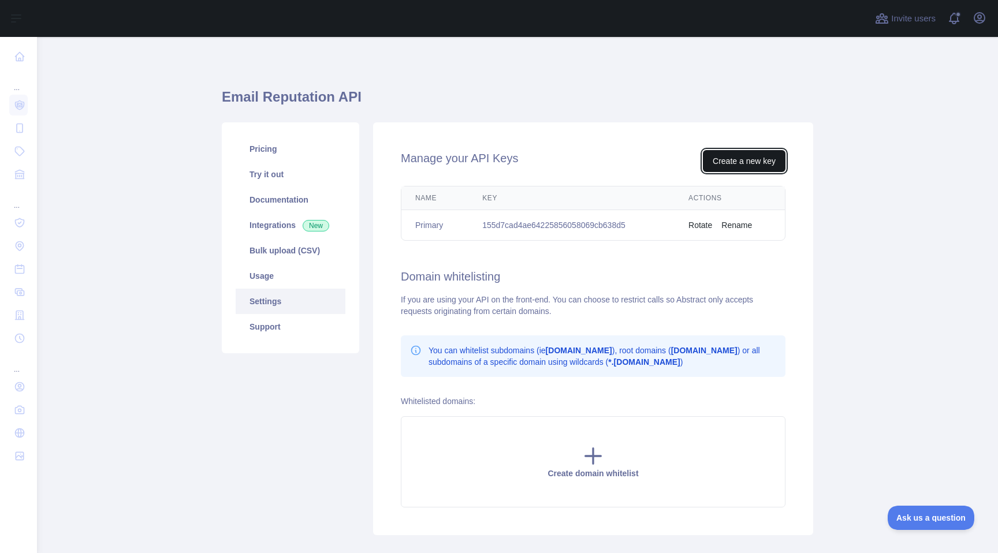
click at [734, 155] on button "Create a new key" at bounding box center [744, 161] width 83 height 22
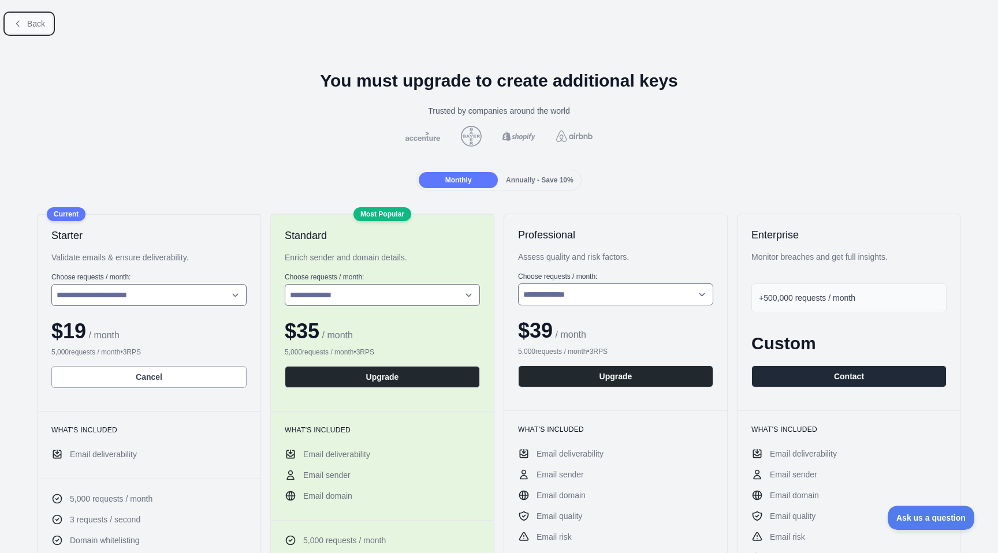
click at [25, 18] on button "Back" at bounding box center [29, 24] width 47 height 20
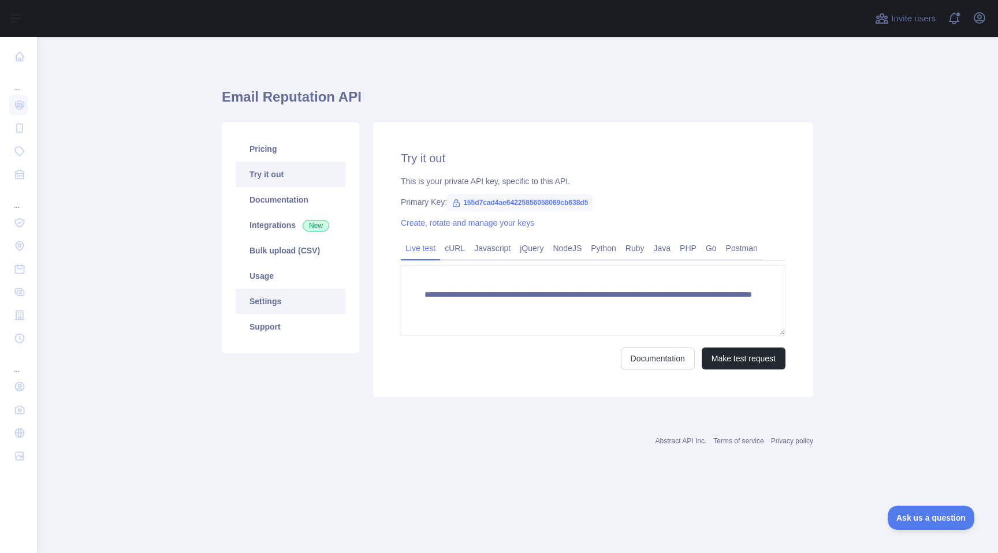
click at [280, 289] on link "Settings" at bounding box center [291, 301] width 110 height 25
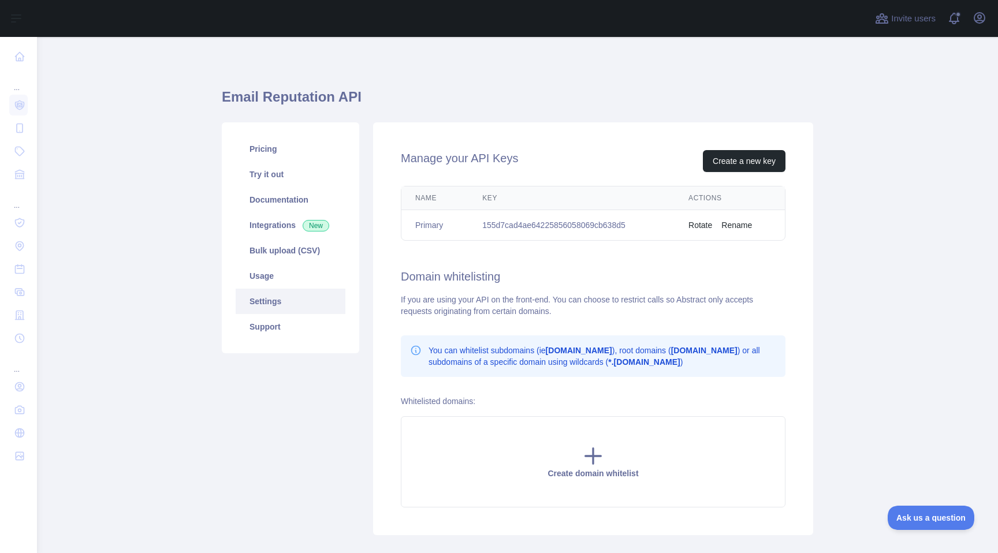
click at [573, 220] on td "155d7cad4ae64225856058069cb638d5" at bounding box center [572, 225] width 206 height 31
click at [712, 226] on button "Rotate" at bounding box center [701, 226] width 24 height 12
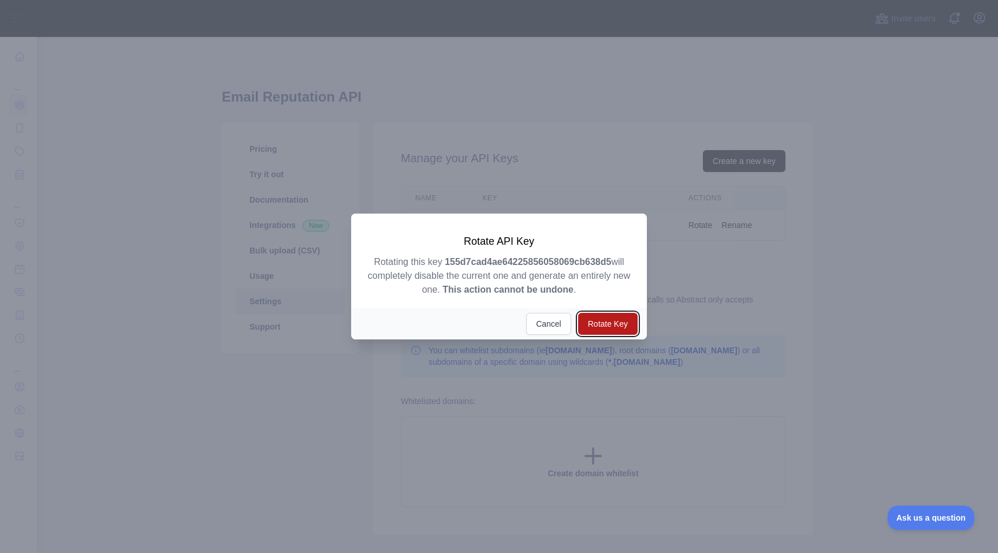
click at [610, 320] on button "Rotate Key" at bounding box center [608, 324] width 60 height 22
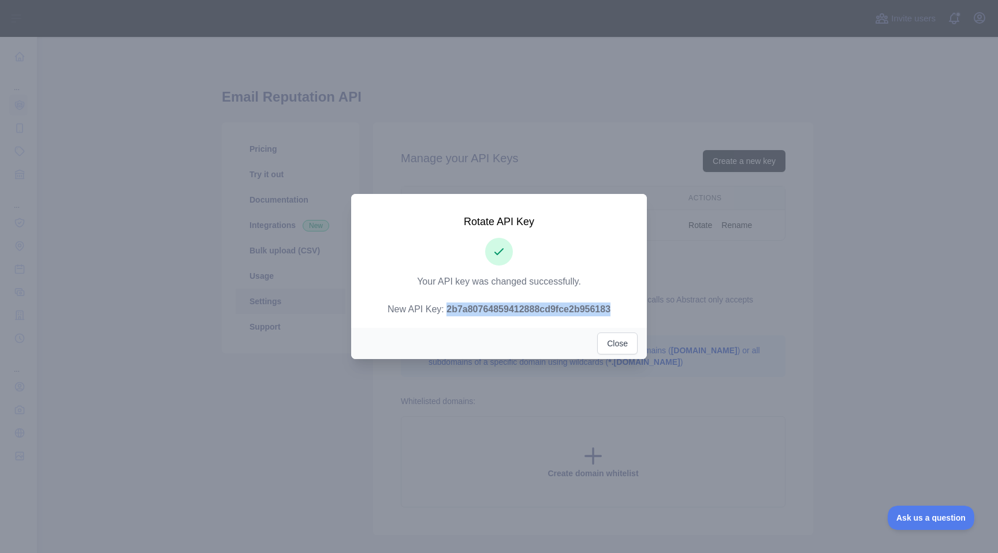
drag, startPoint x: 437, startPoint y: 310, endPoint x: 618, endPoint y: 313, distance: 180.3
click at [611, 313] on strong "2b7a80764859412888cd9fce2b956183" at bounding box center [529, 309] width 164 height 10
copy strong "2b7a80764859412888cd9fce2b956183"
click at [616, 335] on button "Close" at bounding box center [617, 344] width 40 height 22
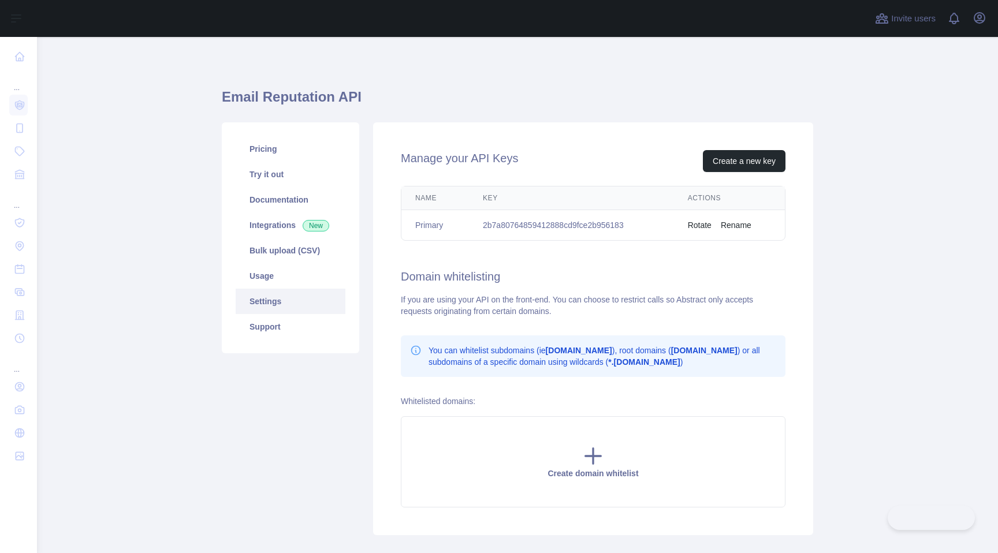
click at [318, 172] on link "Try it out" at bounding box center [291, 174] width 110 height 25
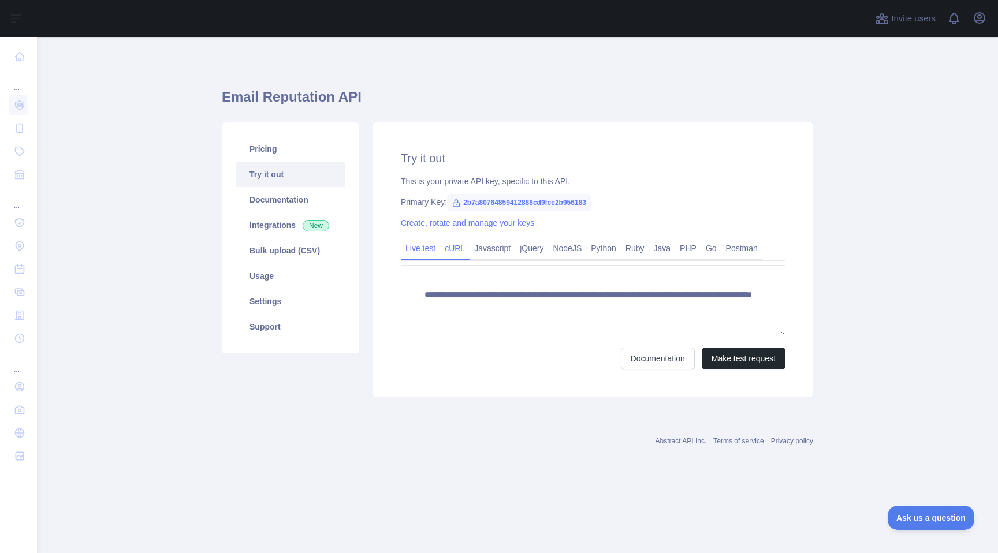
click at [463, 250] on link "cURL" at bounding box center [454, 248] width 29 height 18
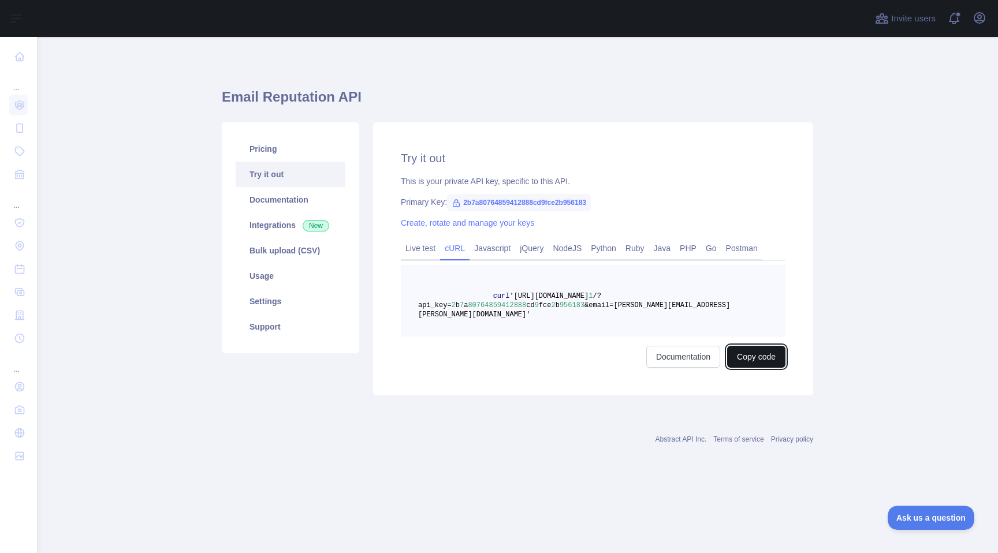
click at [735, 350] on button "Copy code" at bounding box center [756, 357] width 58 height 22
click at [270, 297] on link "Settings" at bounding box center [291, 301] width 110 height 25
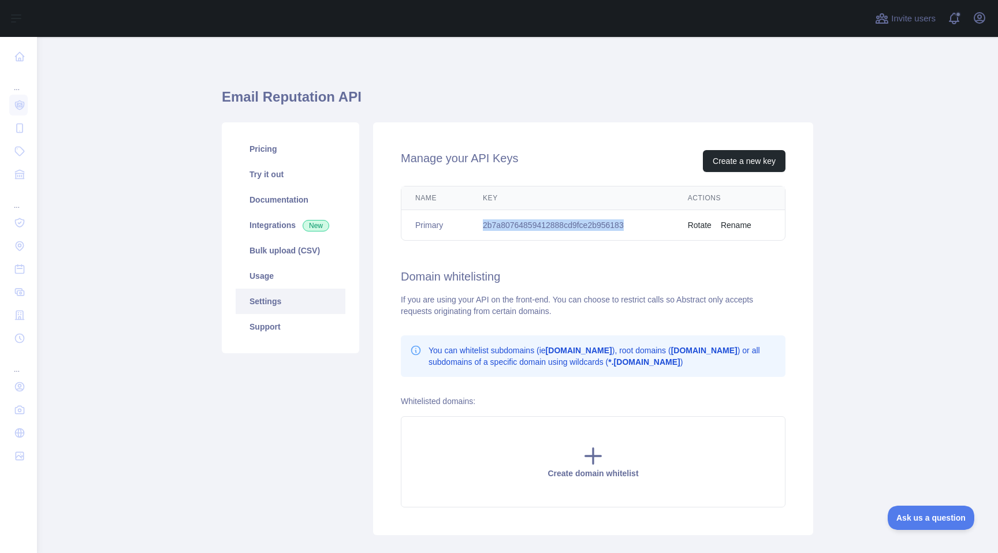
drag, startPoint x: 483, startPoint y: 225, endPoint x: 638, endPoint y: 226, distance: 154.8
click at [638, 226] on td "2b7a80764859412888cd9fce2b956183" at bounding box center [571, 225] width 205 height 31
copy td "2b7a80764859412888cd9fce2b956183"
click at [473, 84] on div "Email Reputation API Pricing Try it out Documentation Integrations New Bulk upl…" at bounding box center [518, 308] width 592 height 487
click at [258, 269] on link "Usage" at bounding box center [291, 275] width 110 height 25
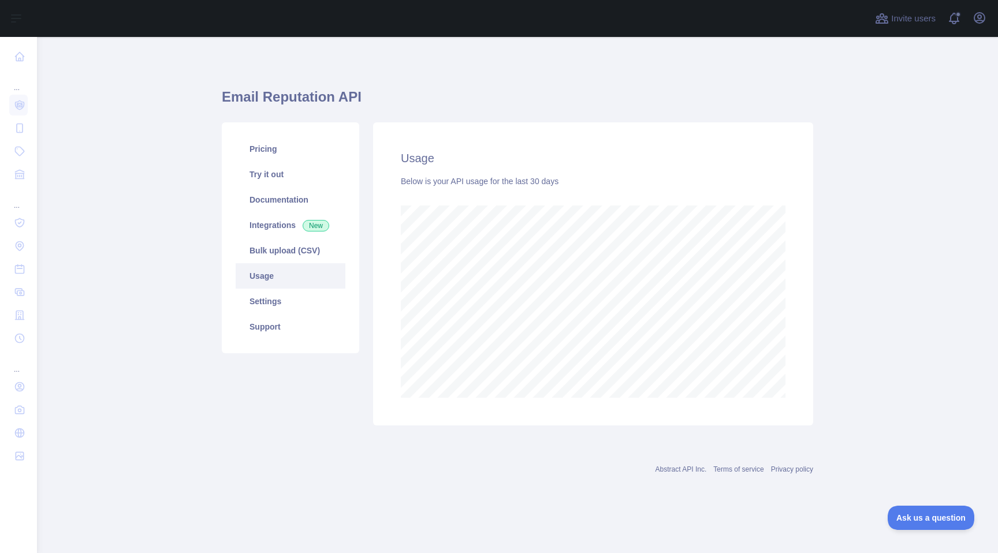
scroll to position [516, 961]
click at [295, 188] on link "Documentation" at bounding box center [291, 199] width 110 height 25
click at [291, 205] on link "Documentation" at bounding box center [291, 199] width 110 height 25
click at [261, 178] on link "Try it out" at bounding box center [291, 174] width 110 height 25
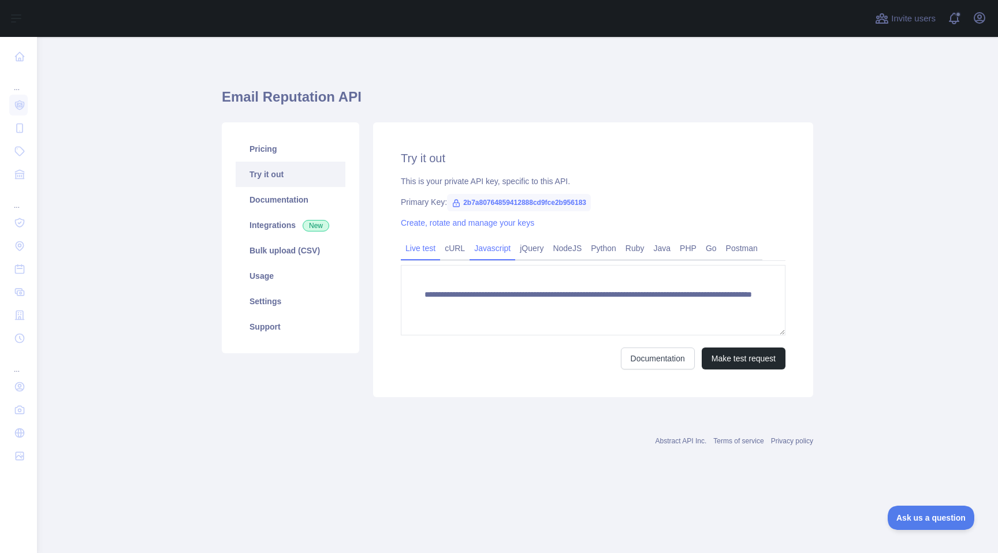
click at [503, 253] on link "Javascript" at bounding box center [493, 248] width 46 height 18
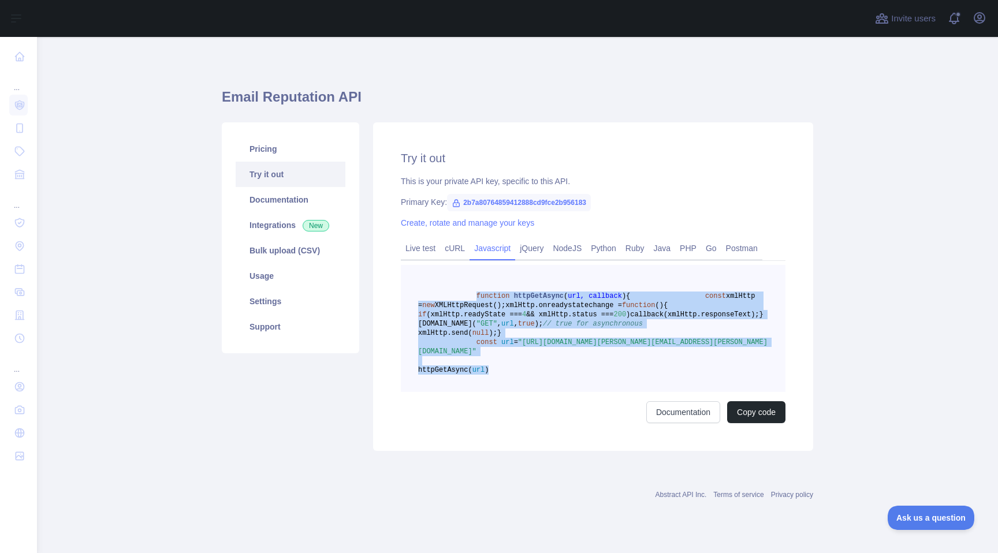
drag, startPoint x: 551, startPoint y: 414, endPoint x: 478, endPoint y: 295, distance: 140.0
click at [478, 295] on pre "function httpGetAsync ( url, callback ) { const xmlHttp = new XMLHttpRequest();…" at bounding box center [593, 328] width 385 height 127
copy code "function httpGetAsync ( url, callback ) { const xmlHttp = new XMLHttpRequest();…"
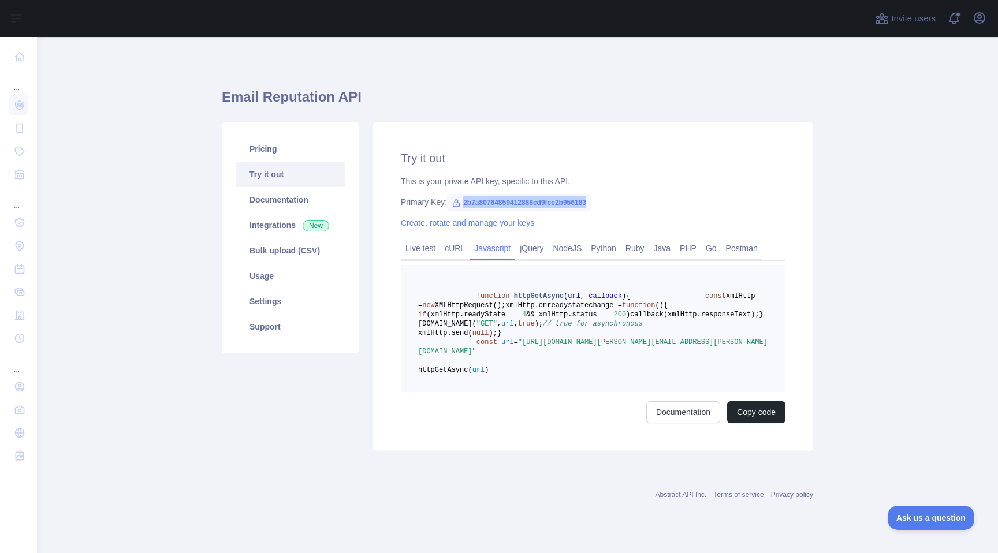
drag, startPoint x: 464, startPoint y: 202, endPoint x: 640, endPoint y: 207, distance: 176.3
click at [640, 207] on div "Primary Key: 2b7a80764859412888cd9fce2b956183" at bounding box center [593, 202] width 385 height 12
copy span "2b7a80764859412888cd9fce2b956183"
